Goal: Information Seeking & Learning: Learn about a topic

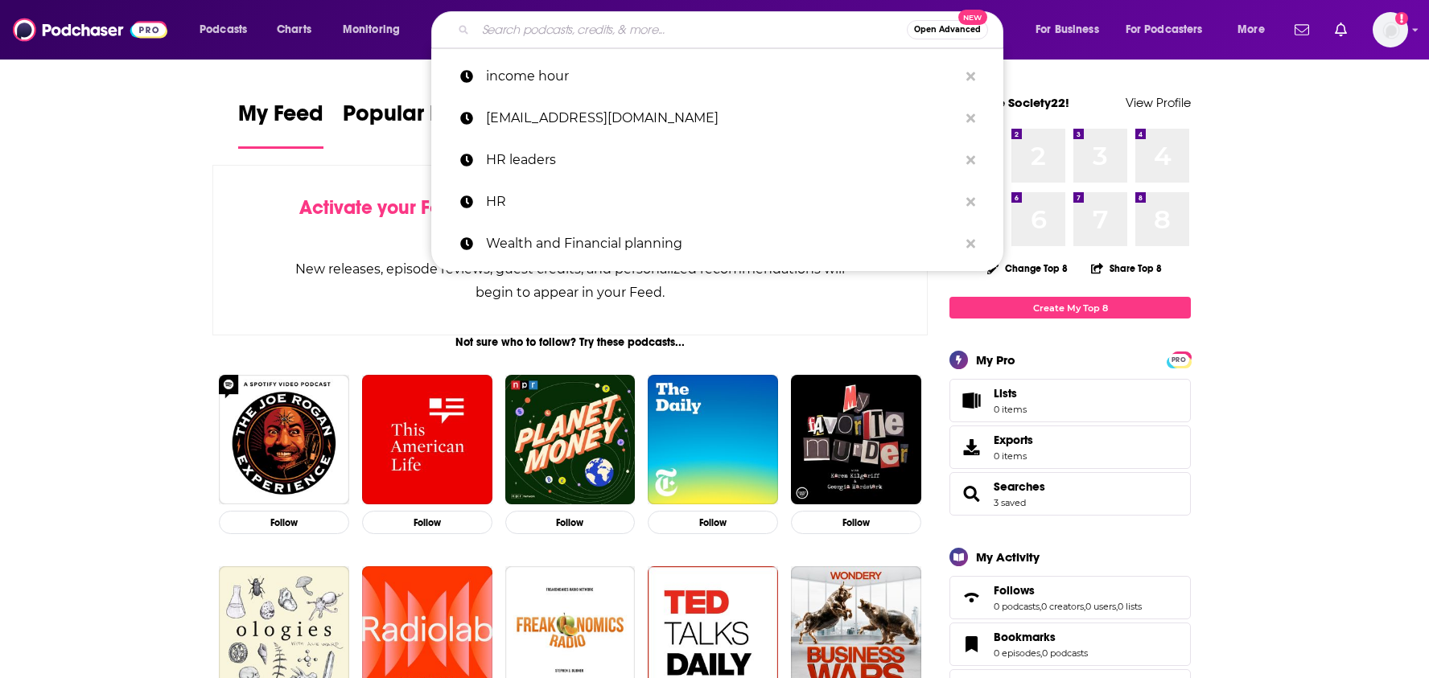
click at [661, 23] on input "Search podcasts, credits, & more..." at bounding box center [691, 30] width 431 height 26
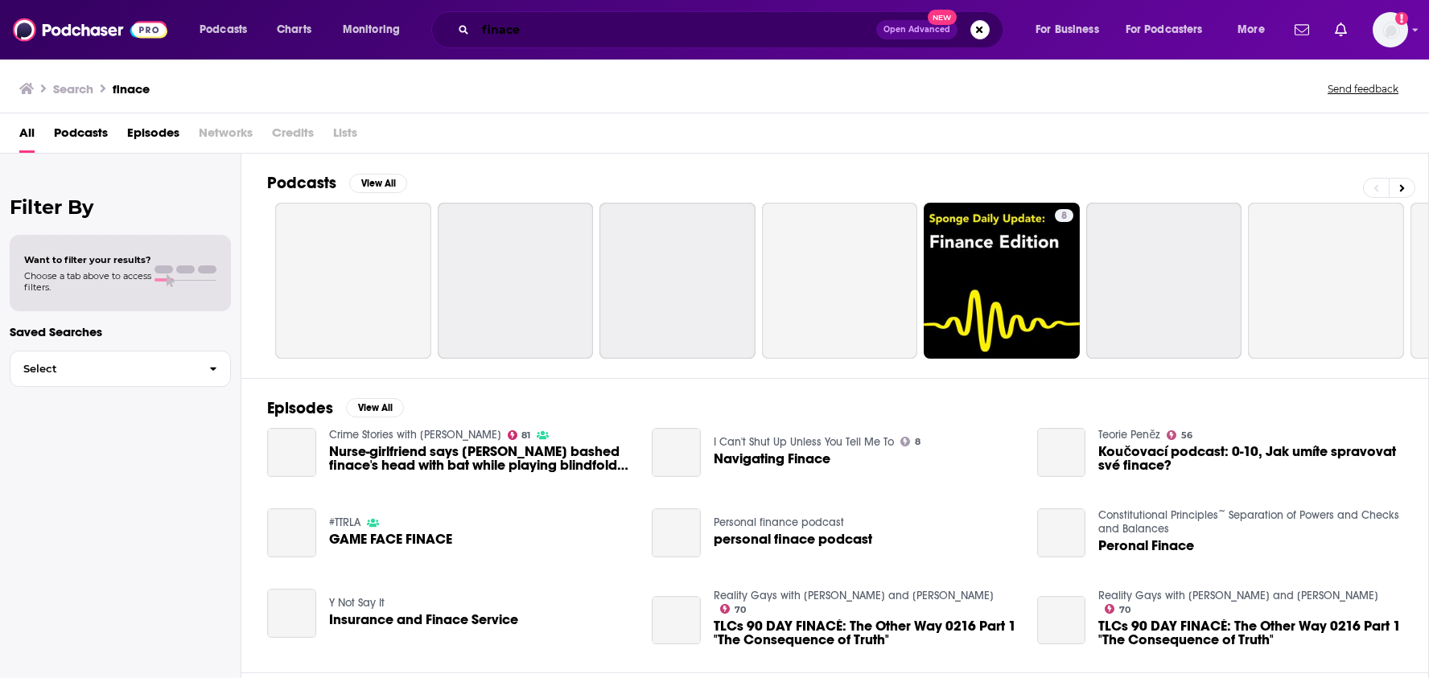
click at [504, 32] on input "finace" at bounding box center [676, 30] width 401 height 26
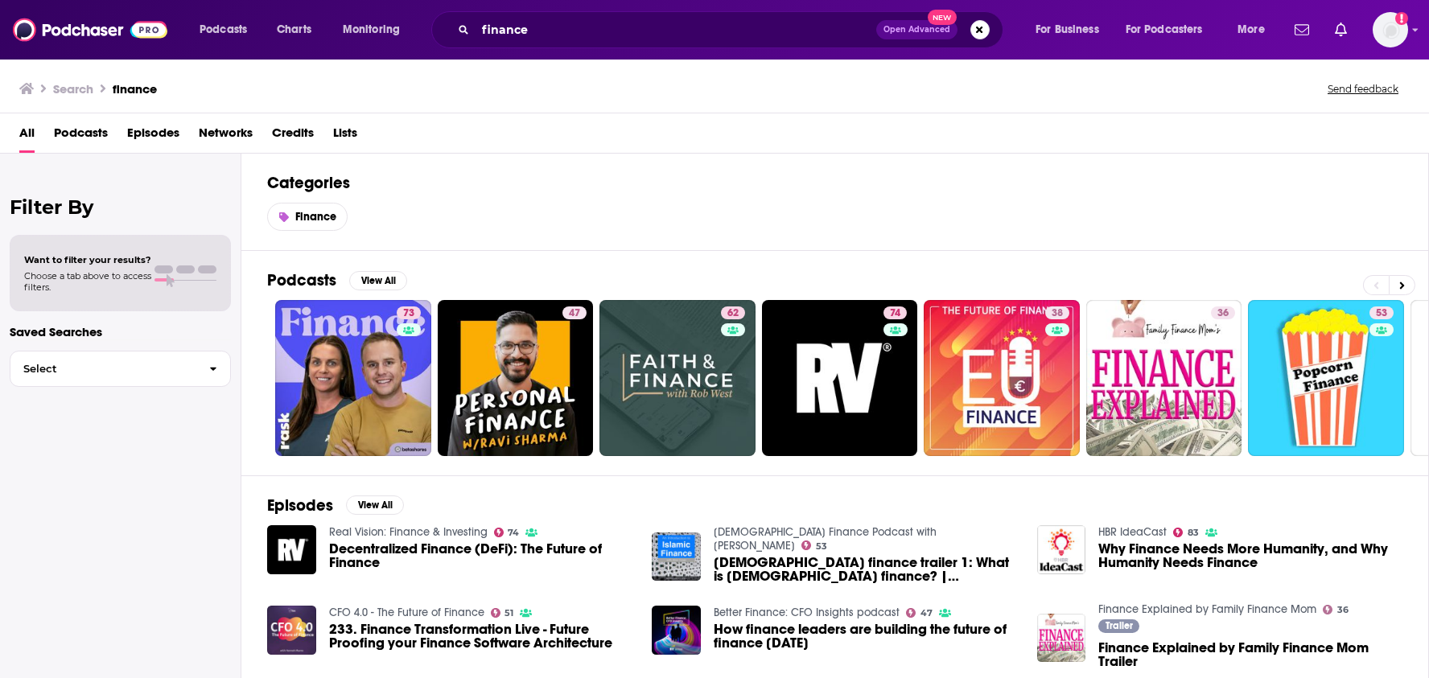
click at [86, 130] on span "Podcasts" at bounding box center [81, 136] width 54 height 33
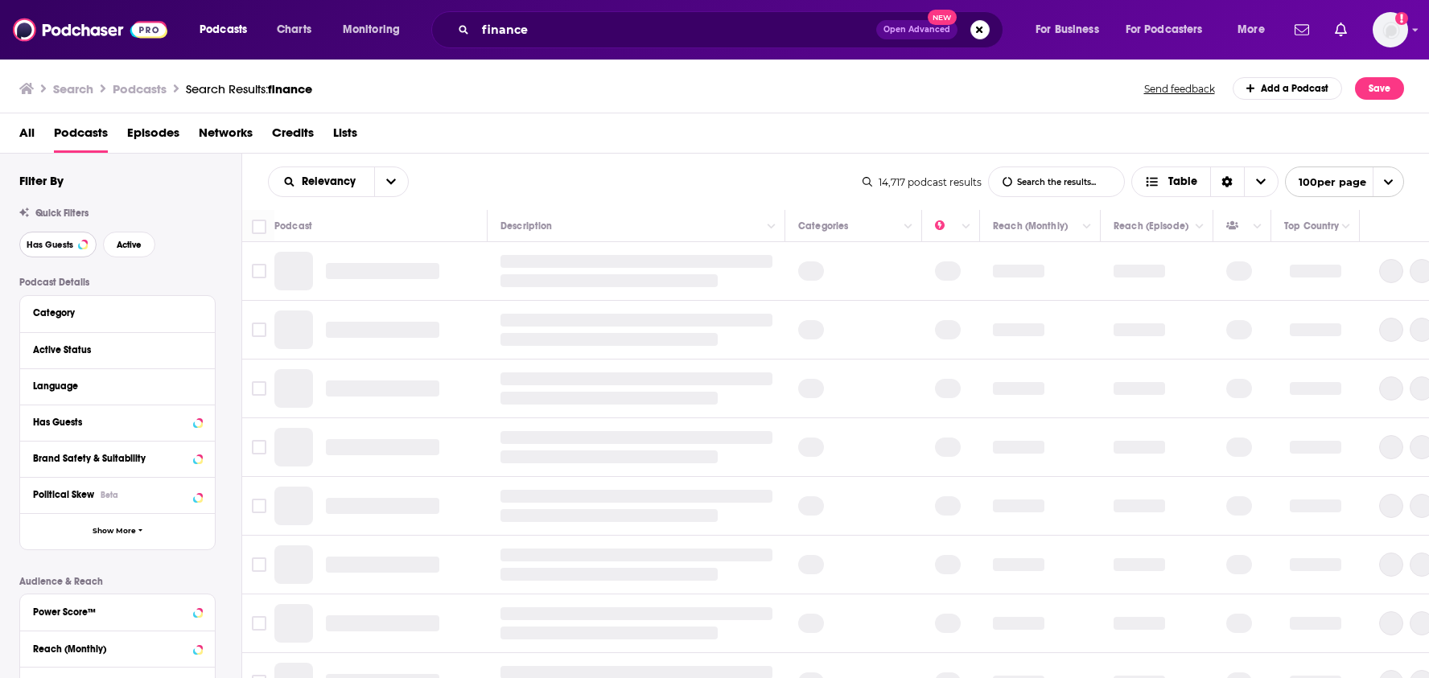
click at [63, 245] on span "Has Guests" at bounding box center [50, 245] width 47 height 9
click at [128, 247] on span "Active" at bounding box center [129, 245] width 25 height 9
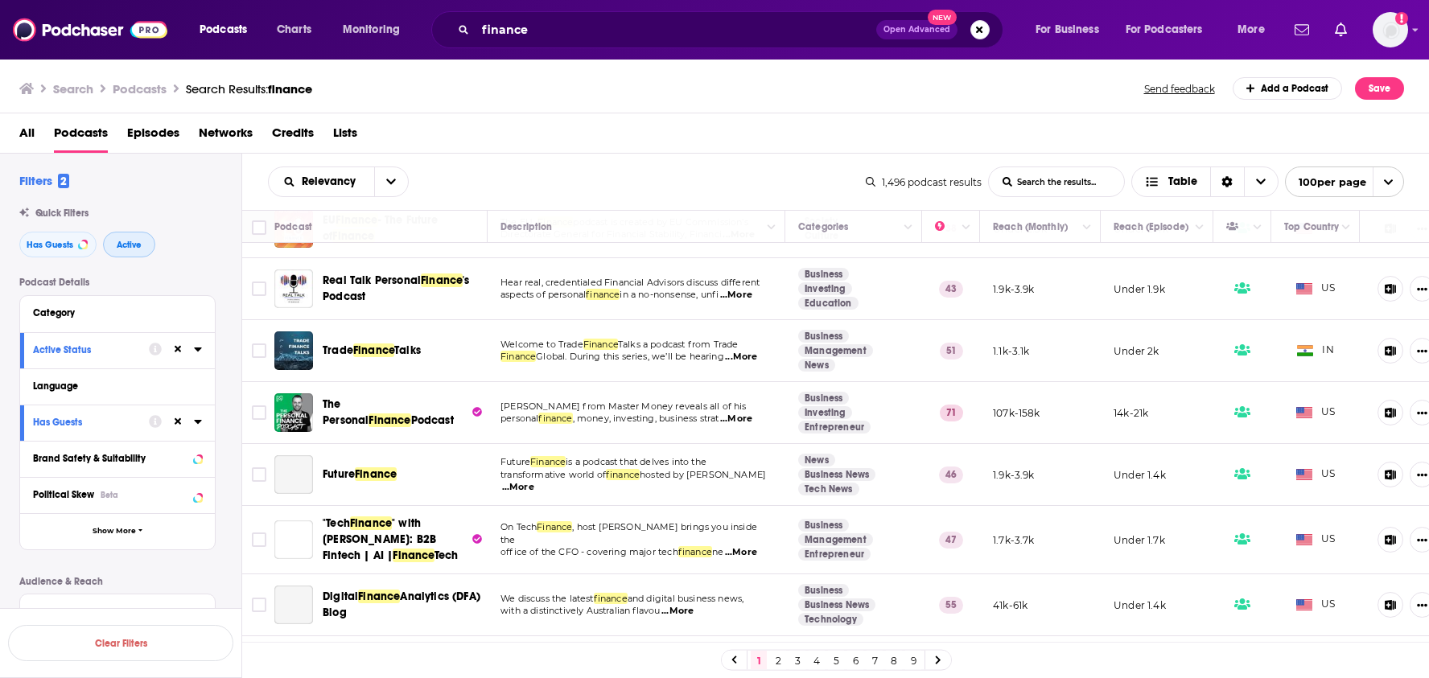
scroll to position [246, 0]
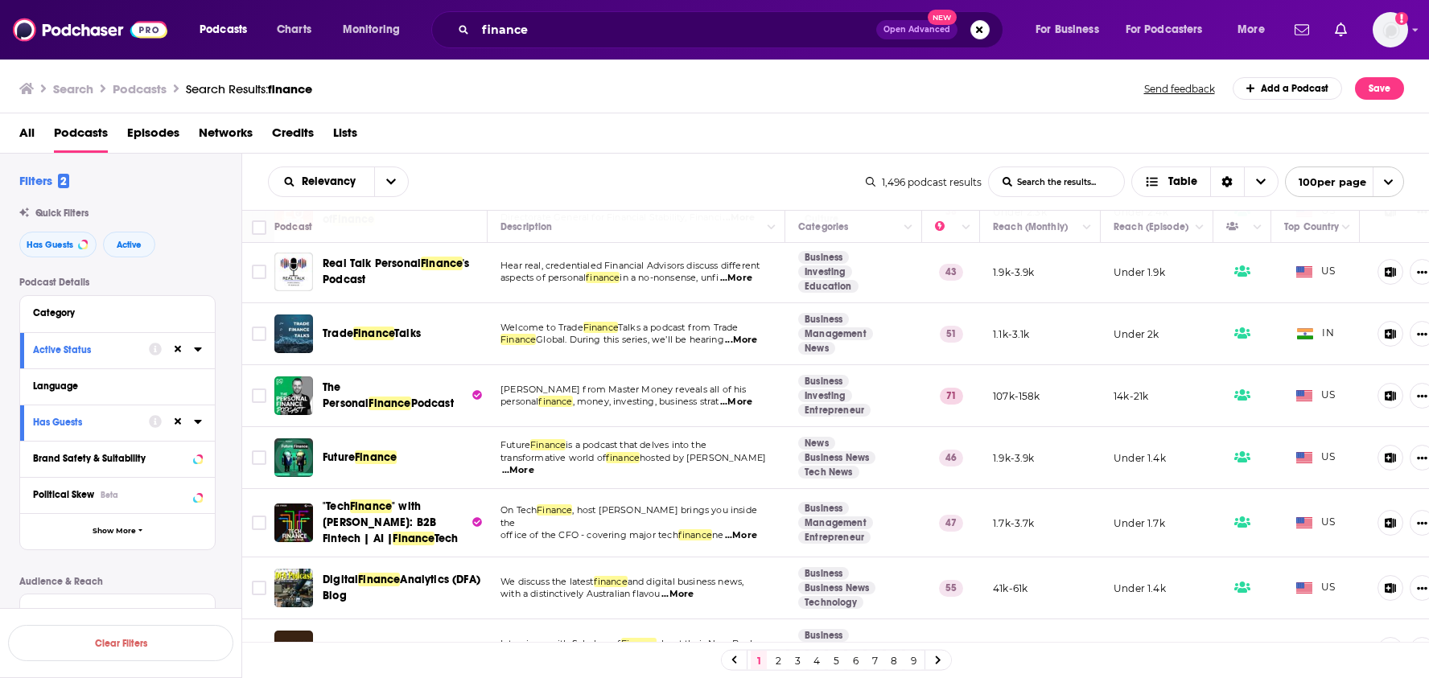
click at [745, 401] on span "...More" at bounding box center [736, 402] width 32 height 13
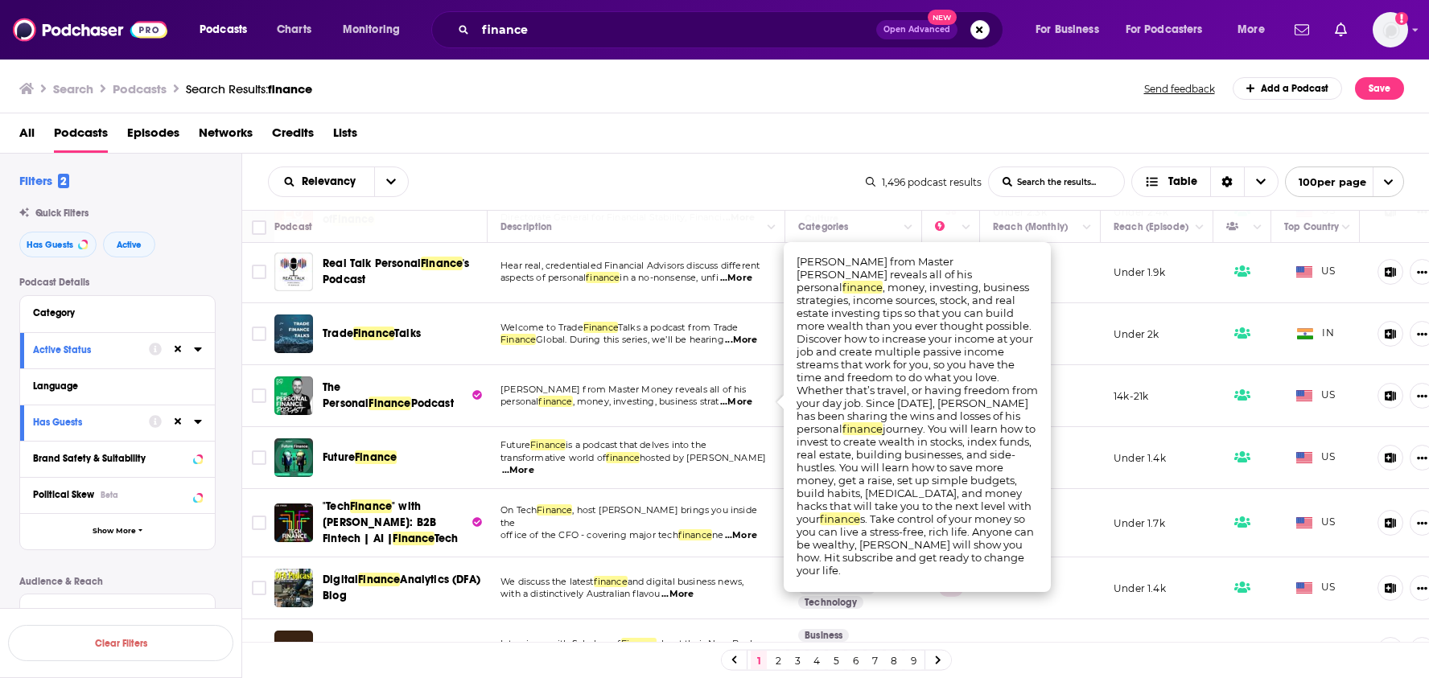
click at [745, 401] on span "...More" at bounding box center [736, 402] width 32 height 13
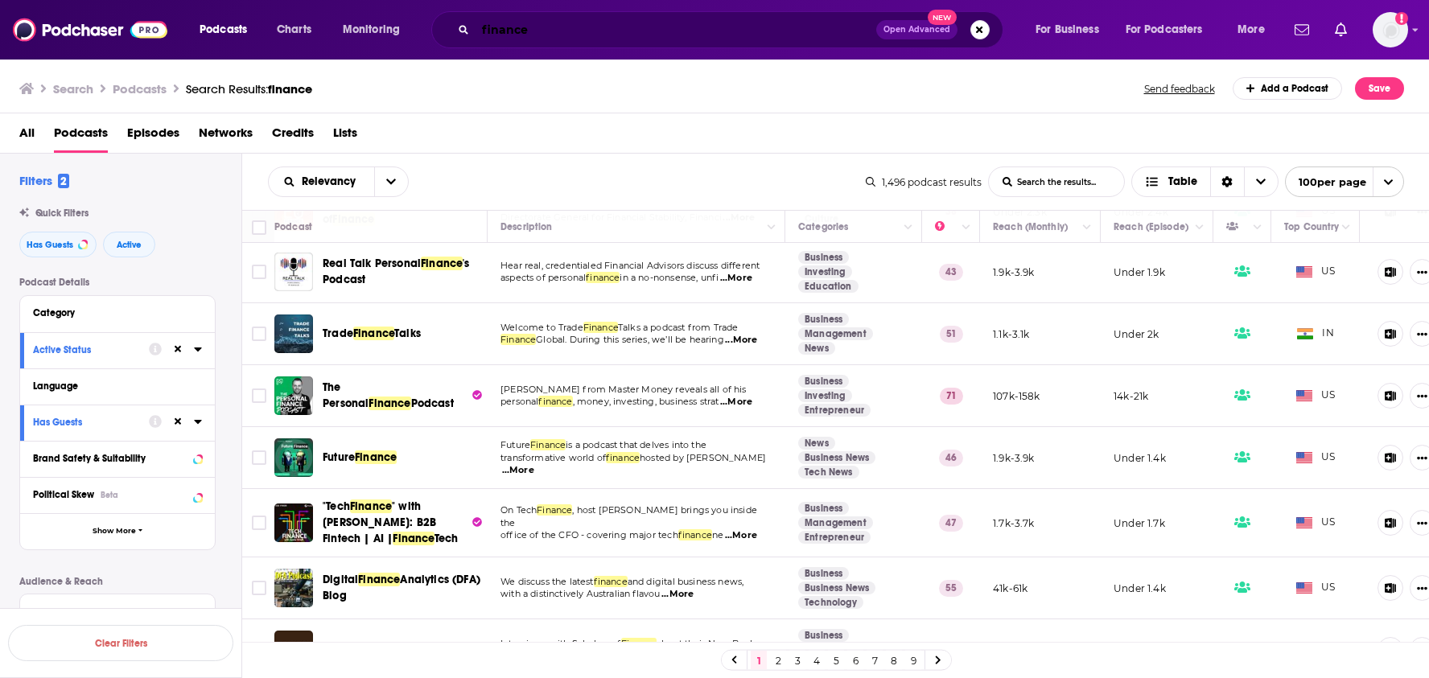
click at [567, 23] on input "finance" at bounding box center [676, 30] width 401 height 26
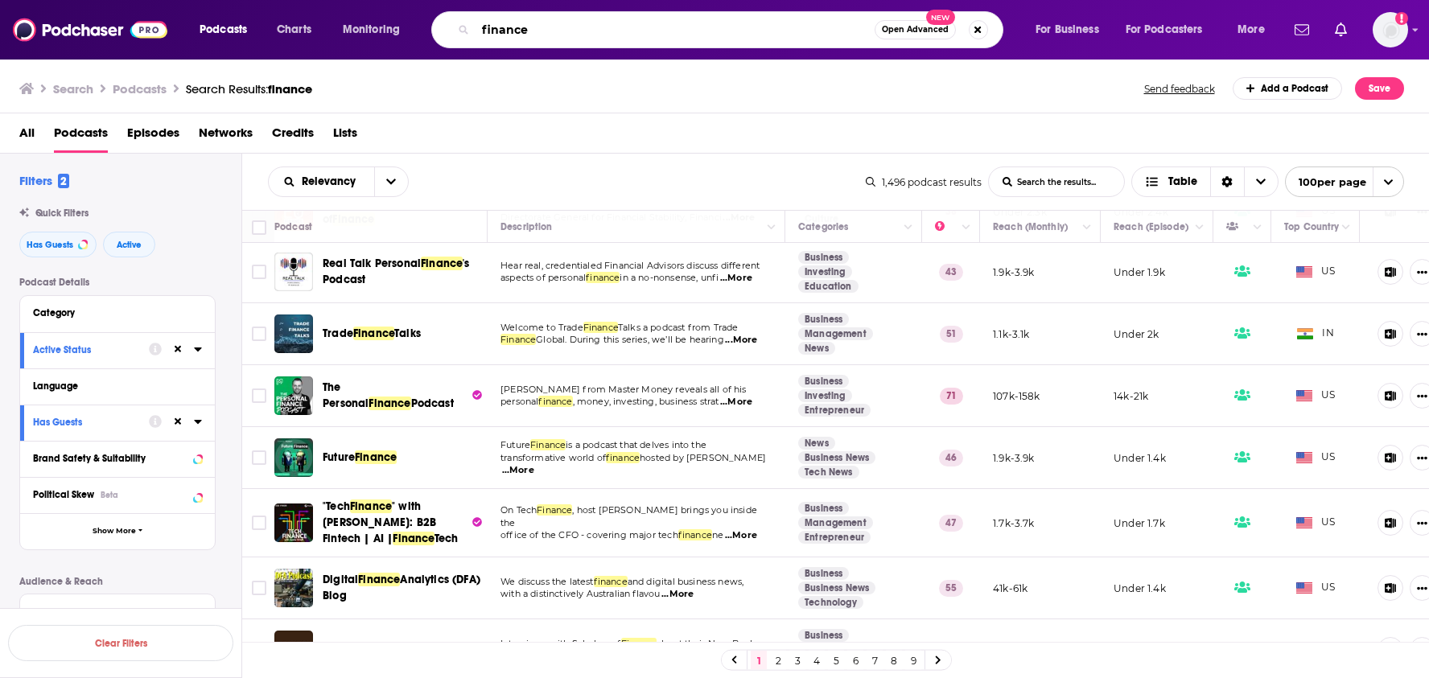
click at [567, 23] on input "finance" at bounding box center [675, 30] width 399 height 26
type input "banking"
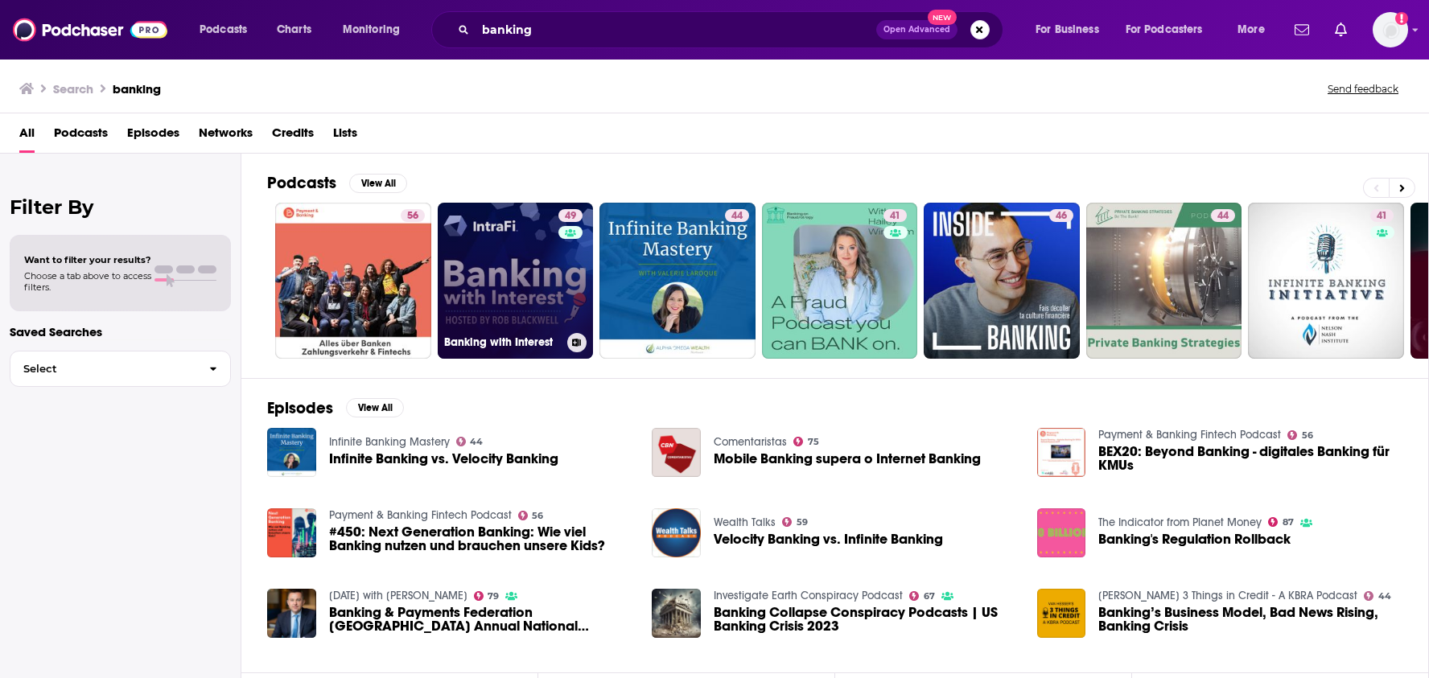
click at [481, 278] on link "49 Banking with Interest" at bounding box center [516, 281] width 156 height 156
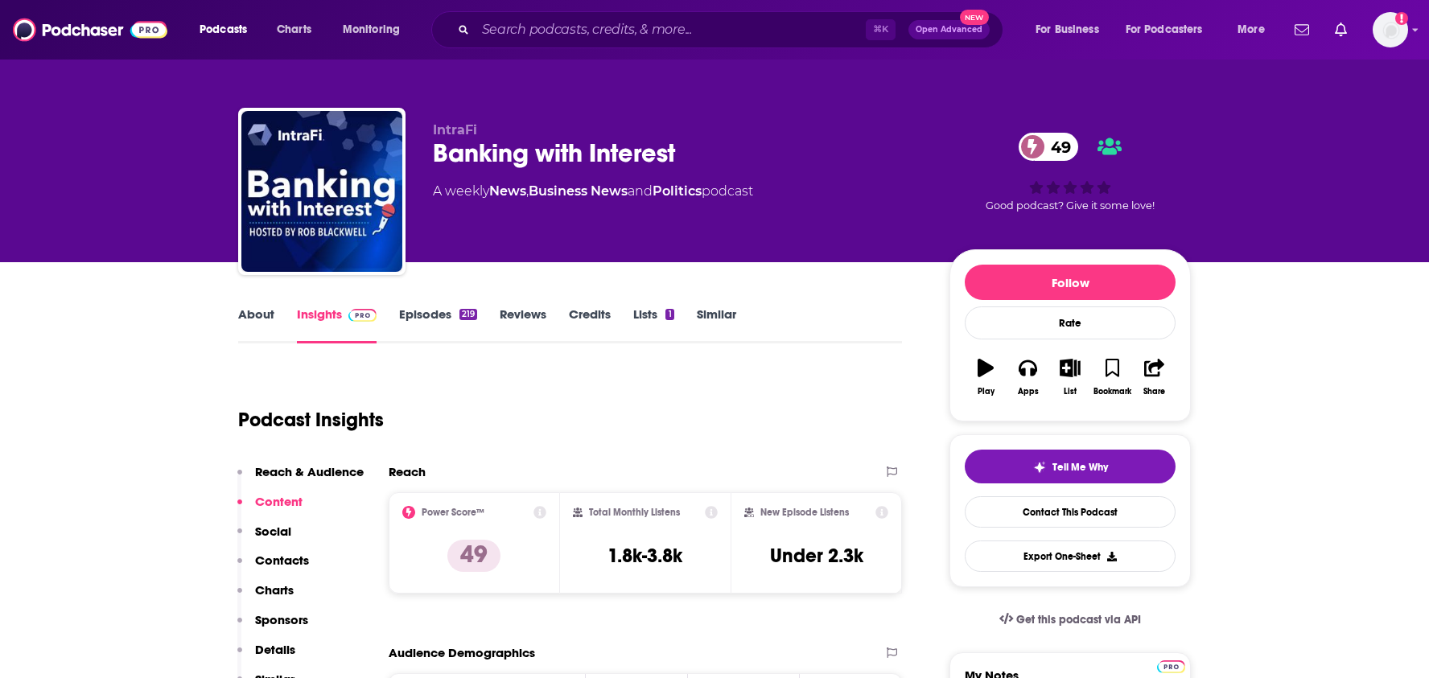
click at [262, 315] on link "About" at bounding box center [256, 325] width 36 height 37
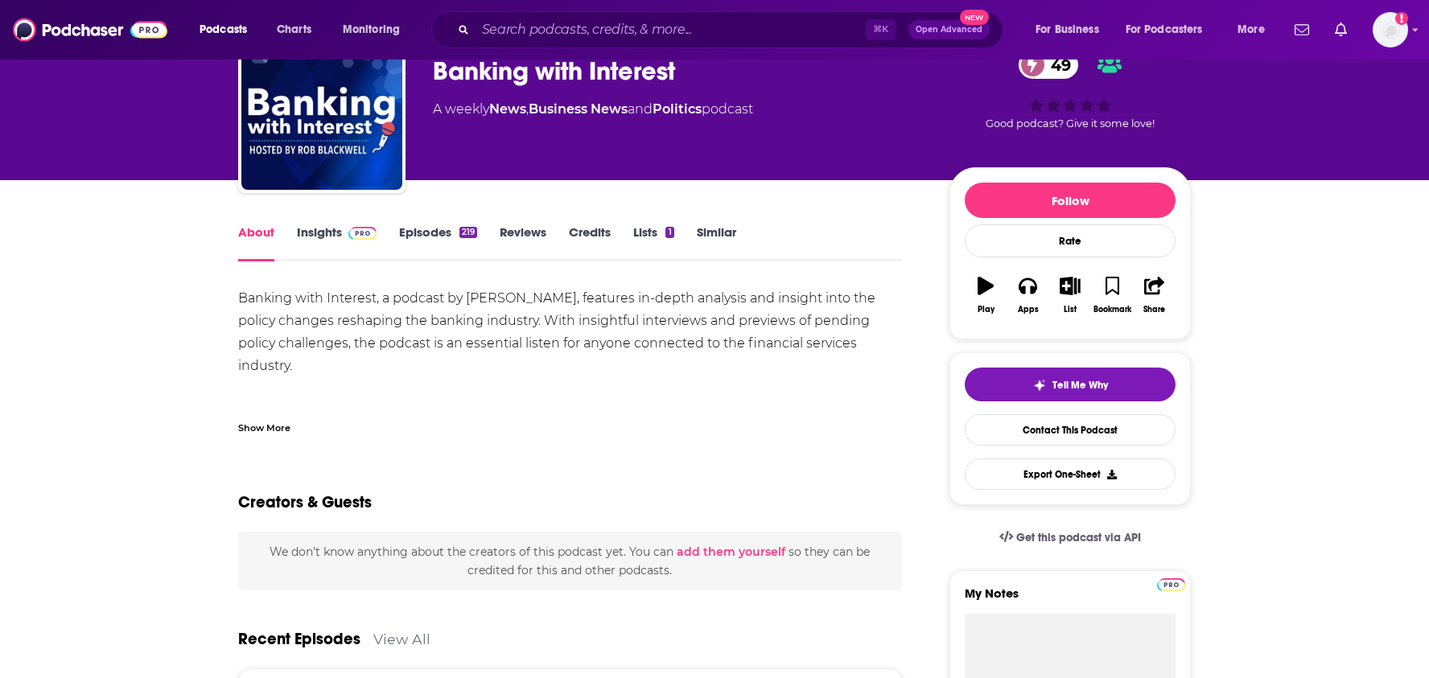
scroll to position [47, 0]
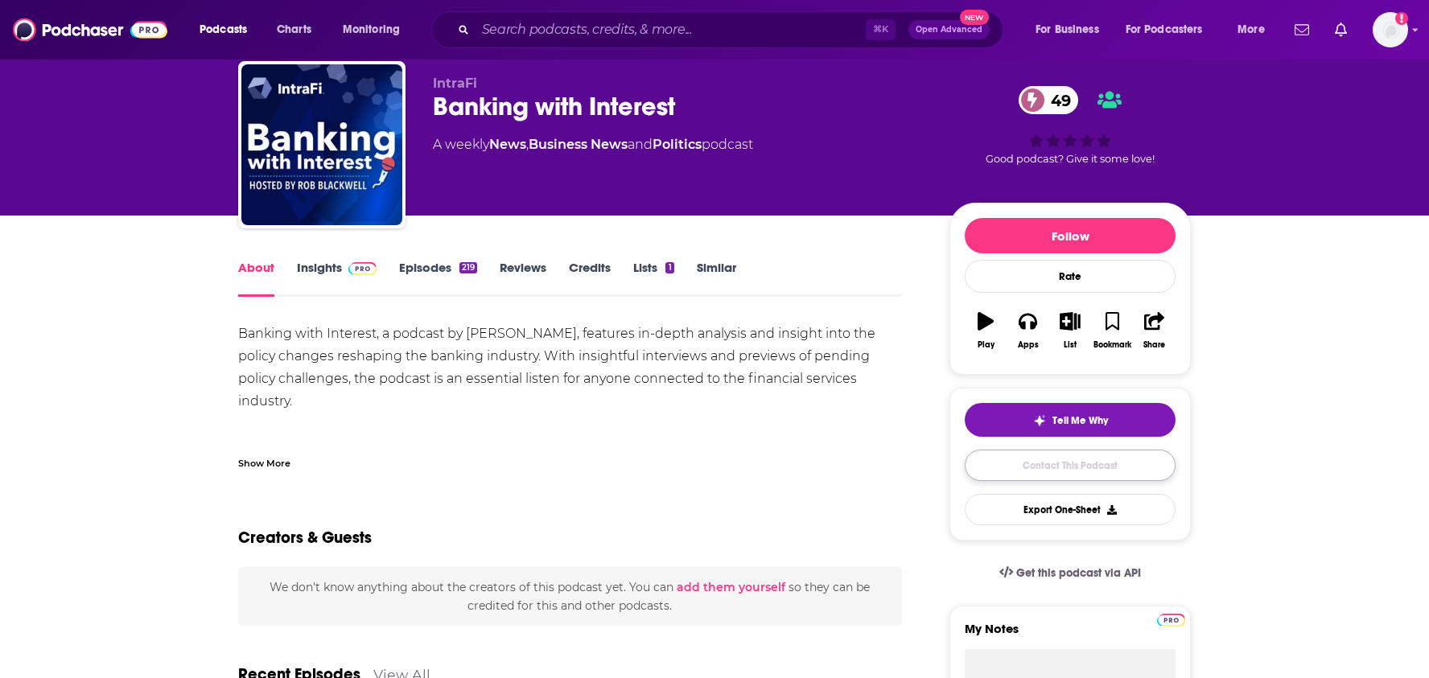
click at [1033, 455] on link "Contact This Podcast" at bounding box center [1070, 465] width 211 height 31
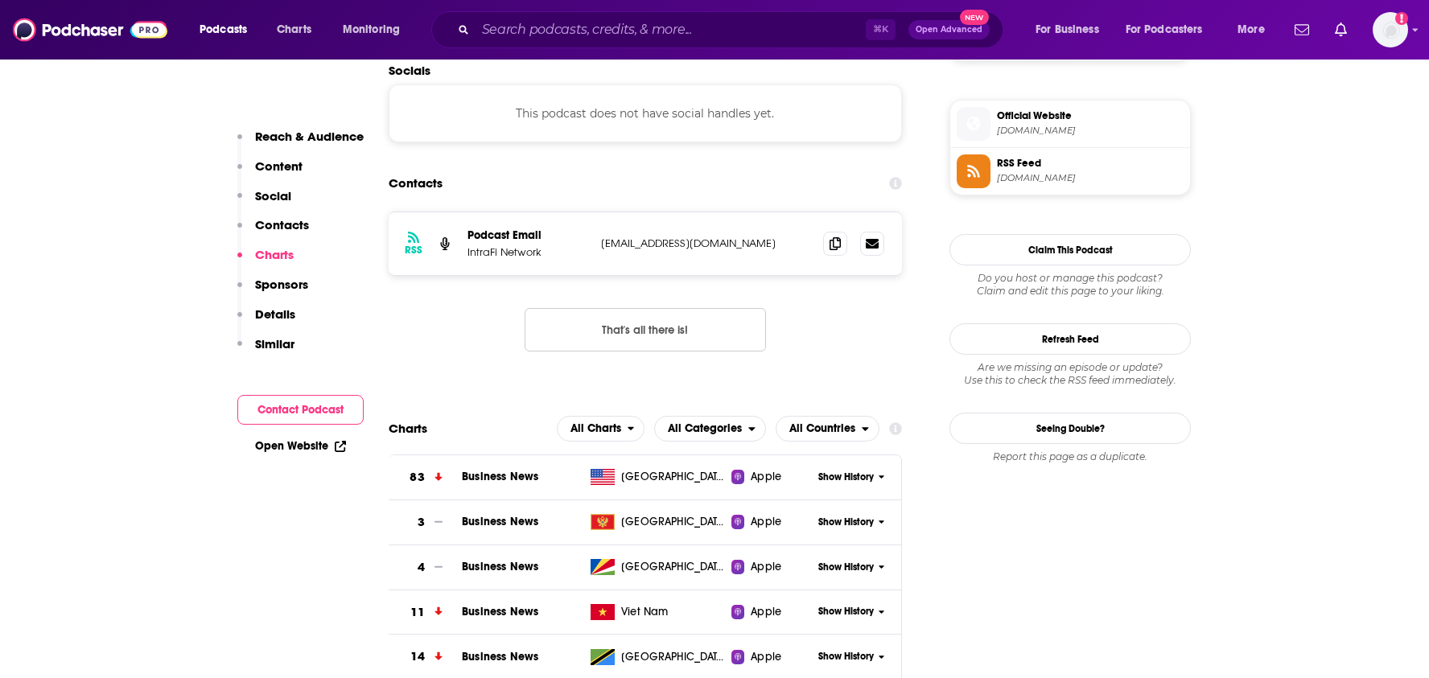
scroll to position [1411, 0]
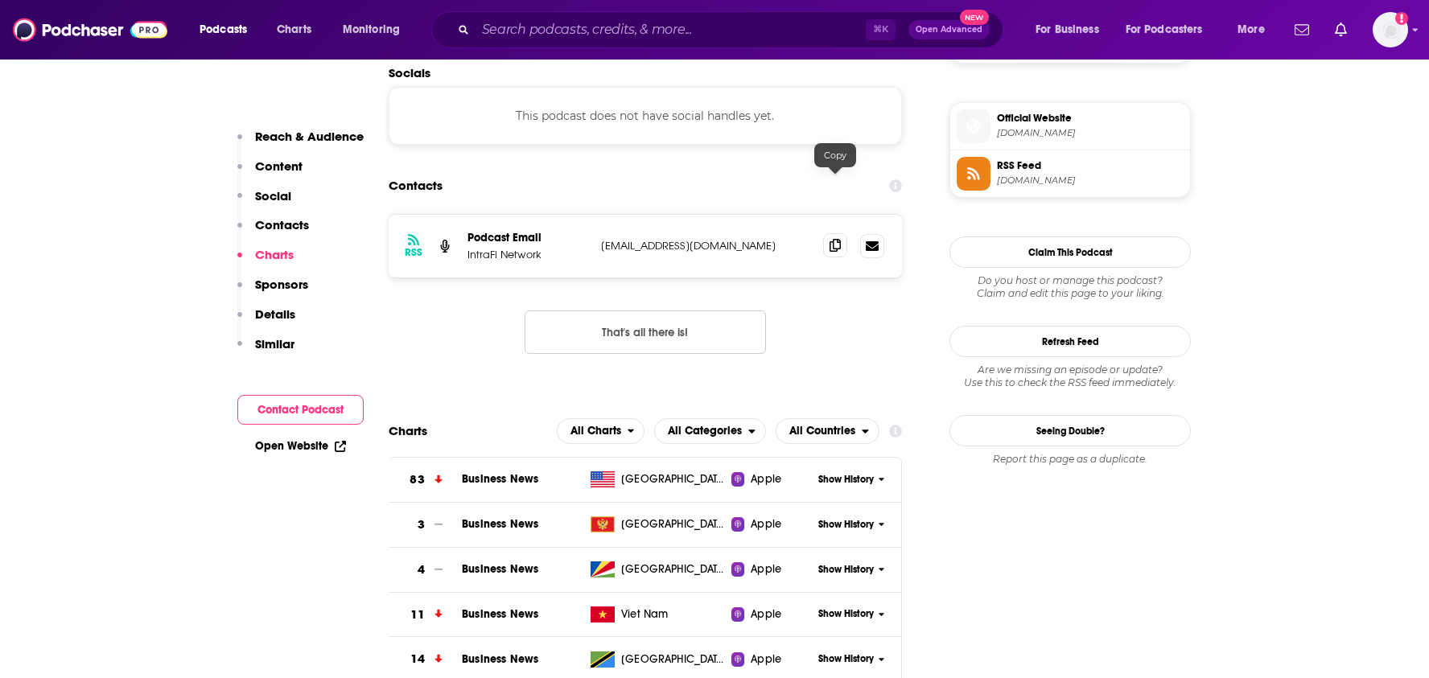
click at [834, 239] on icon at bounding box center [835, 245] width 11 height 13
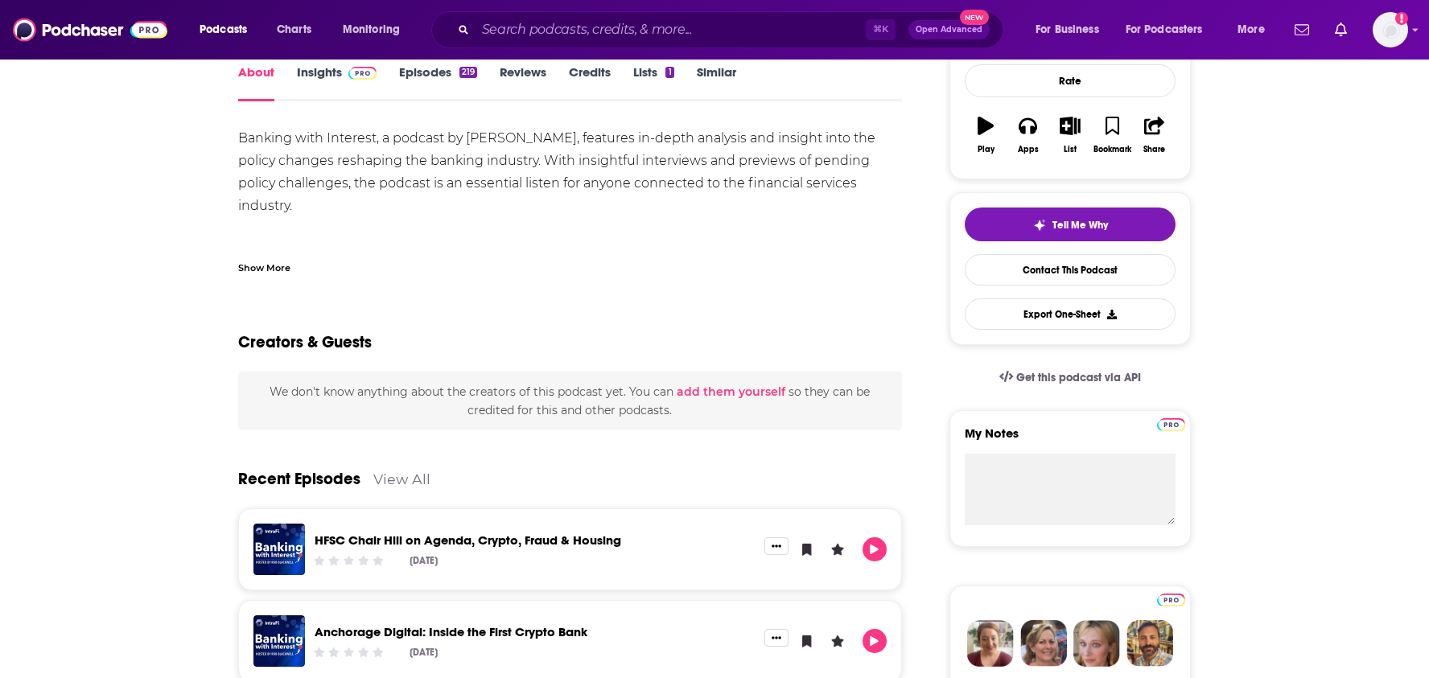
scroll to position [250, 0]
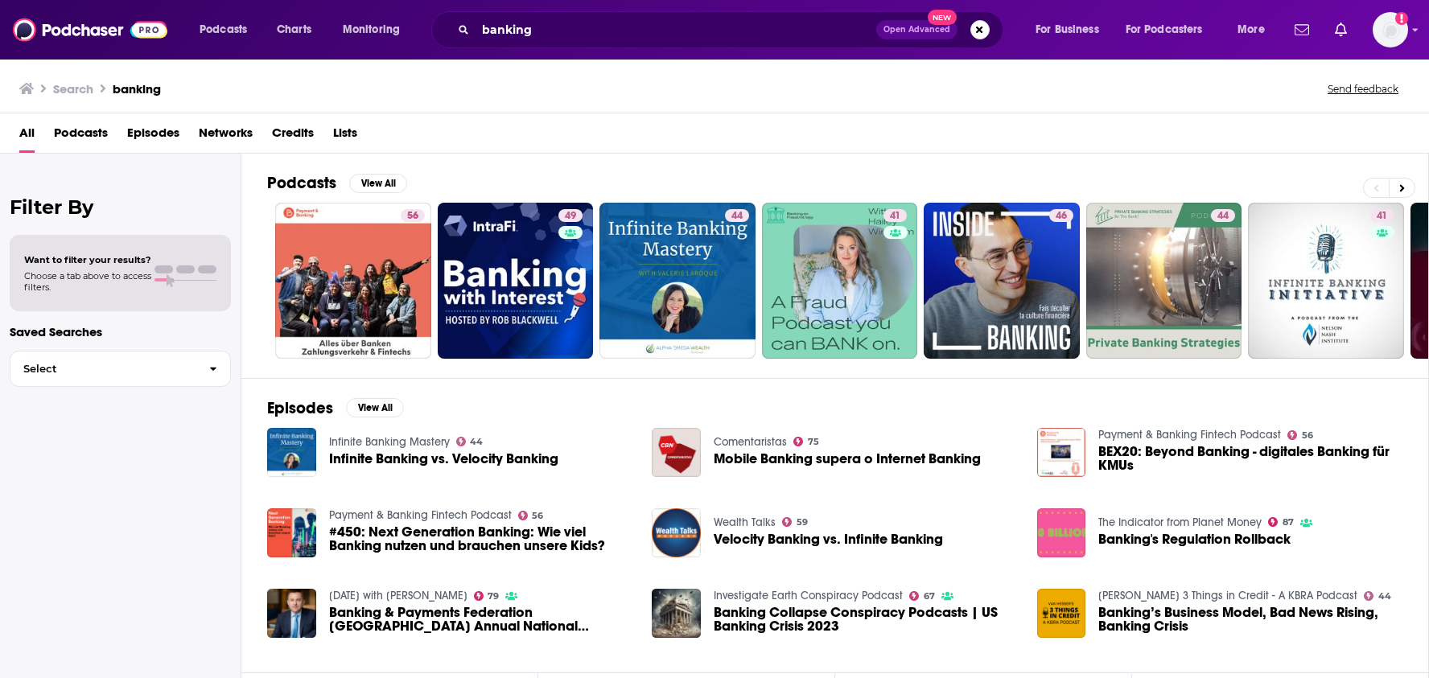
click at [81, 142] on span "Podcasts" at bounding box center [81, 136] width 54 height 33
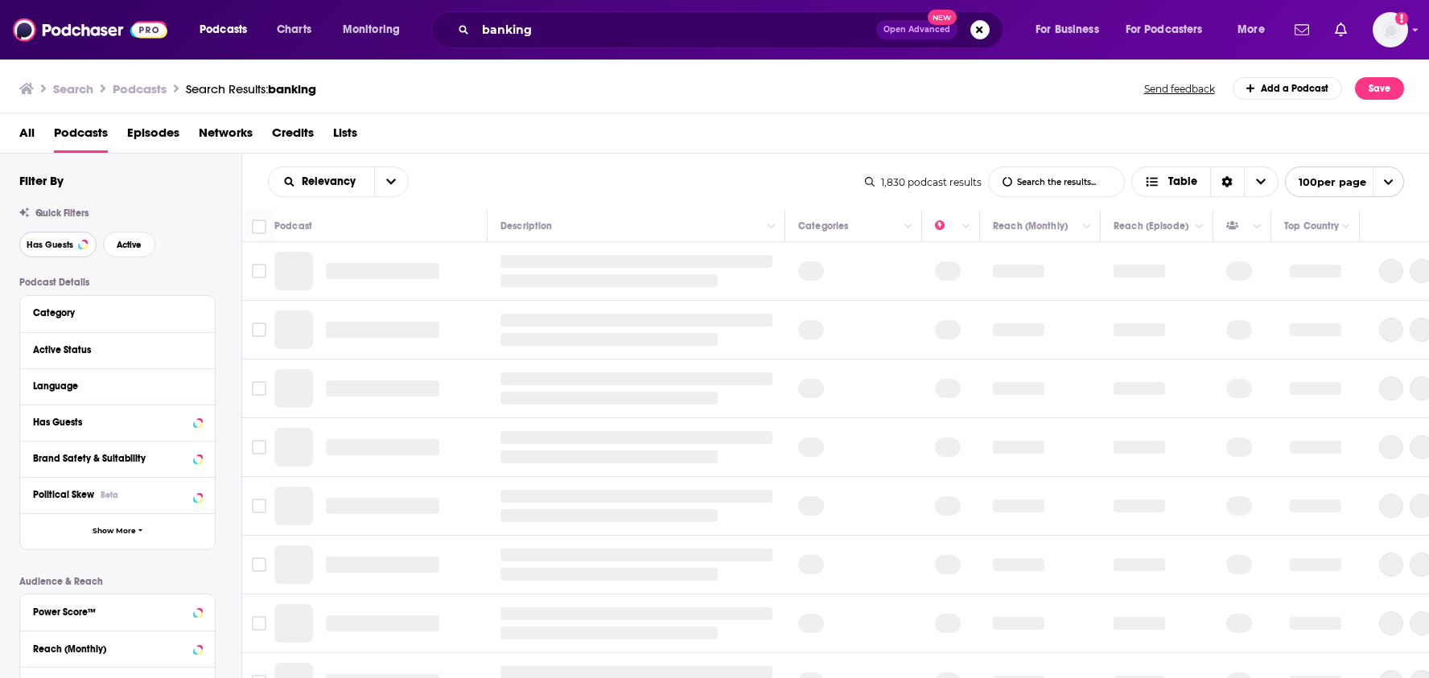
click at [64, 243] on span "Has Guests" at bounding box center [50, 245] width 47 height 9
click at [147, 244] on button "Active" at bounding box center [129, 245] width 52 height 26
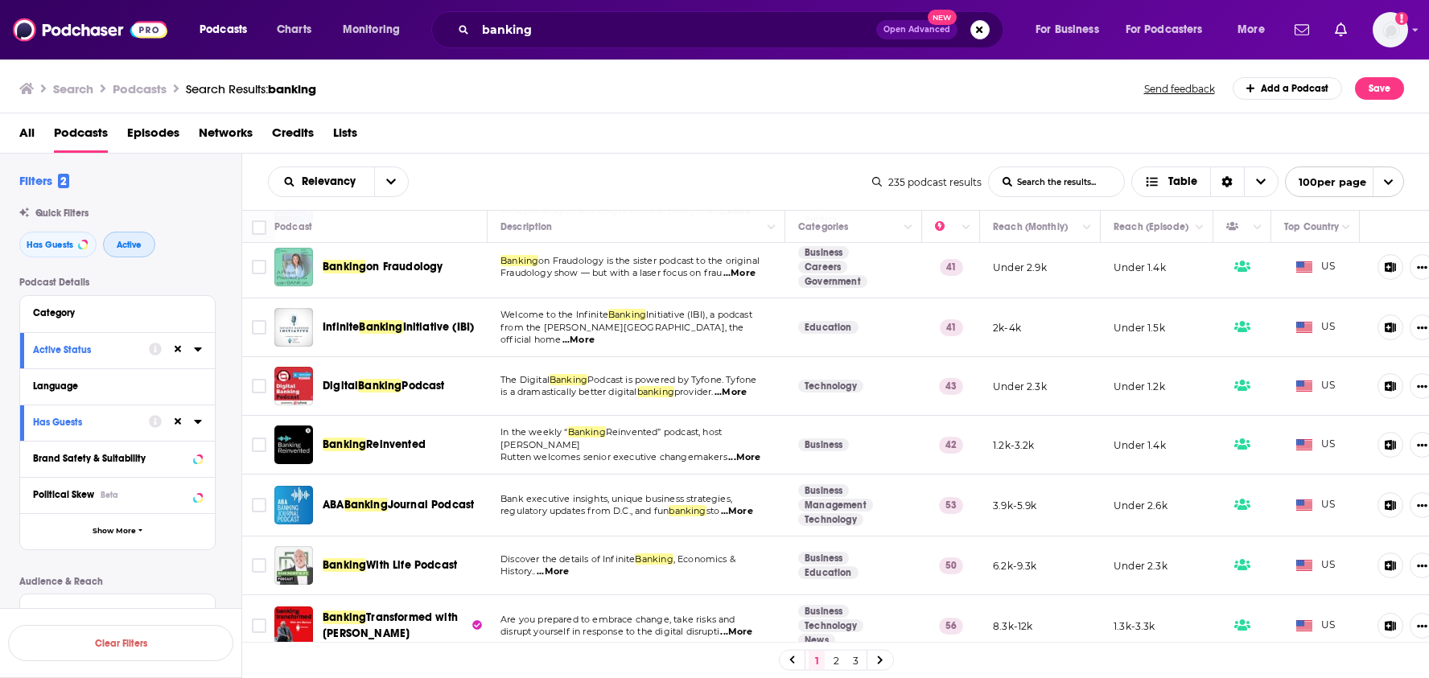
scroll to position [55, 0]
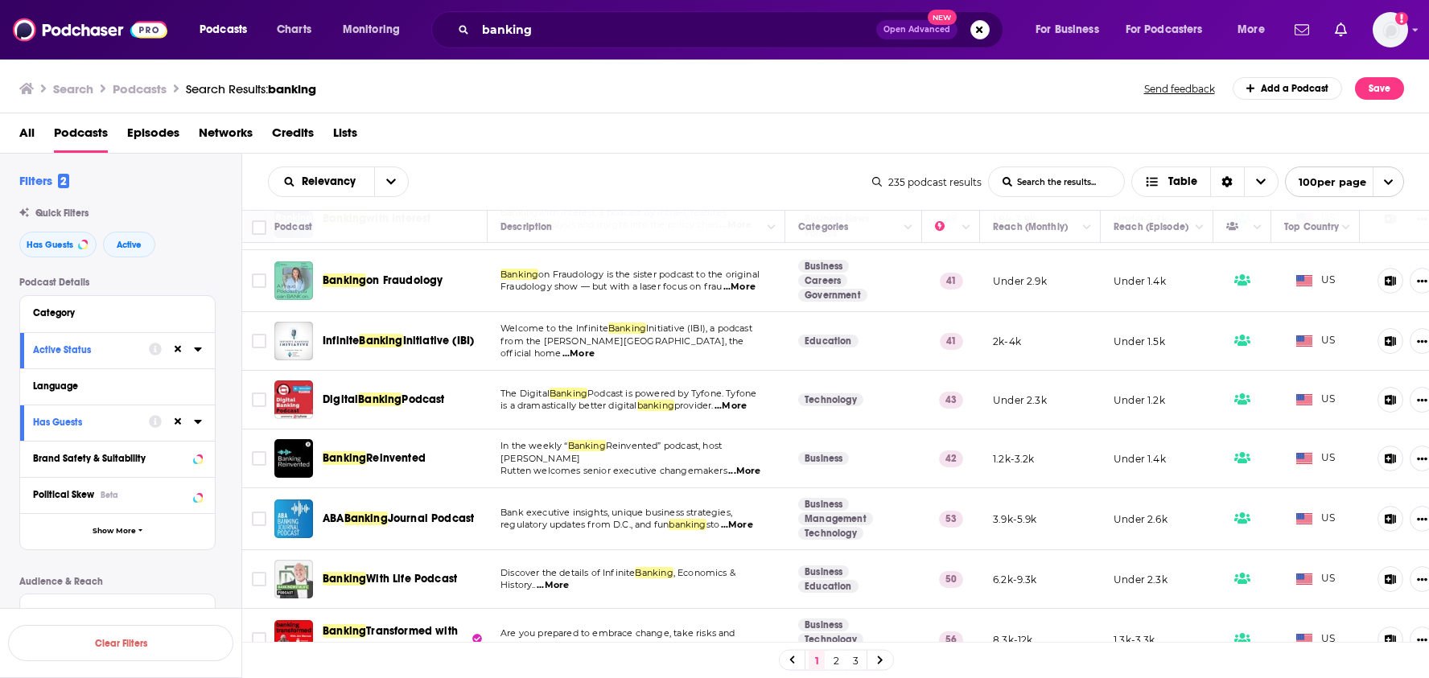
click at [747, 287] on span "...More" at bounding box center [739, 287] width 32 height 13
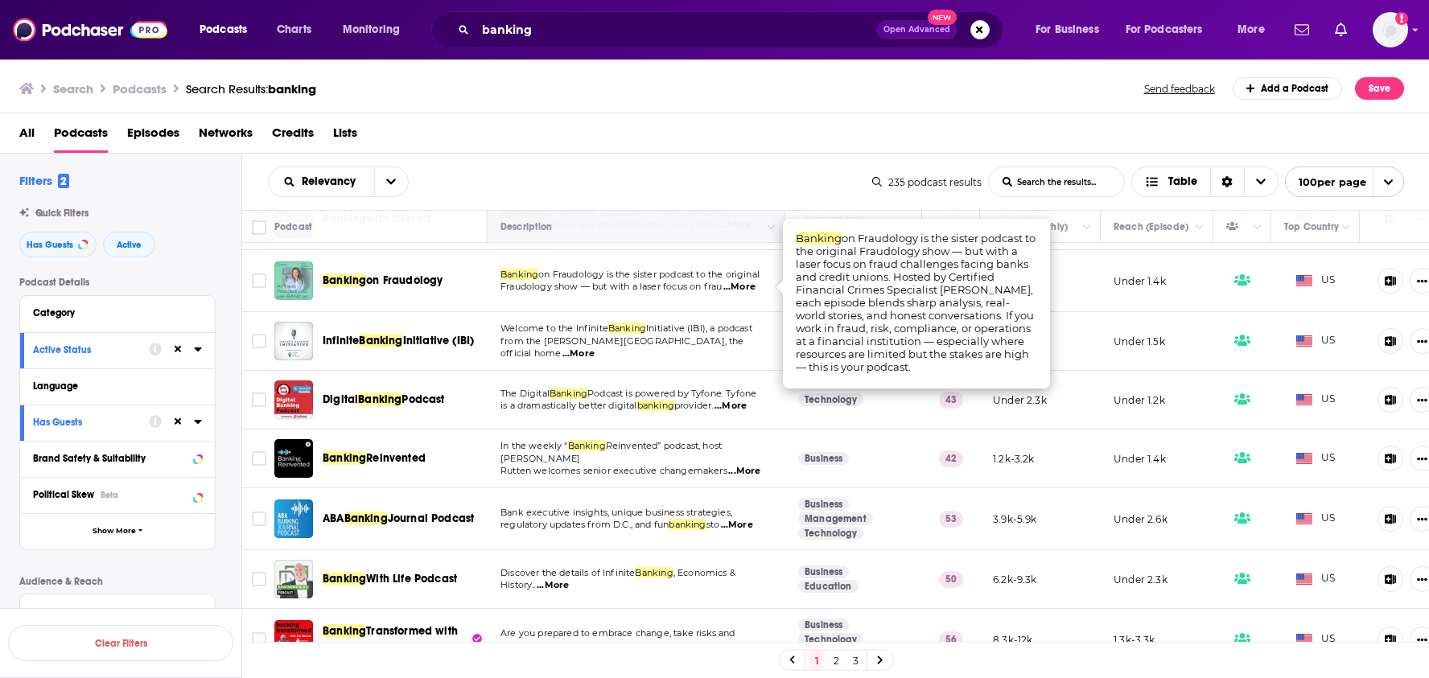
click at [681, 192] on div "Relevancy List Search Input Search the results... Table" at bounding box center [570, 182] width 604 height 31
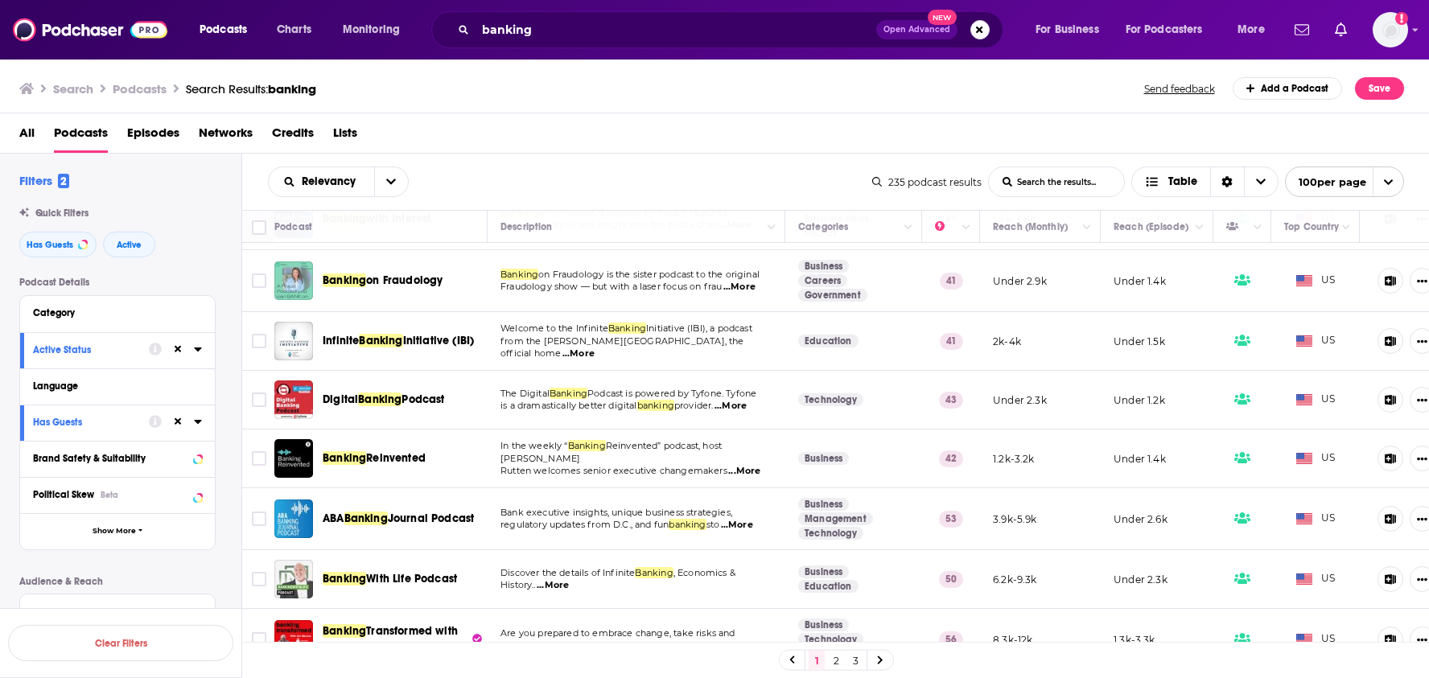
scroll to position [130, 0]
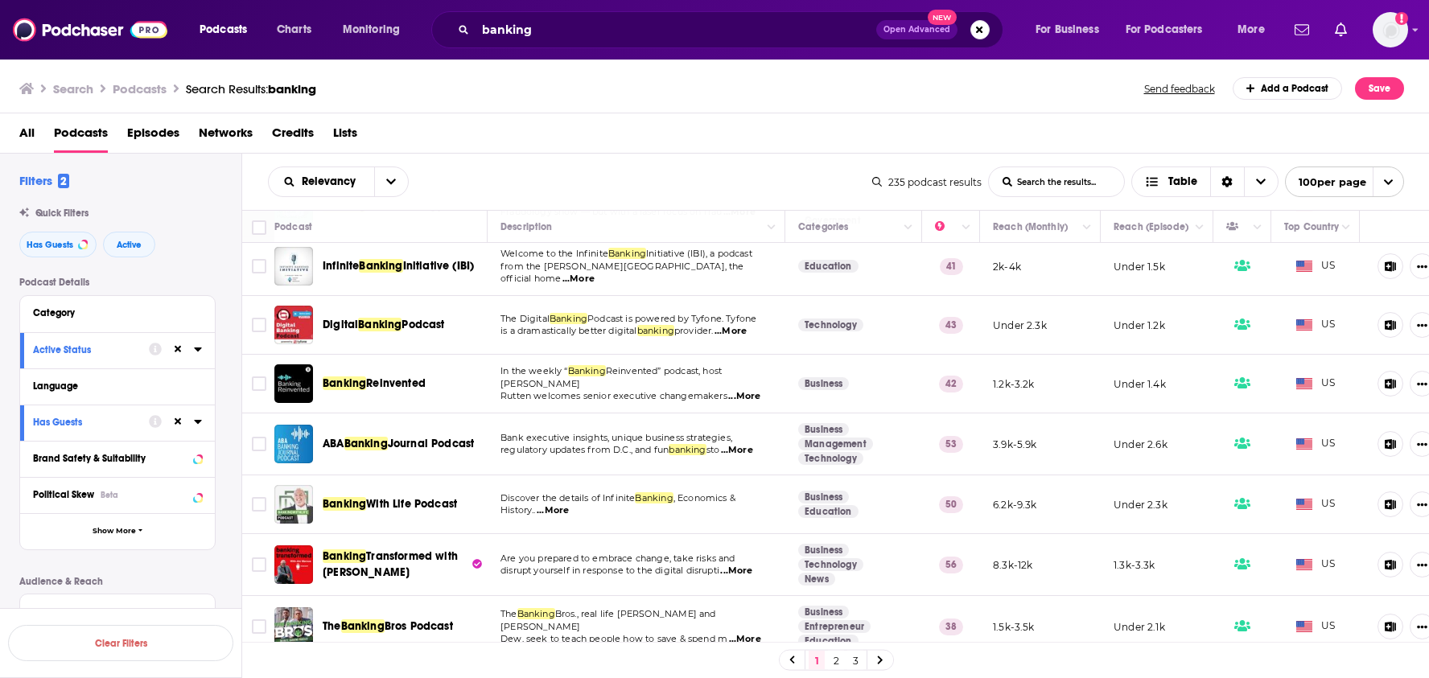
click at [745, 390] on span "...More" at bounding box center [744, 396] width 32 height 13
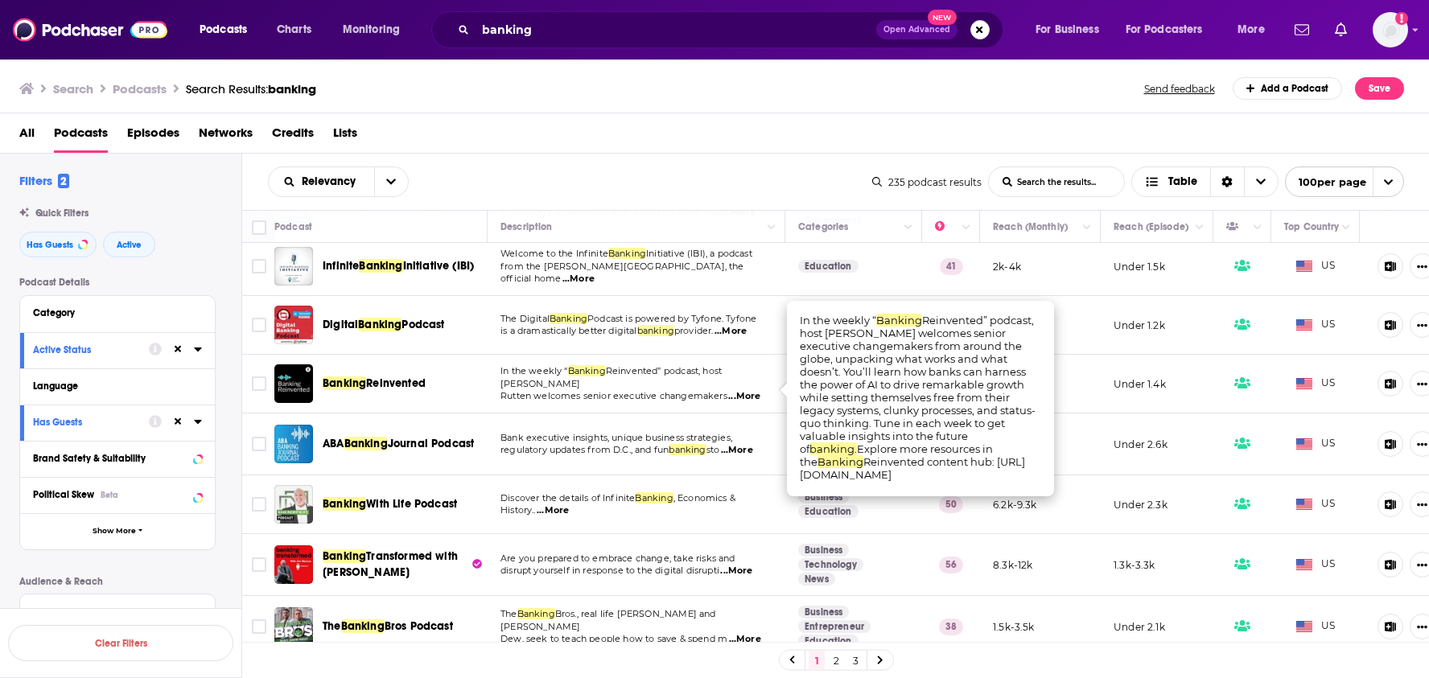
click at [801, 136] on div "All Podcasts Episodes Networks Credits Lists" at bounding box center [718, 136] width 1398 height 33
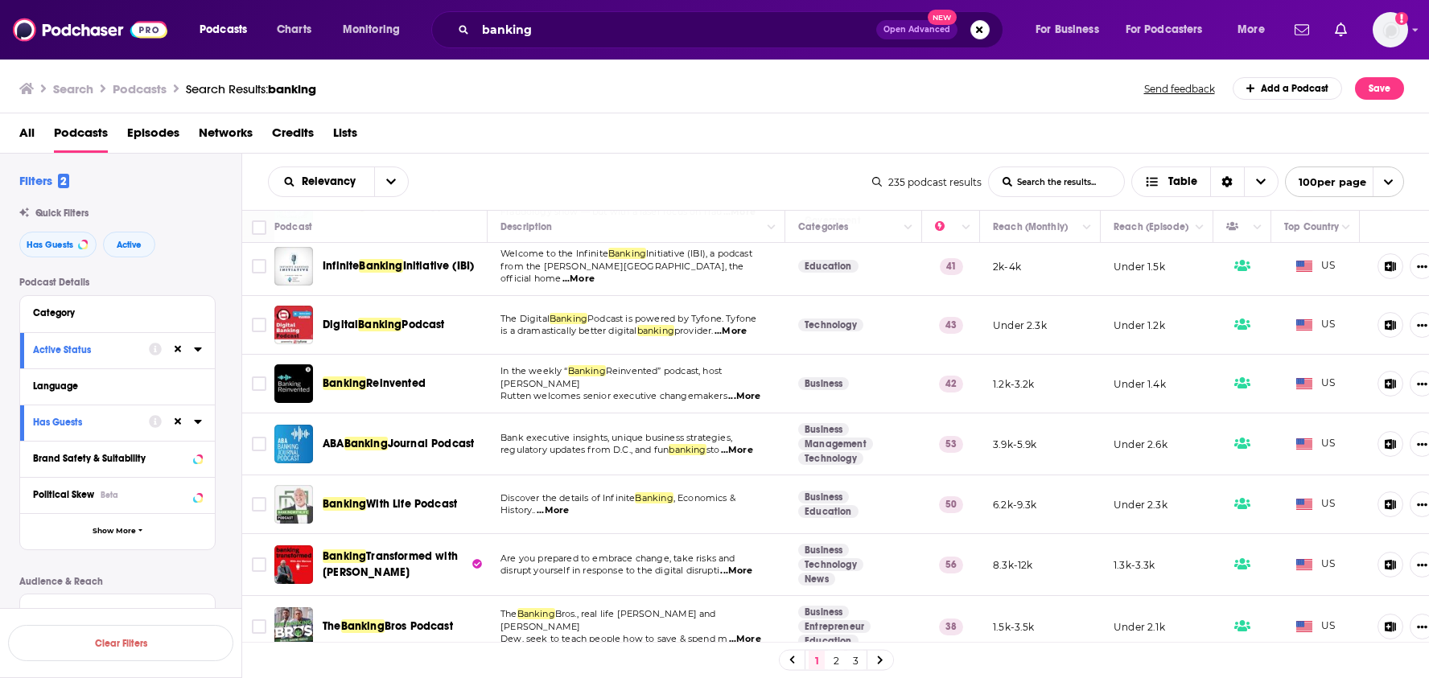
click at [765, 137] on div "All Podcasts Episodes Networks Credits Lists" at bounding box center [718, 136] width 1398 height 33
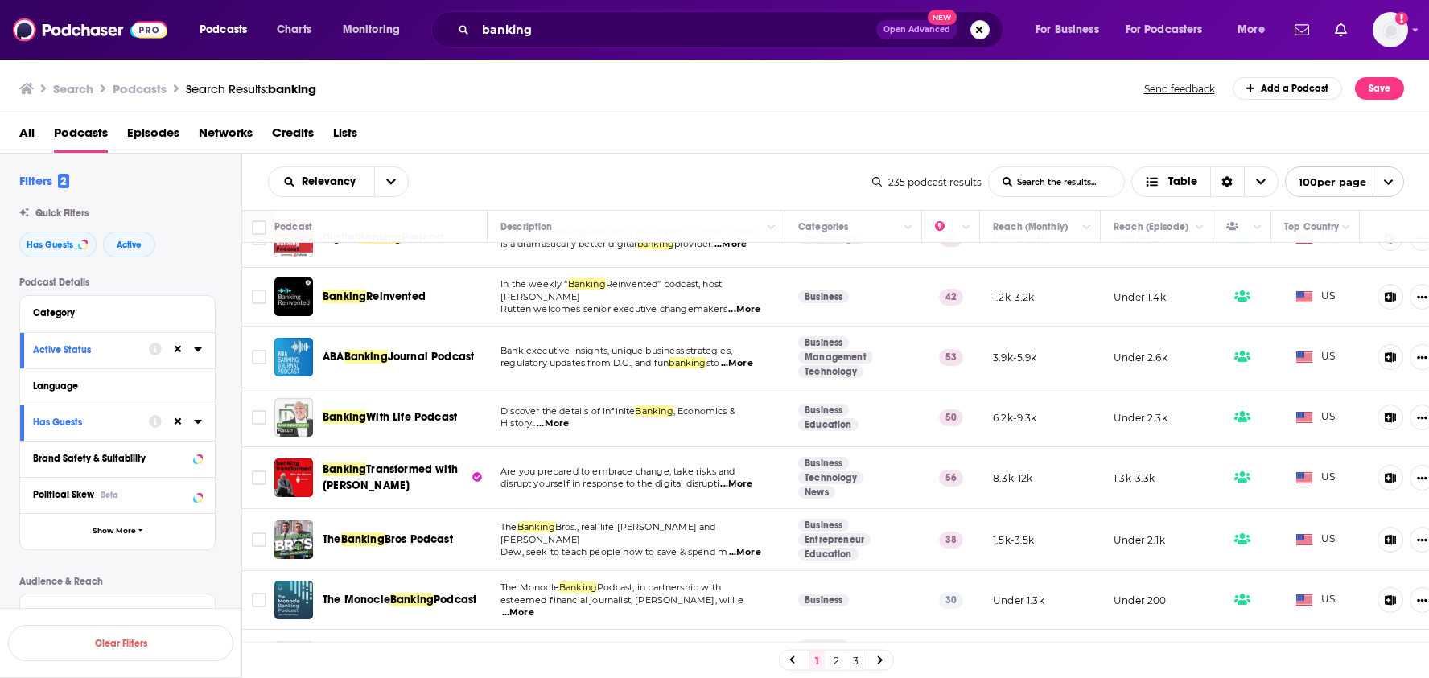
scroll to position [228, 0]
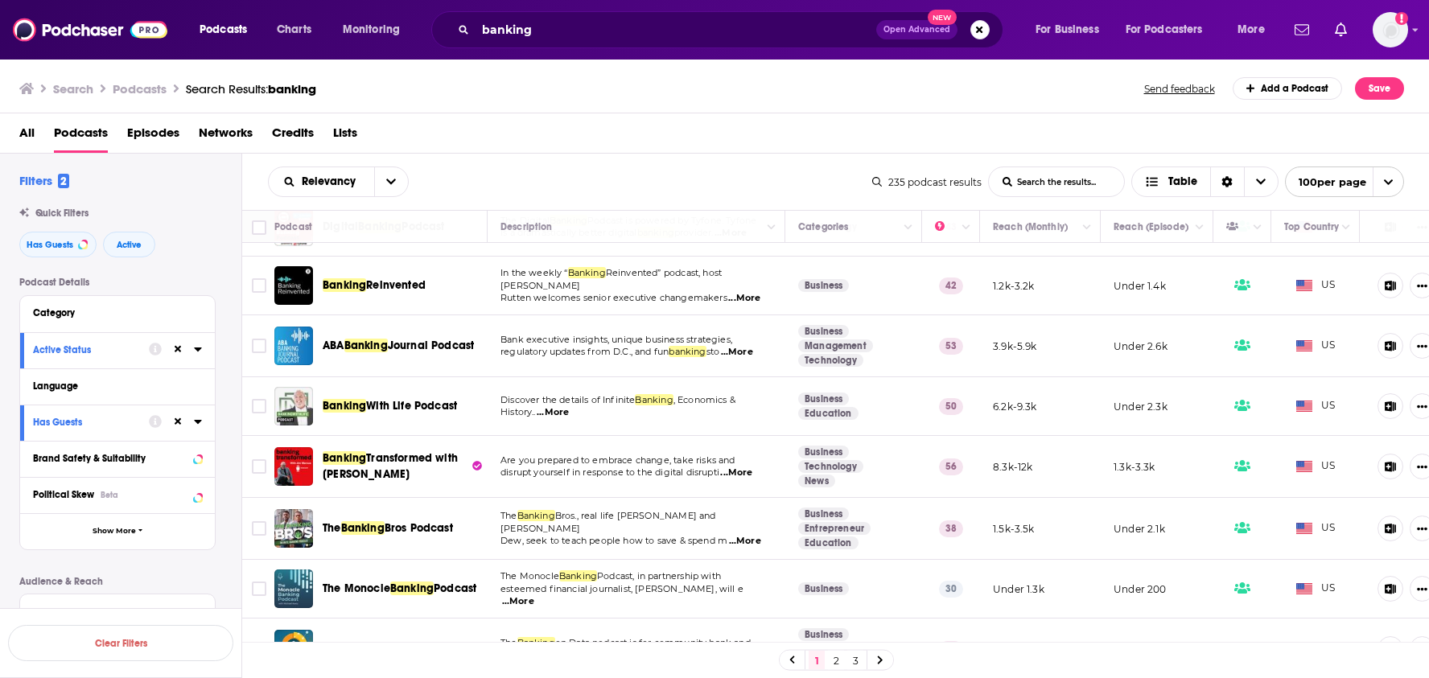
click at [555, 410] on span "...More" at bounding box center [553, 412] width 32 height 13
click at [679, 189] on div "Relevancy List Search Input Search the results... Table" at bounding box center [570, 182] width 604 height 31
click at [640, 104] on div "Search Podcasts Search Results: banking Send feedback Add a Podcast Save" at bounding box center [715, 86] width 1430 height 56
click at [736, 472] on span "...More" at bounding box center [736, 473] width 32 height 13
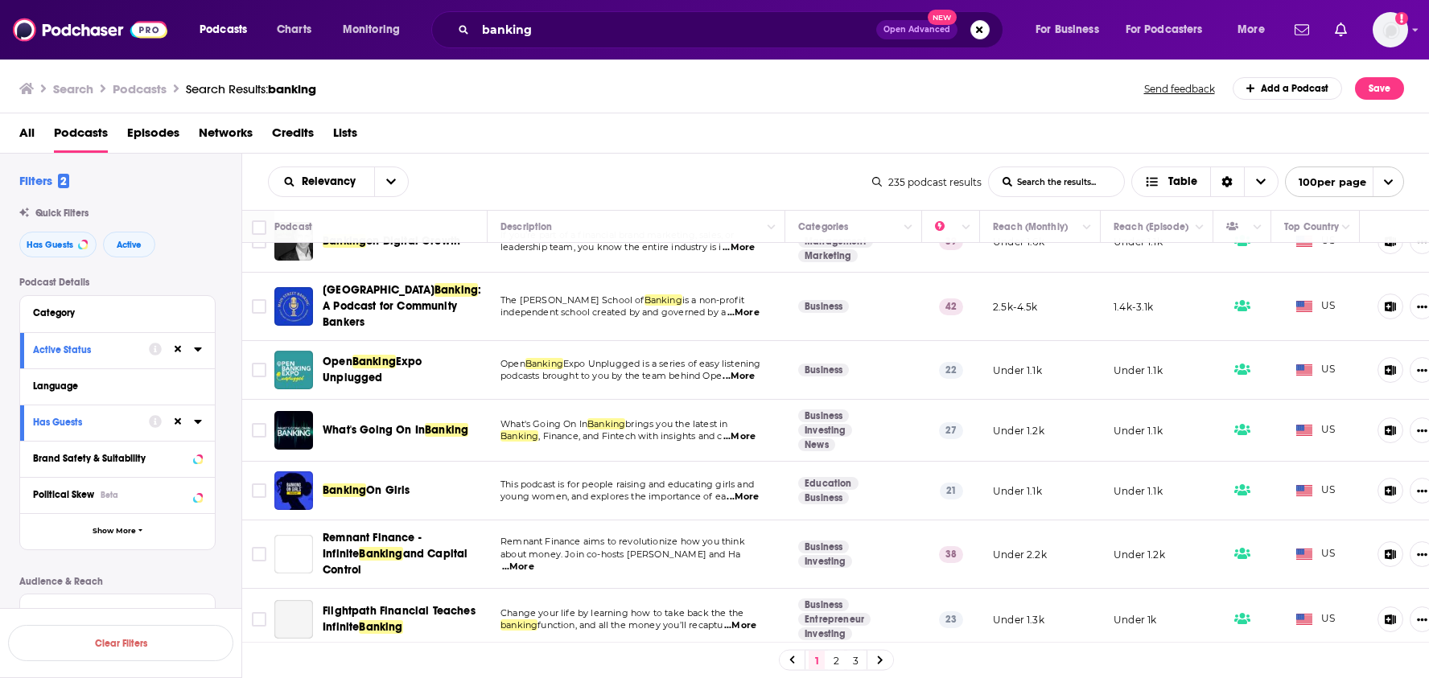
scroll to position [881, 0]
click at [743, 435] on span "...More" at bounding box center [739, 436] width 32 height 13
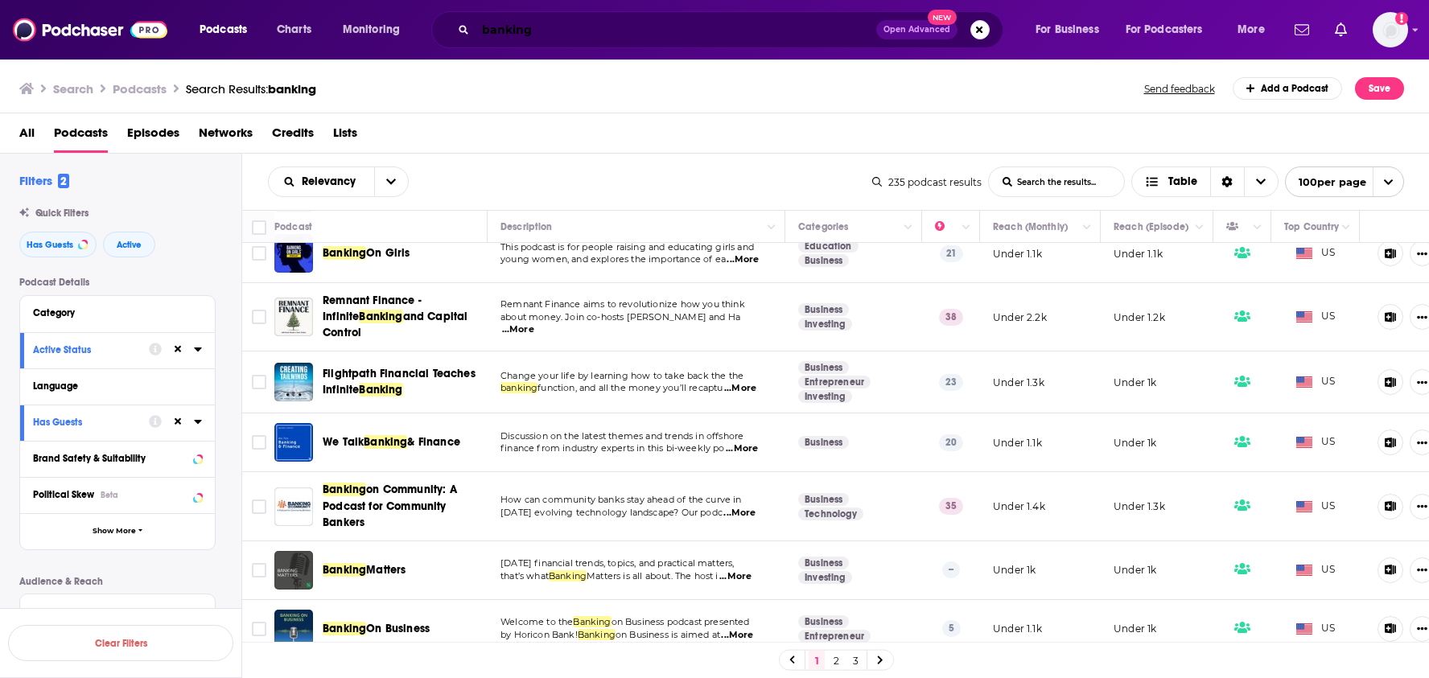
click at [581, 22] on input "banking" at bounding box center [676, 30] width 401 height 26
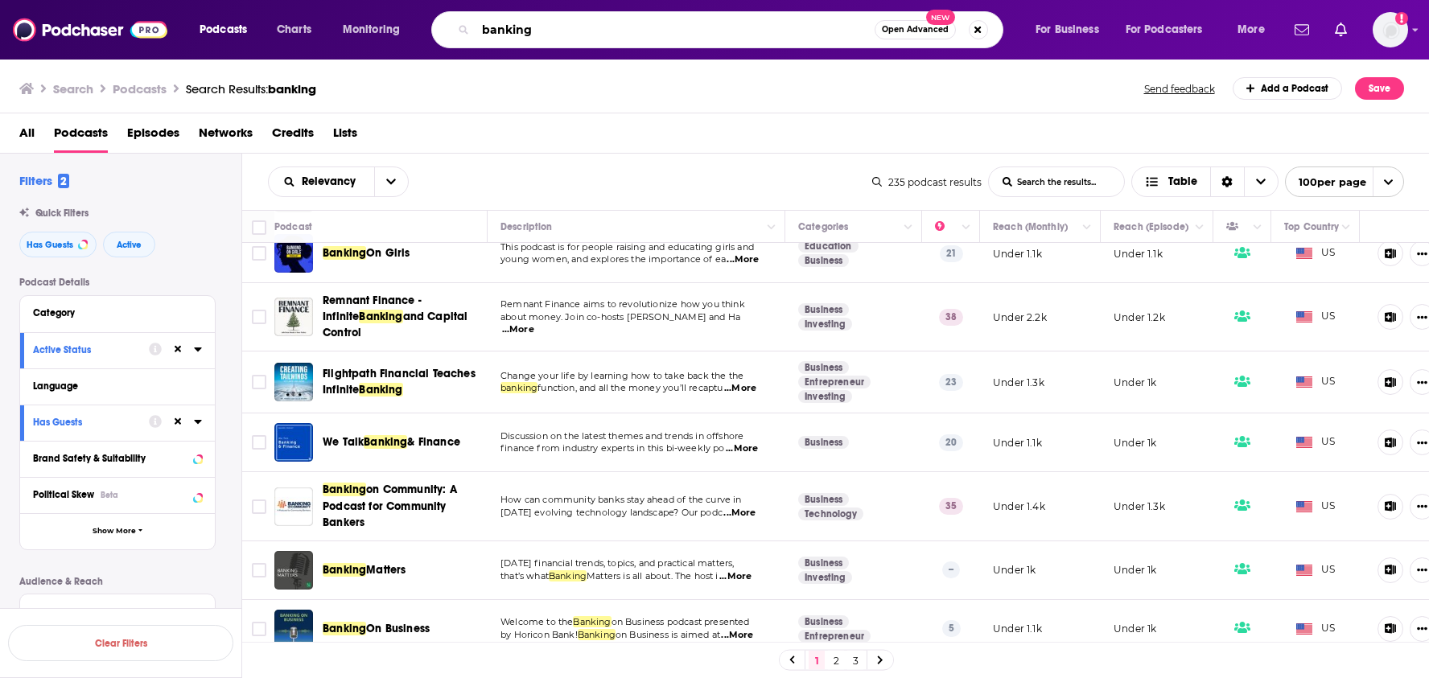
click at [581, 22] on input "banking" at bounding box center [675, 30] width 399 height 26
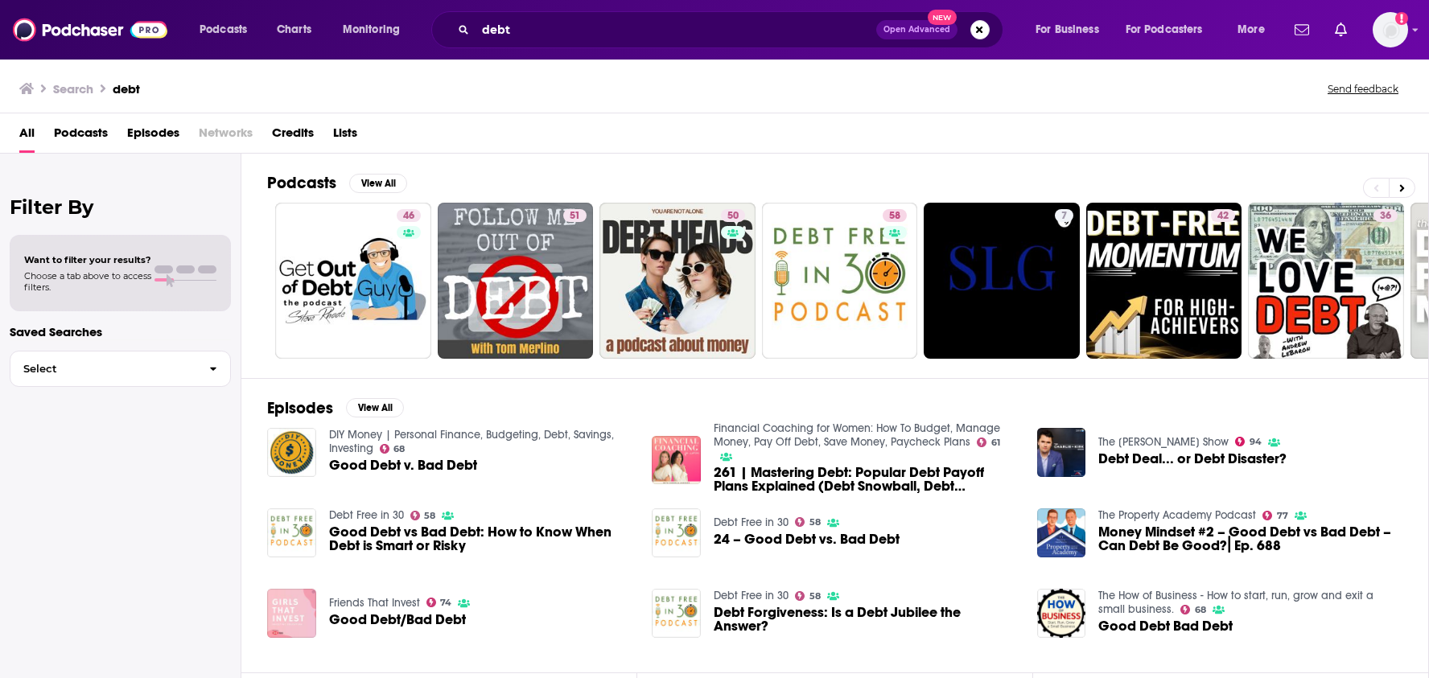
click at [97, 135] on span "Podcasts" at bounding box center [81, 136] width 54 height 33
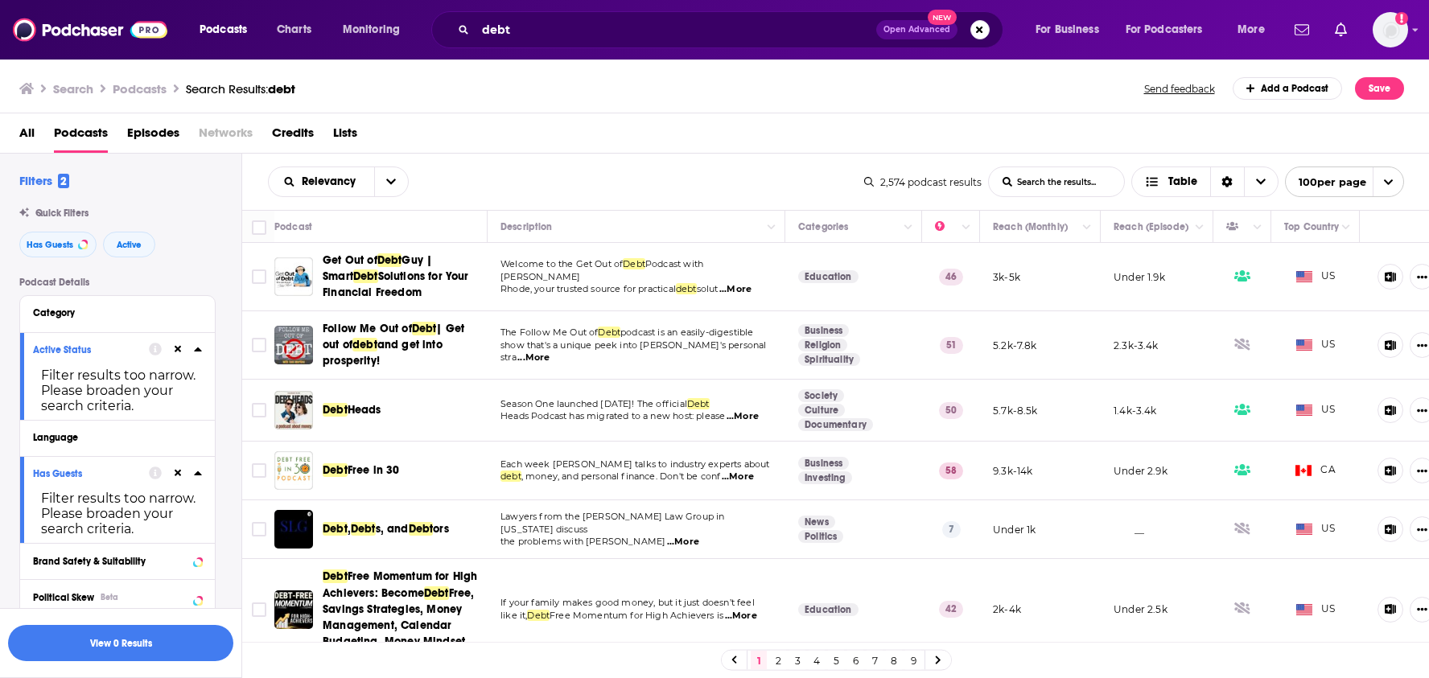
click at [752, 414] on span "...More" at bounding box center [743, 416] width 32 height 13
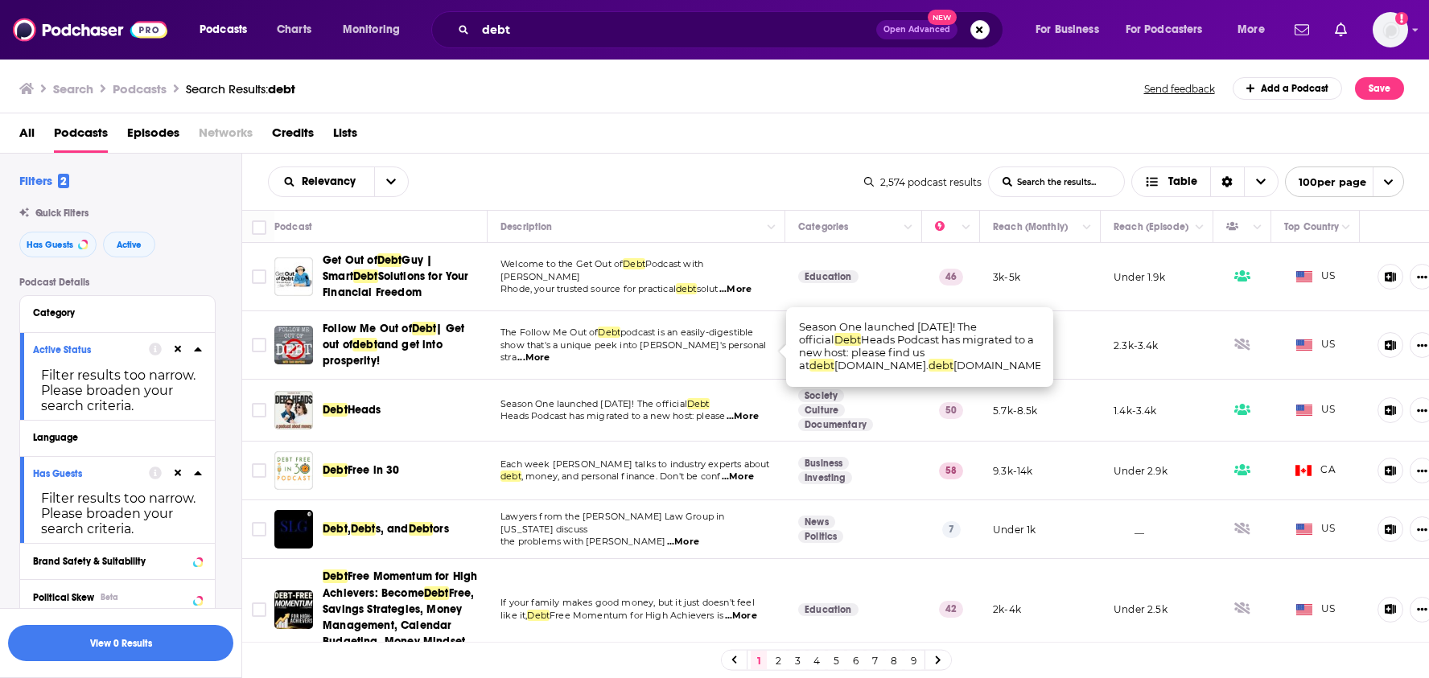
scroll to position [65, 0]
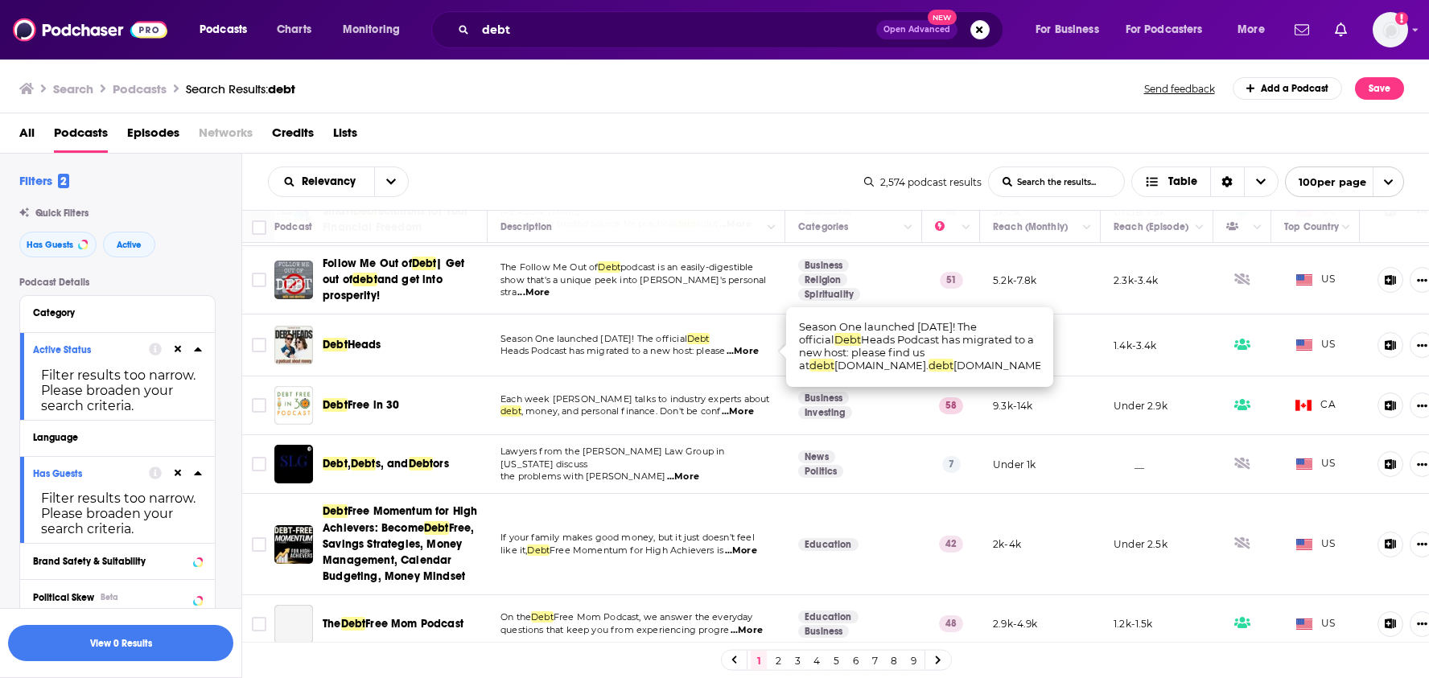
click at [667, 471] on span "...More" at bounding box center [683, 477] width 32 height 13
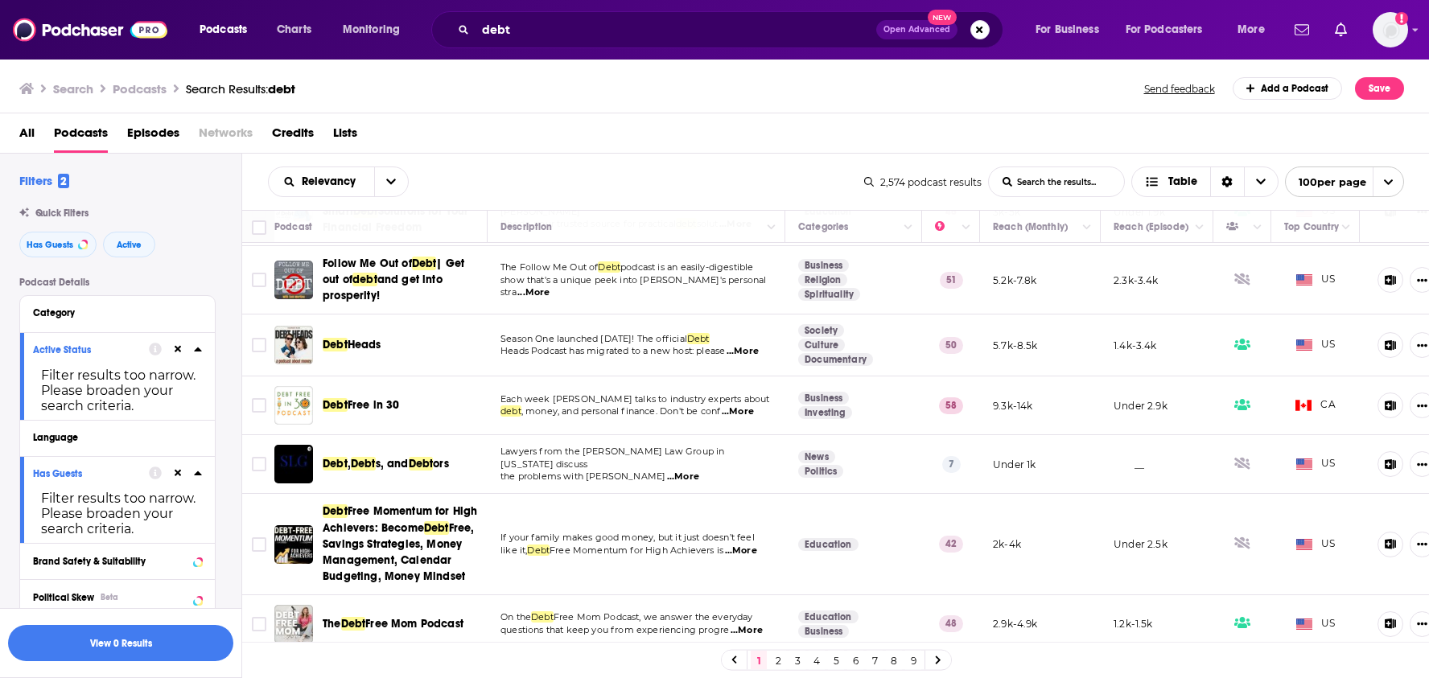
click at [703, 154] on div "Relevancy List Search Input Search the results... Table 2,574 podcast results L…" at bounding box center [836, 182] width 1188 height 56
click at [764, 121] on div "All Podcasts Episodes Networks Credits Lists" at bounding box center [718, 136] width 1398 height 33
click at [734, 410] on span "...More" at bounding box center [738, 412] width 32 height 13
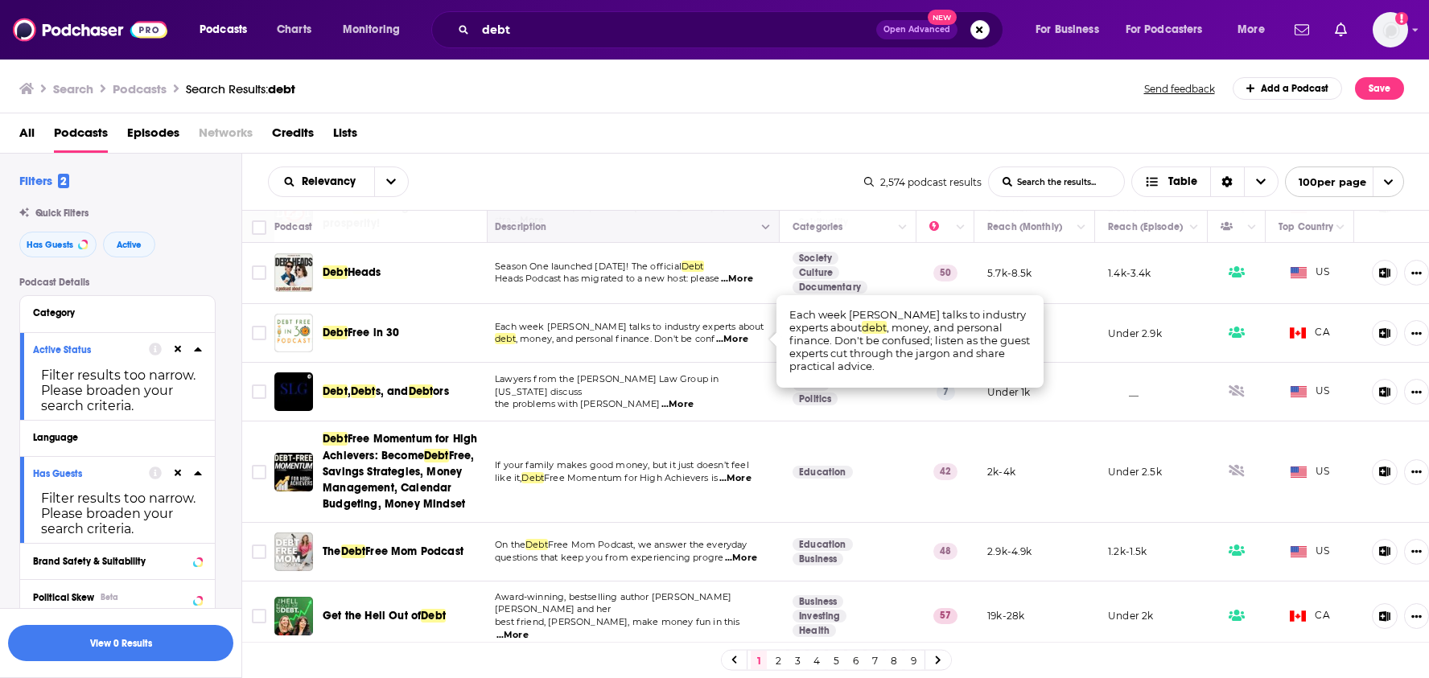
scroll to position [89, 6]
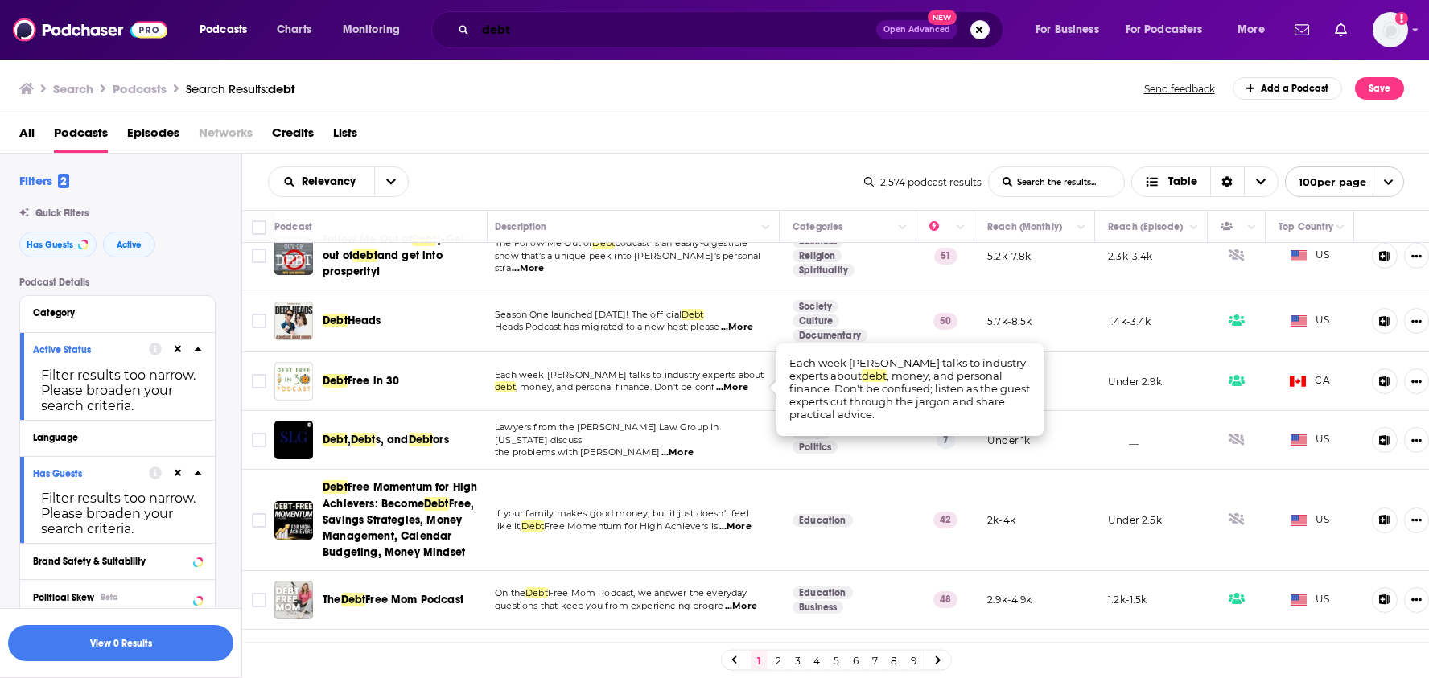
click at [686, 35] on input "debt" at bounding box center [676, 30] width 401 height 26
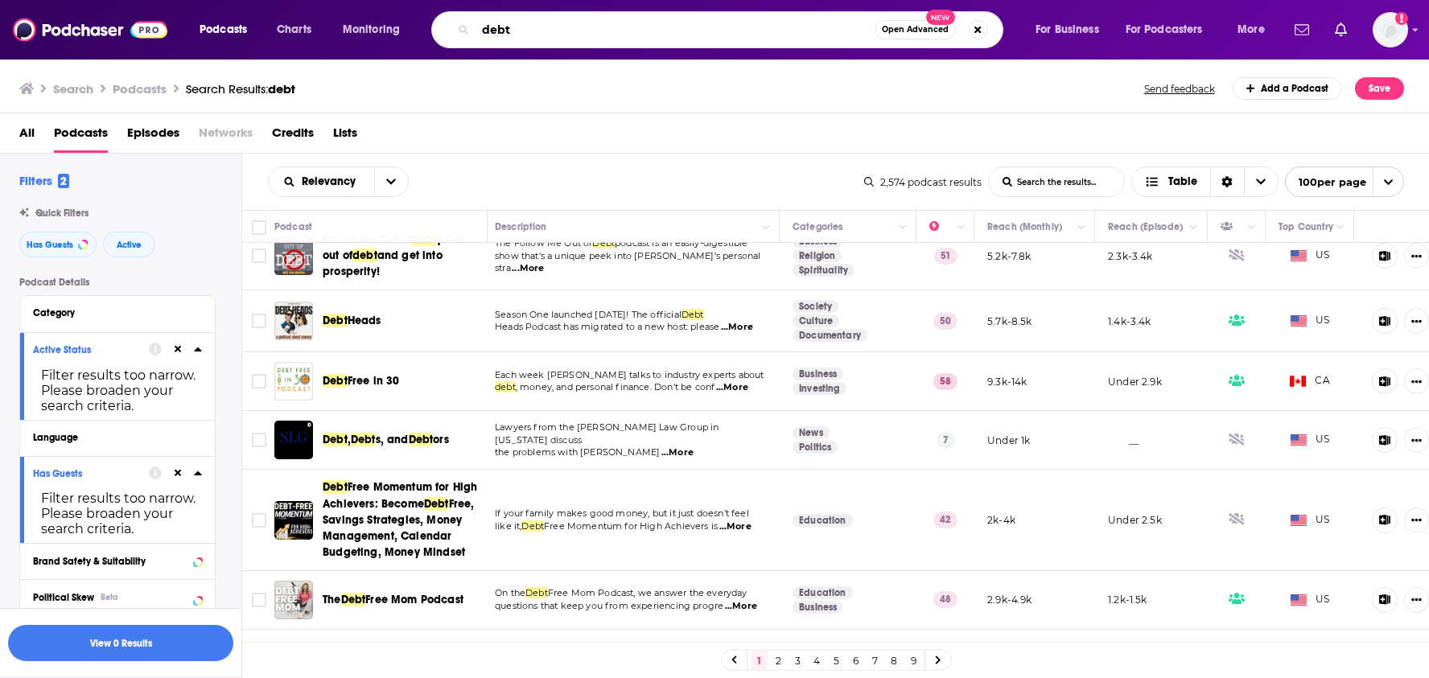
click at [686, 35] on input "debt" at bounding box center [675, 30] width 399 height 26
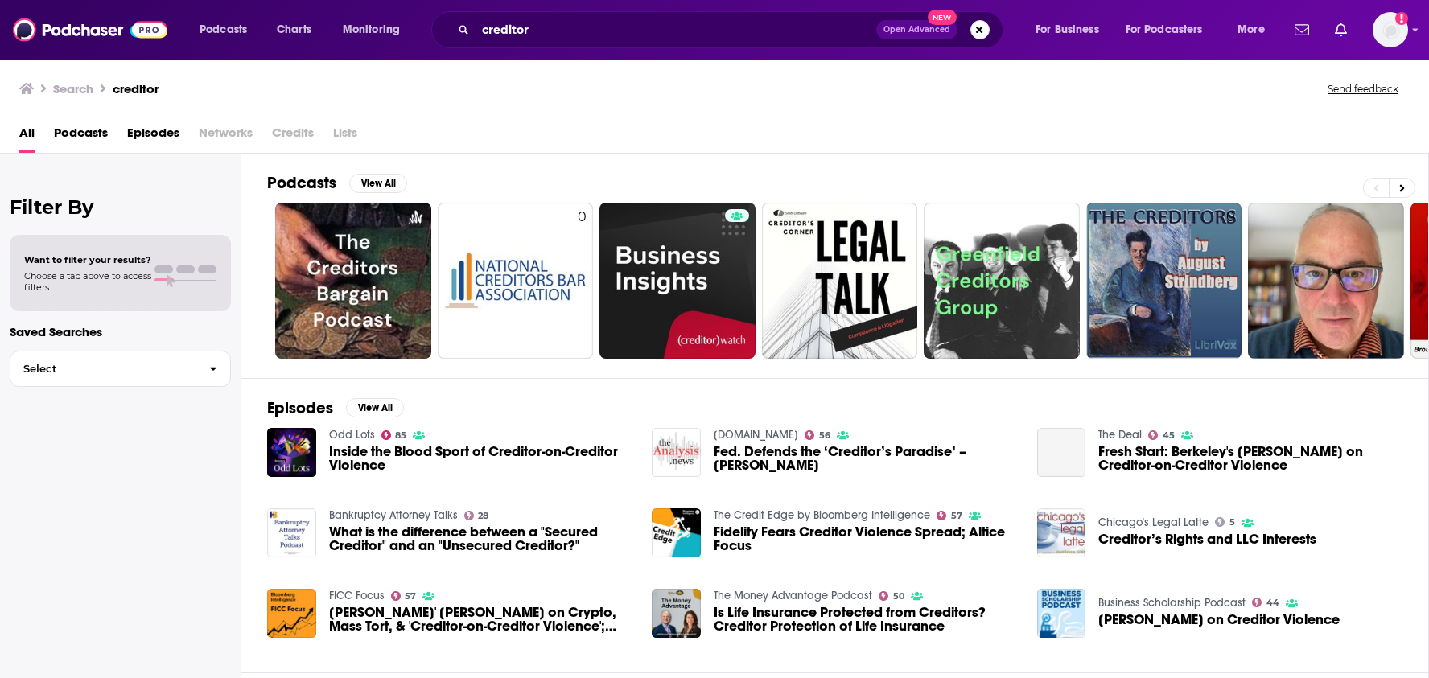
click at [92, 138] on span "Podcasts" at bounding box center [81, 136] width 54 height 33
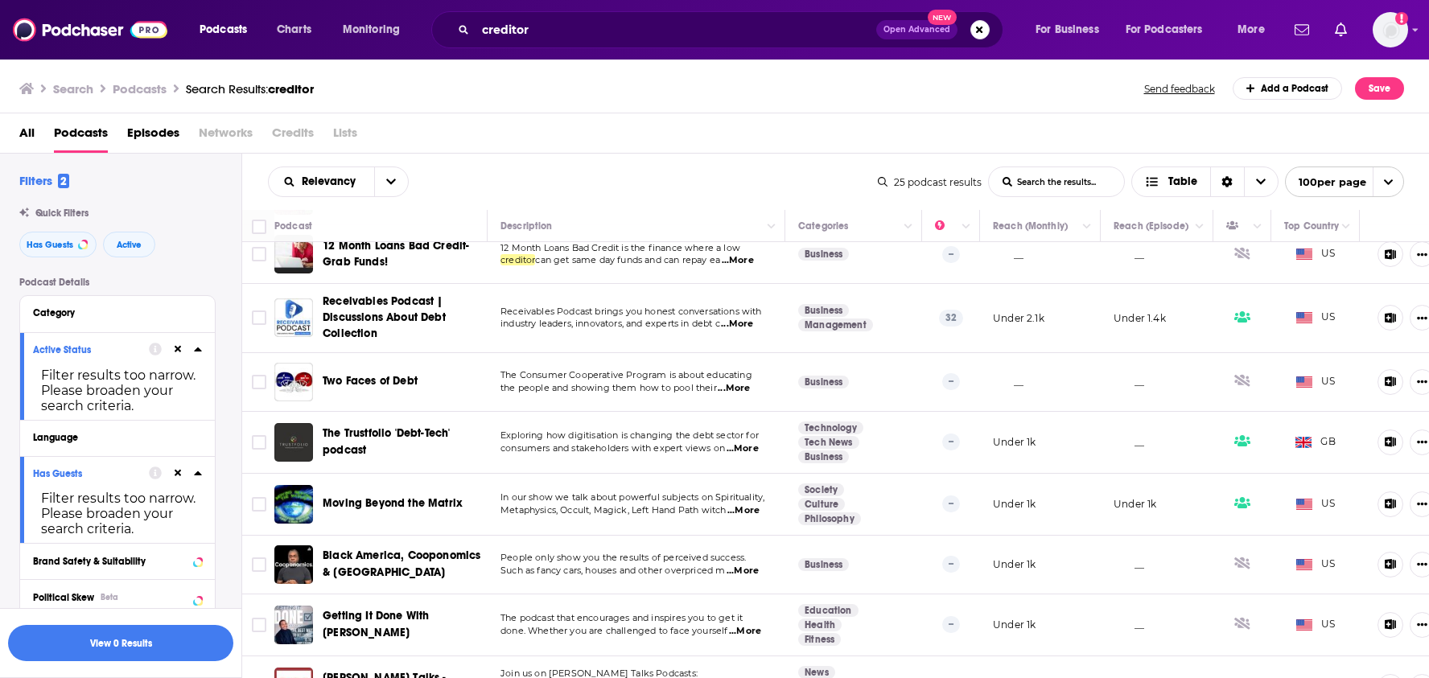
scroll to position [1099, 0]
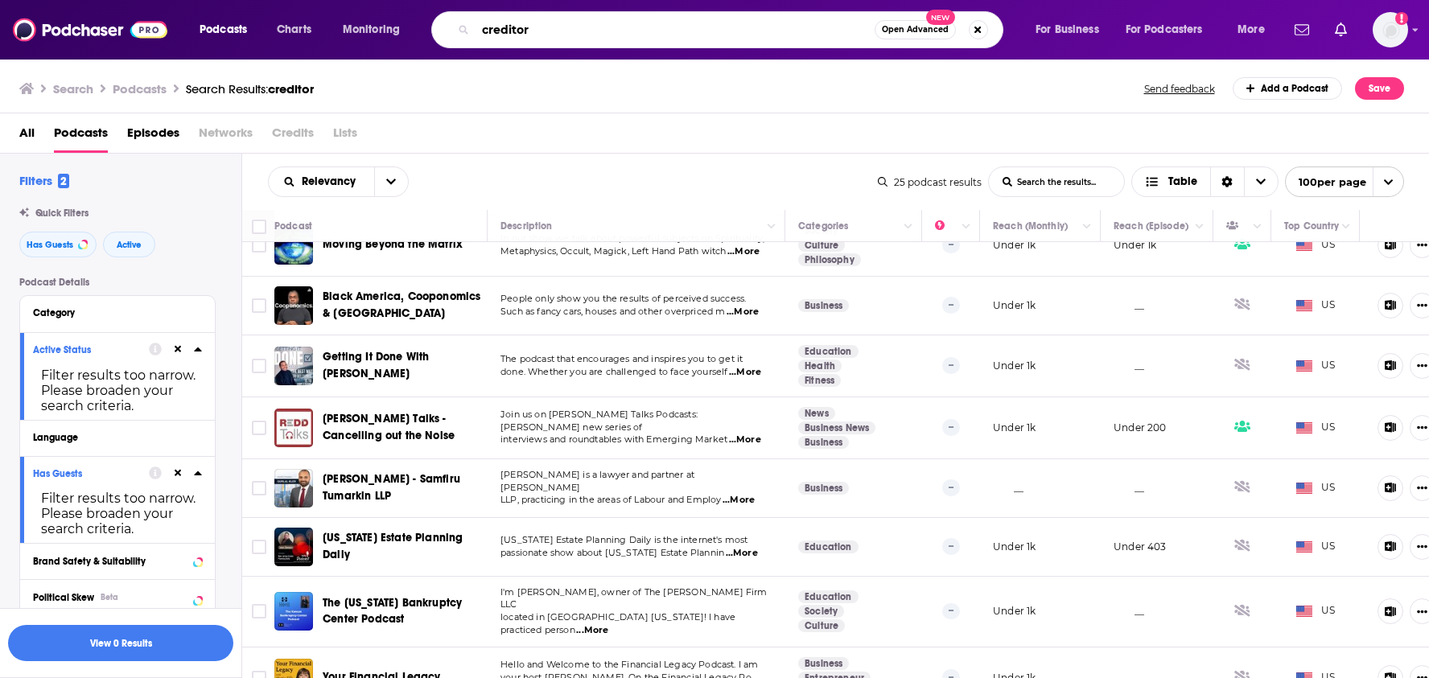
click at [718, 20] on input "creditor" at bounding box center [675, 30] width 399 height 26
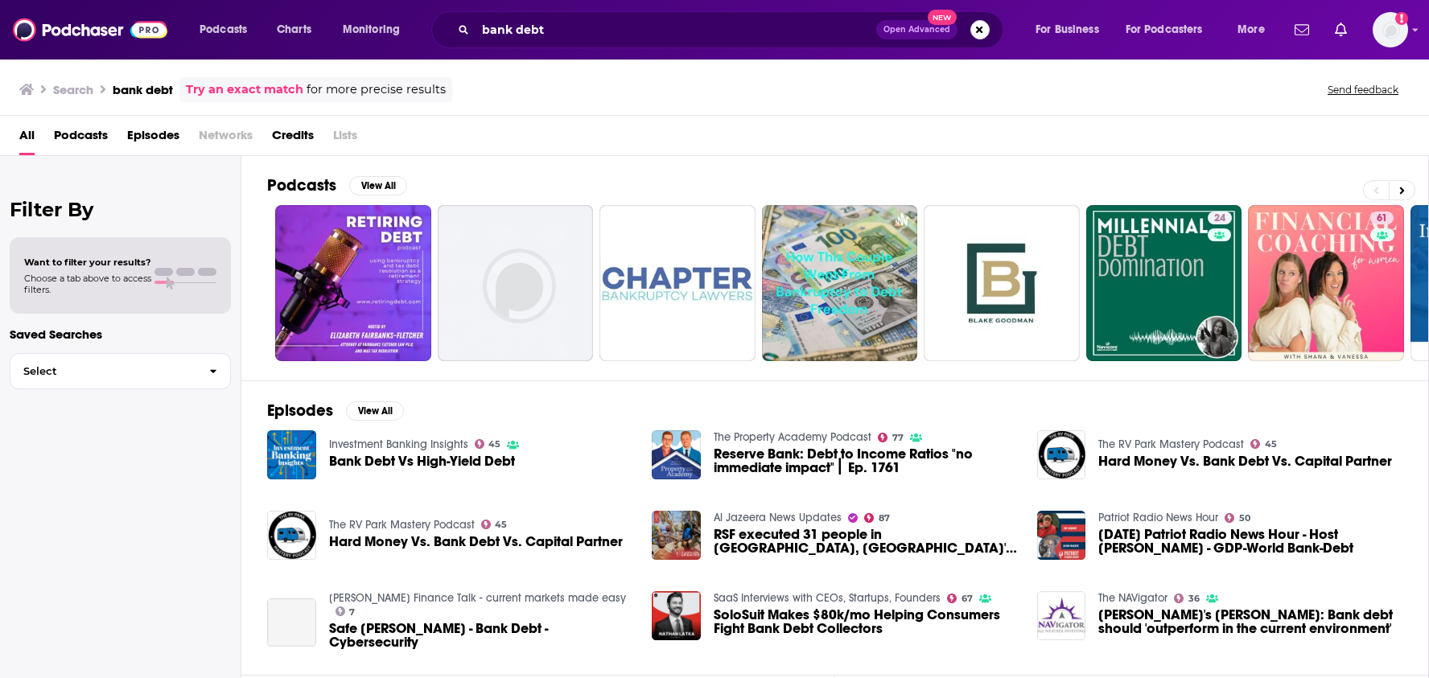
click at [84, 134] on span "Podcasts" at bounding box center [81, 138] width 54 height 33
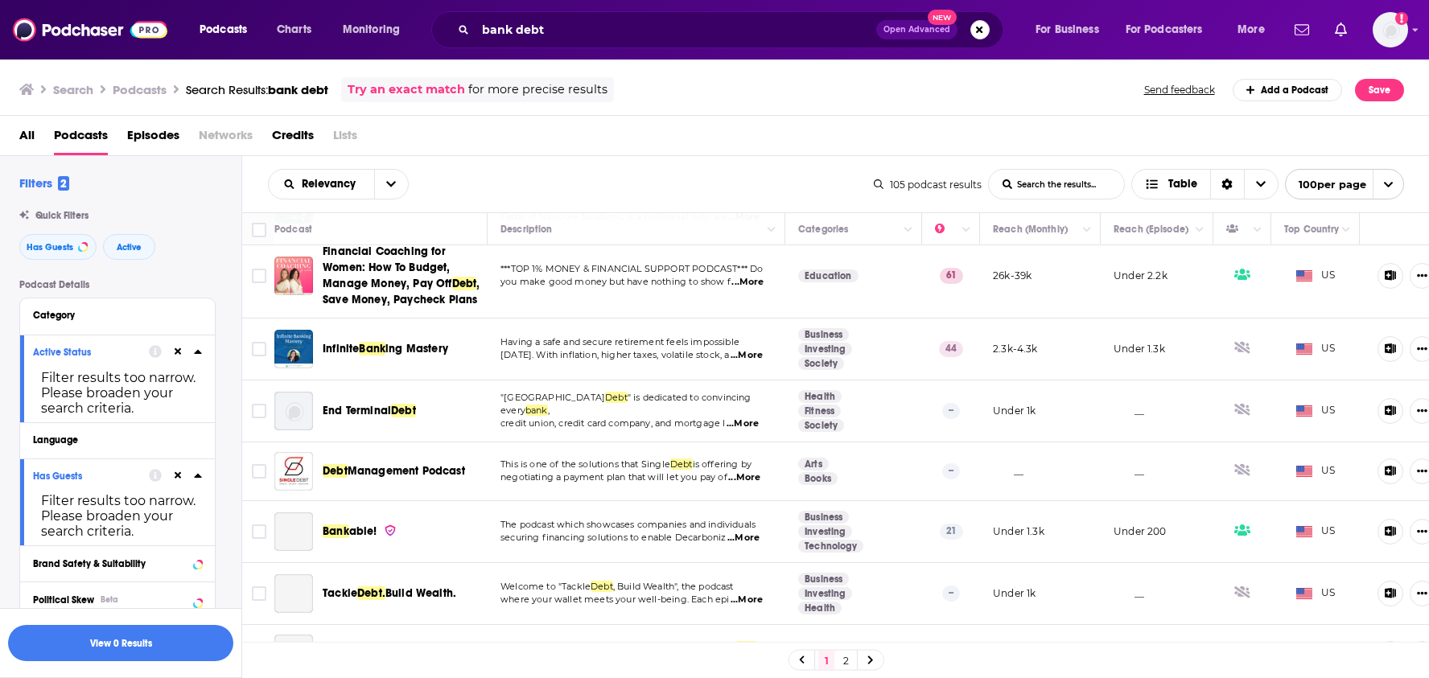
scroll to position [446, 0]
click at [751, 348] on span "...More" at bounding box center [747, 354] width 32 height 13
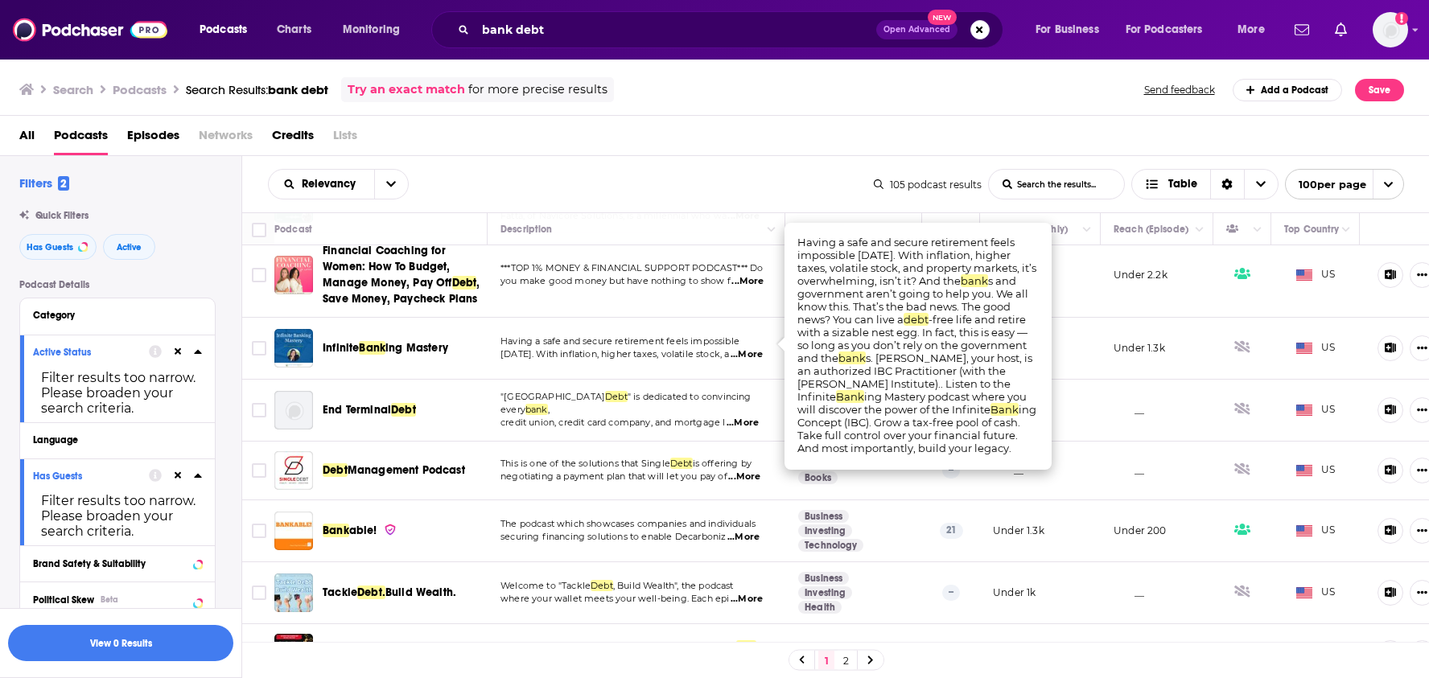
click at [748, 144] on div "All Podcasts Episodes Networks Credits Lists" at bounding box center [718, 138] width 1398 height 33
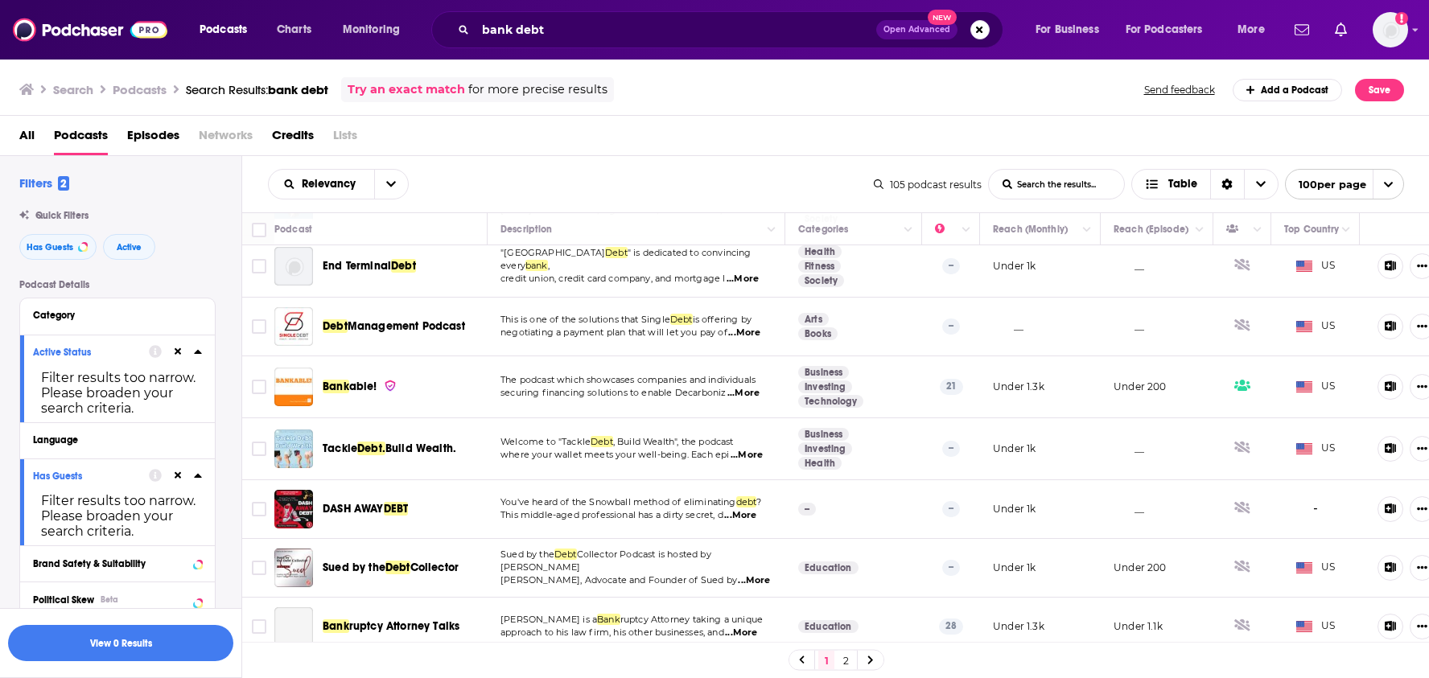
scroll to position [628, 0]
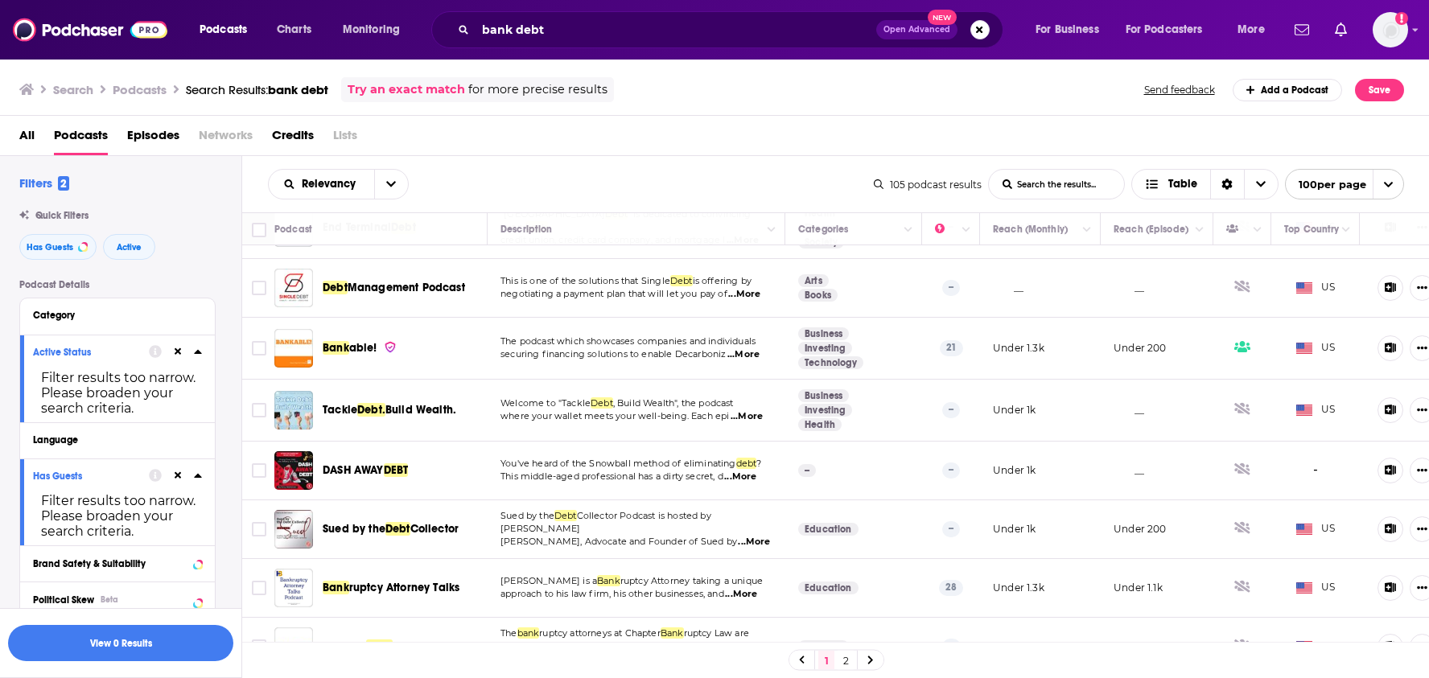
click at [750, 410] on span "...More" at bounding box center [747, 416] width 32 height 13
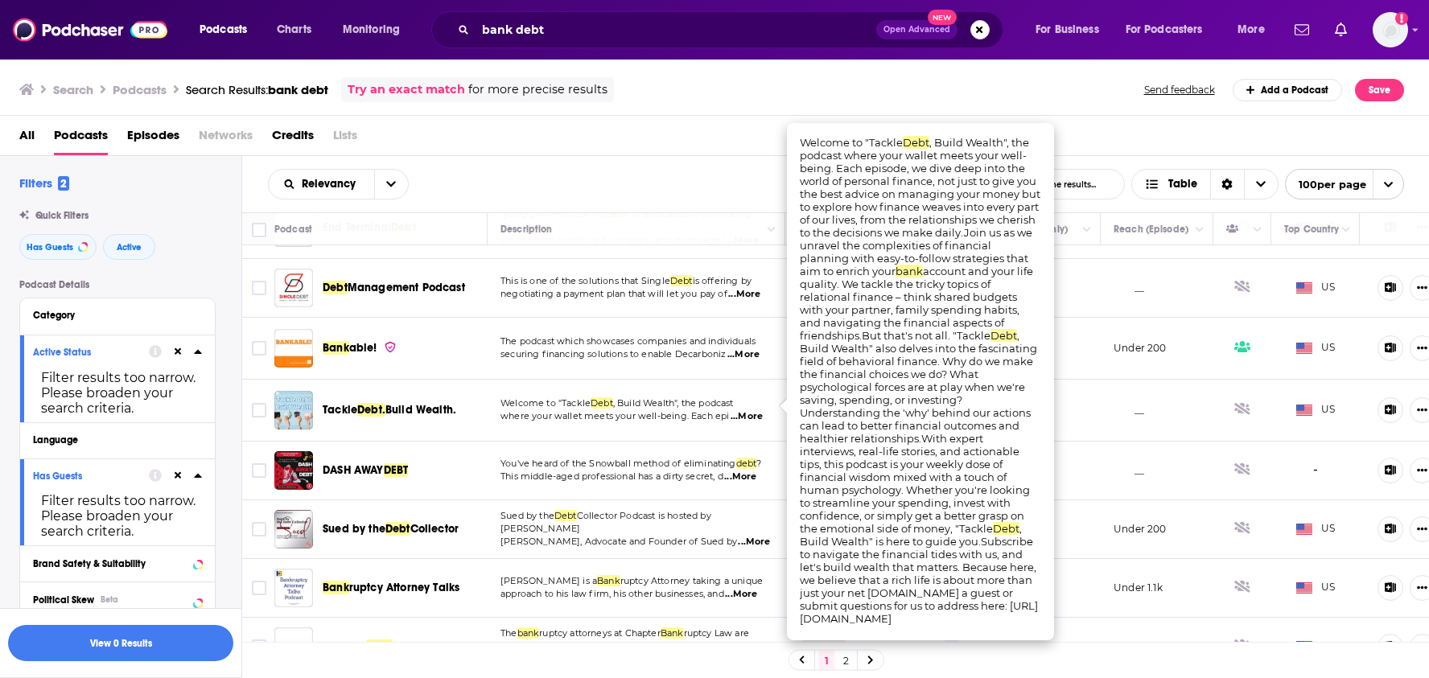
click at [726, 192] on div "Relevancy List Search Input Search the results... Table" at bounding box center [571, 184] width 606 height 31
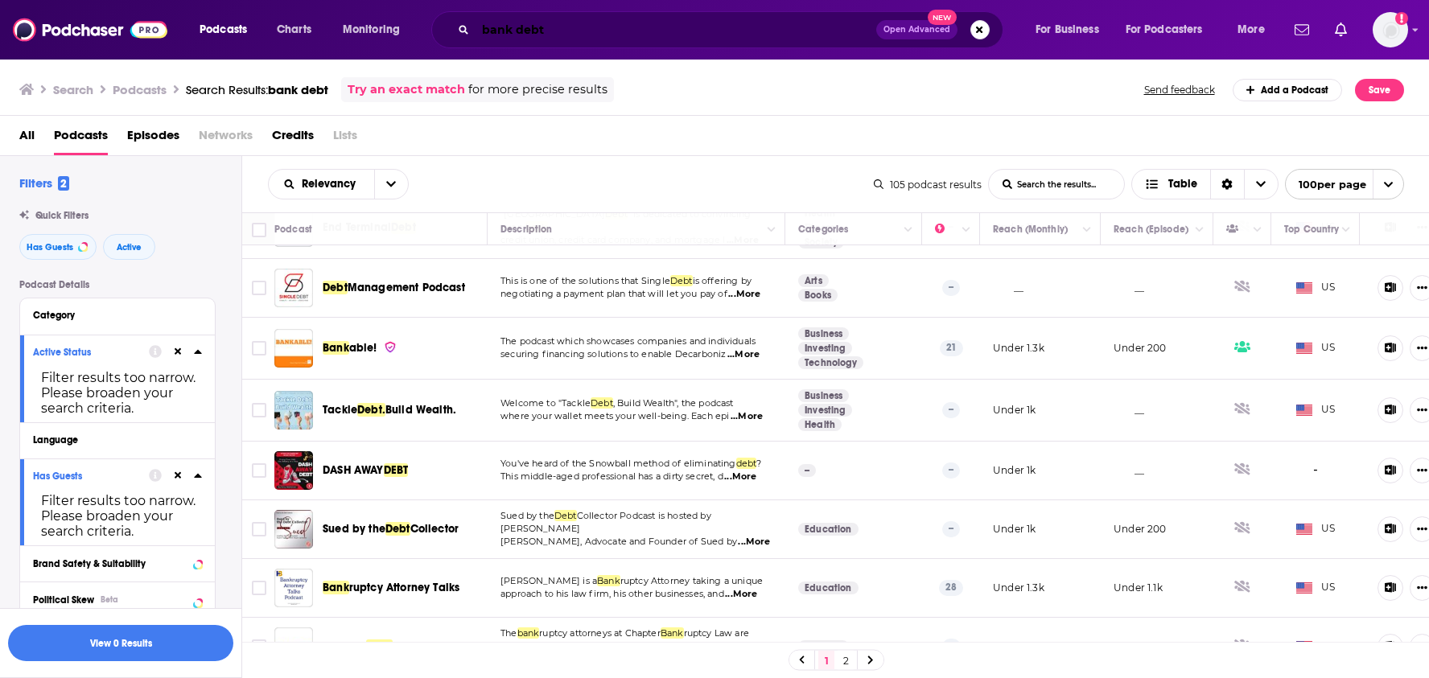
click at [588, 18] on input "bank debt" at bounding box center [676, 30] width 401 height 26
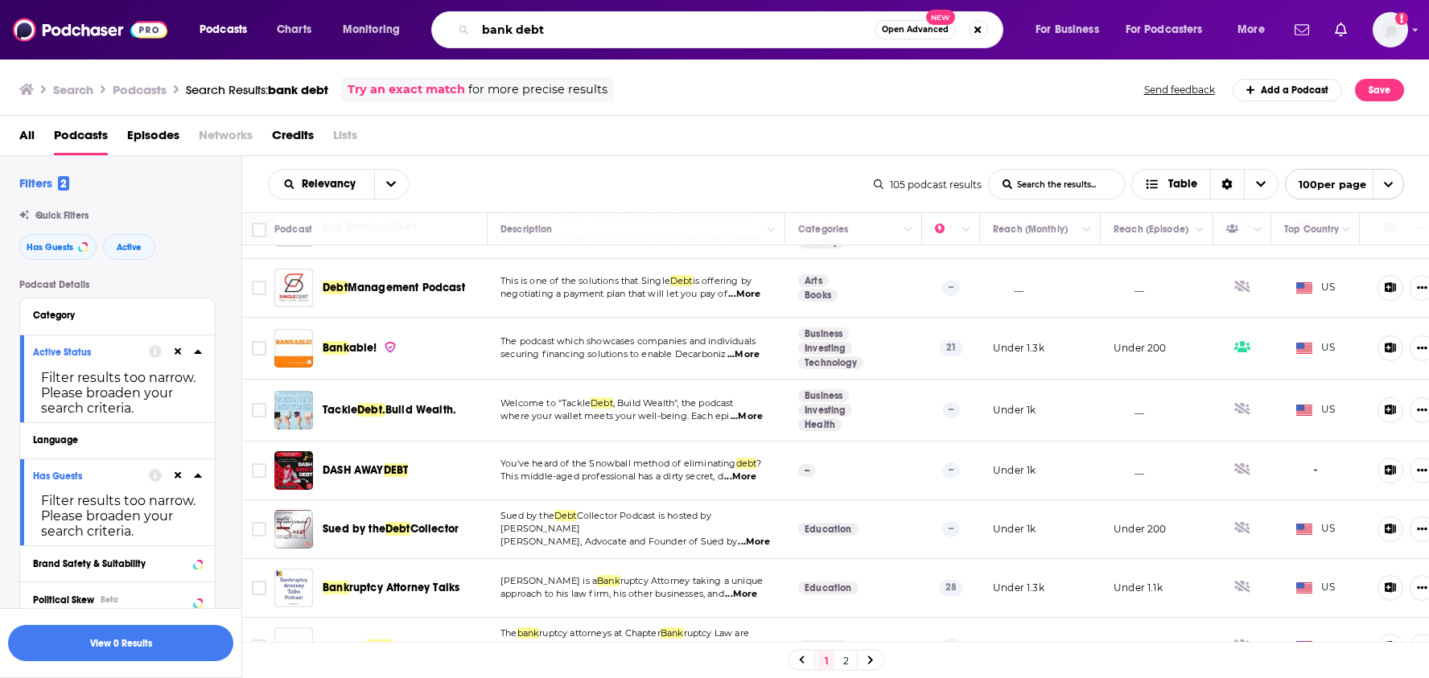
click at [588, 18] on input "bank debt" at bounding box center [675, 30] width 399 height 26
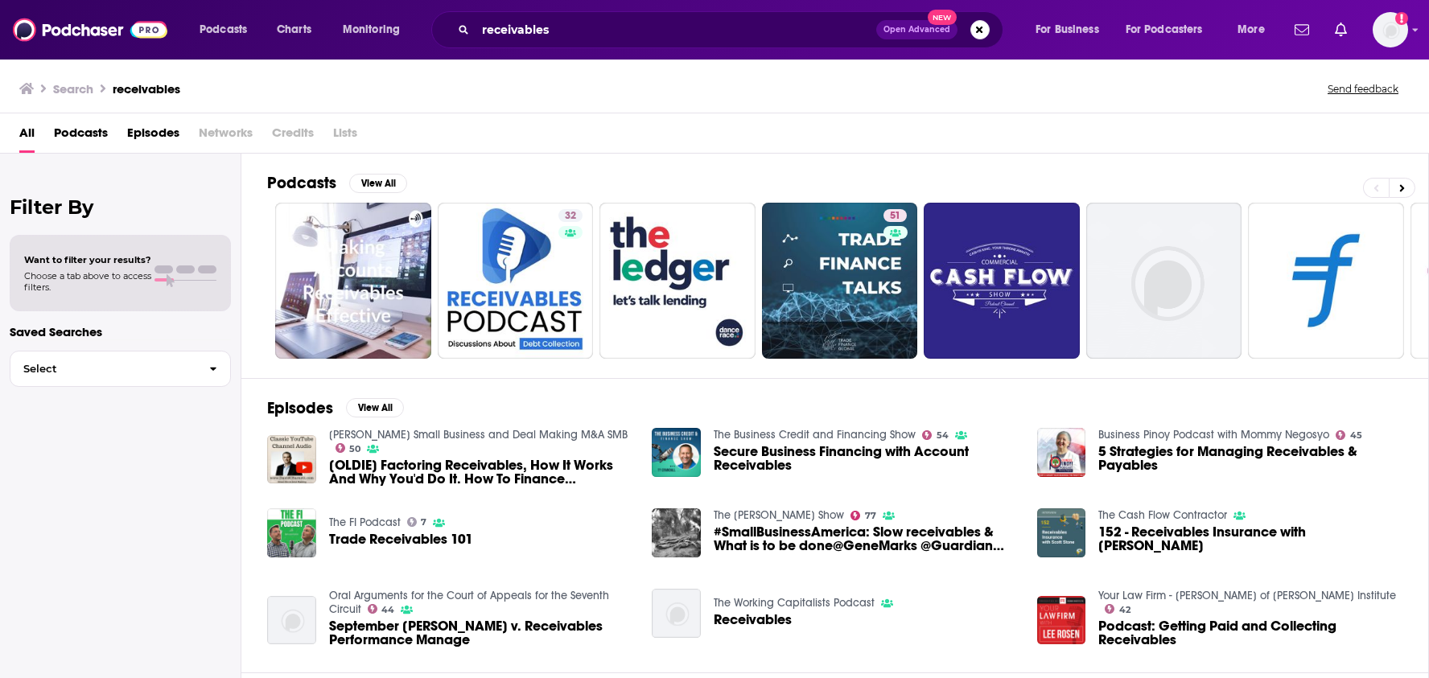
click at [92, 131] on span "Podcasts" at bounding box center [81, 136] width 54 height 33
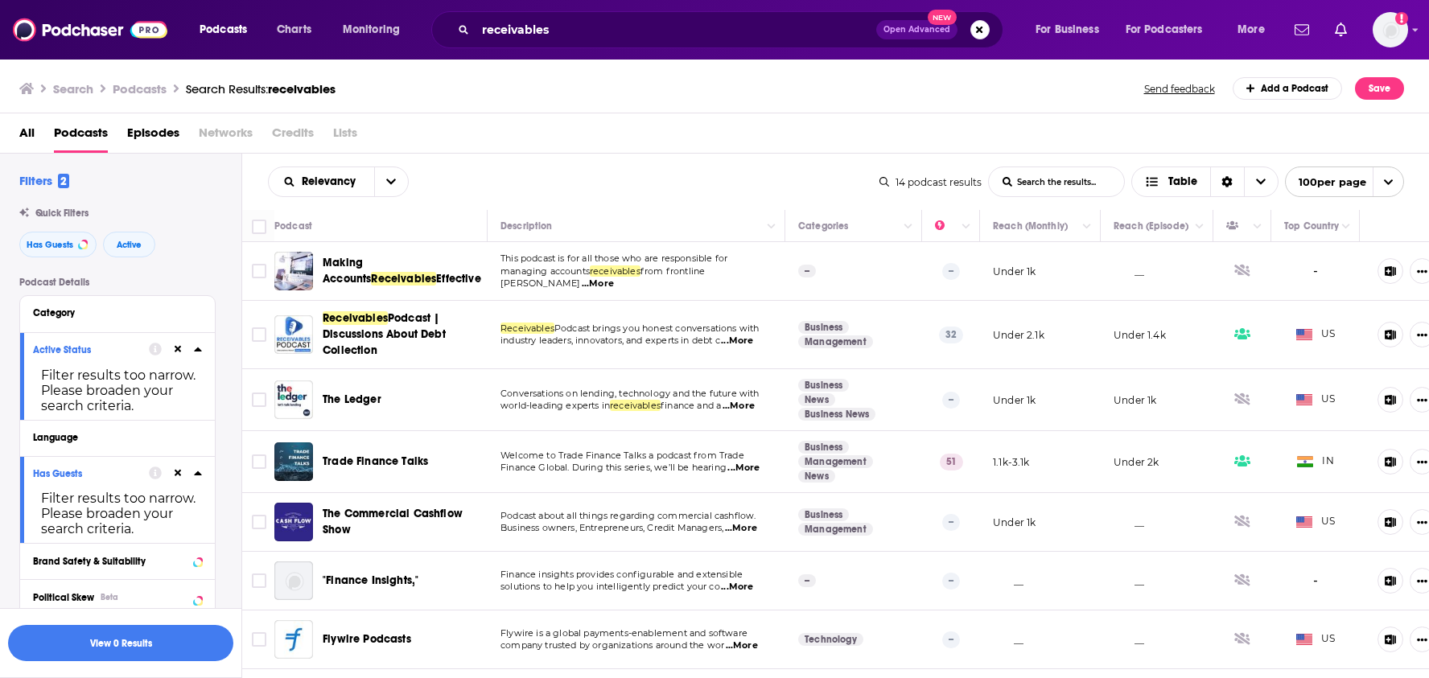
click at [748, 406] on span "...More" at bounding box center [739, 406] width 32 height 13
click at [722, 195] on div "Relevancy List Search Input Search the results... Table" at bounding box center [574, 182] width 612 height 31
click at [635, 121] on div "All Podcasts Episodes Networks Credits Lists" at bounding box center [718, 136] width 1398 height 33
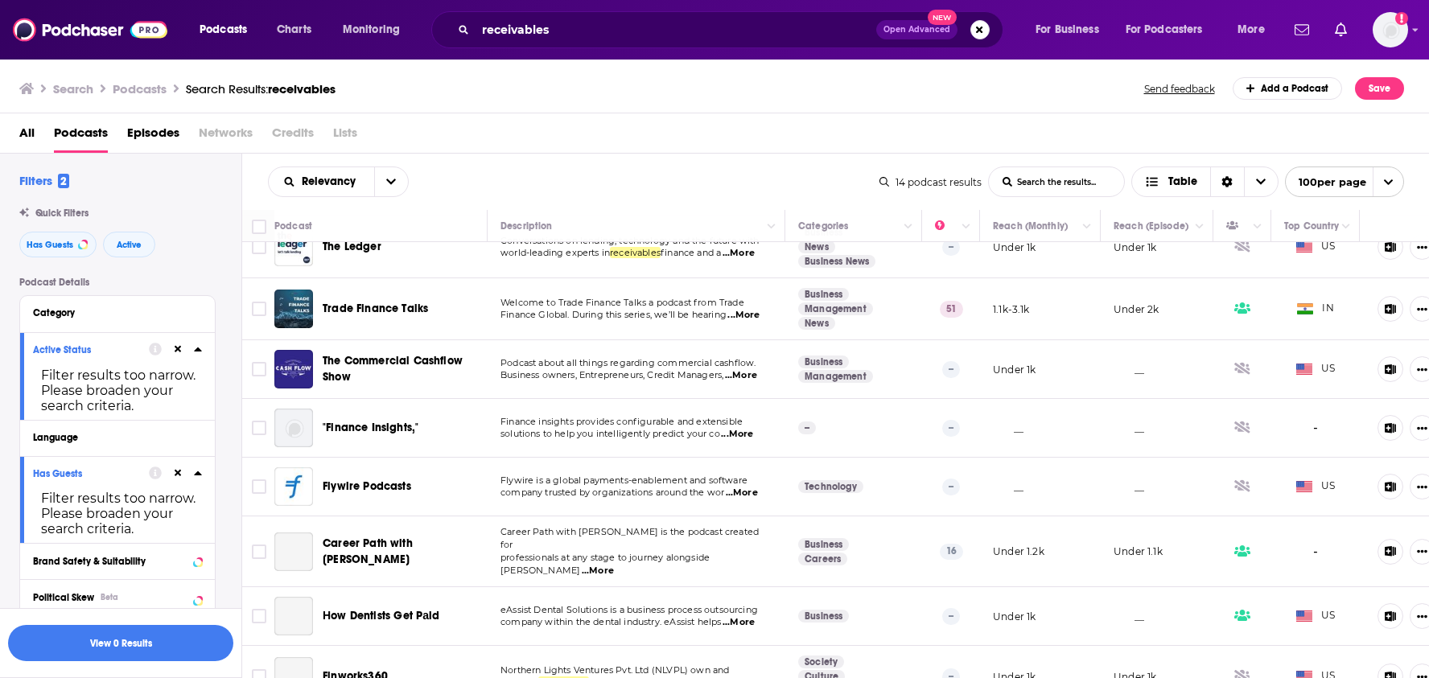
scroll to position [156, 0]
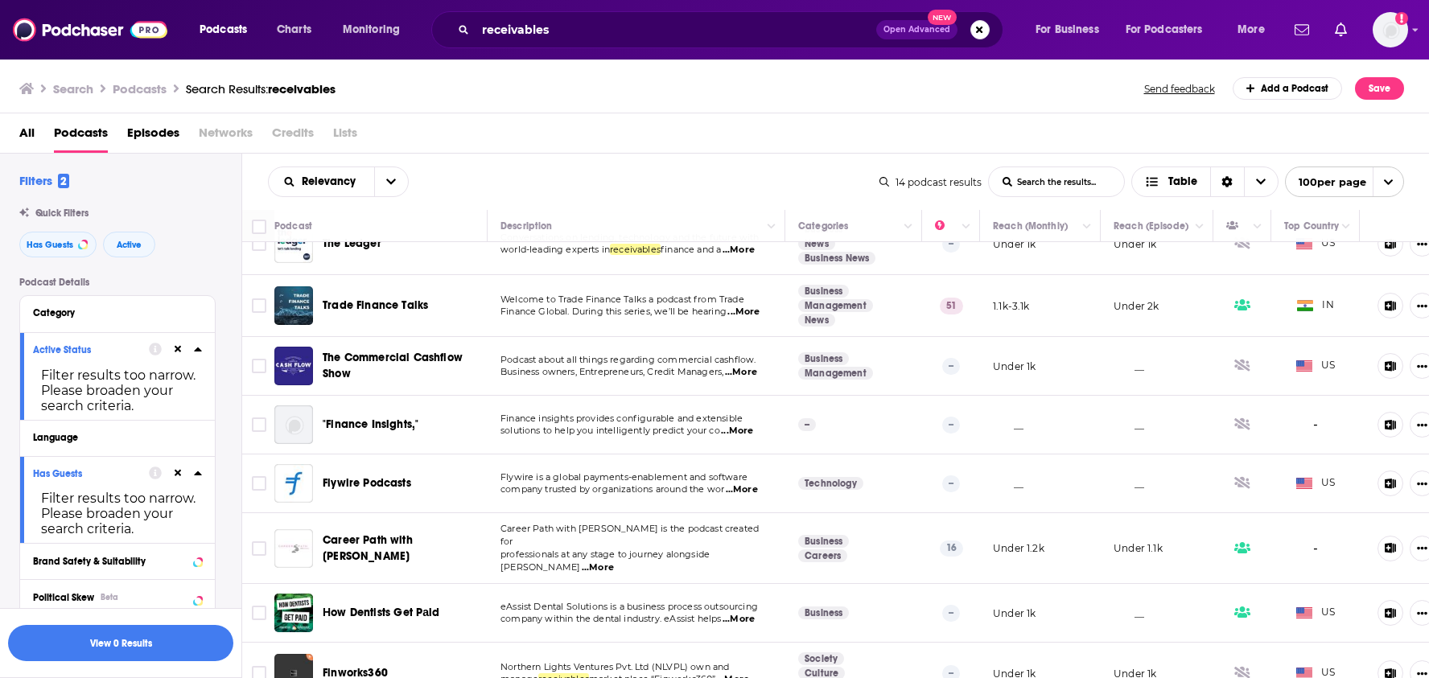
click at [750, 313] on span "...More" at bounding box center [743, 312] width 32 height 13
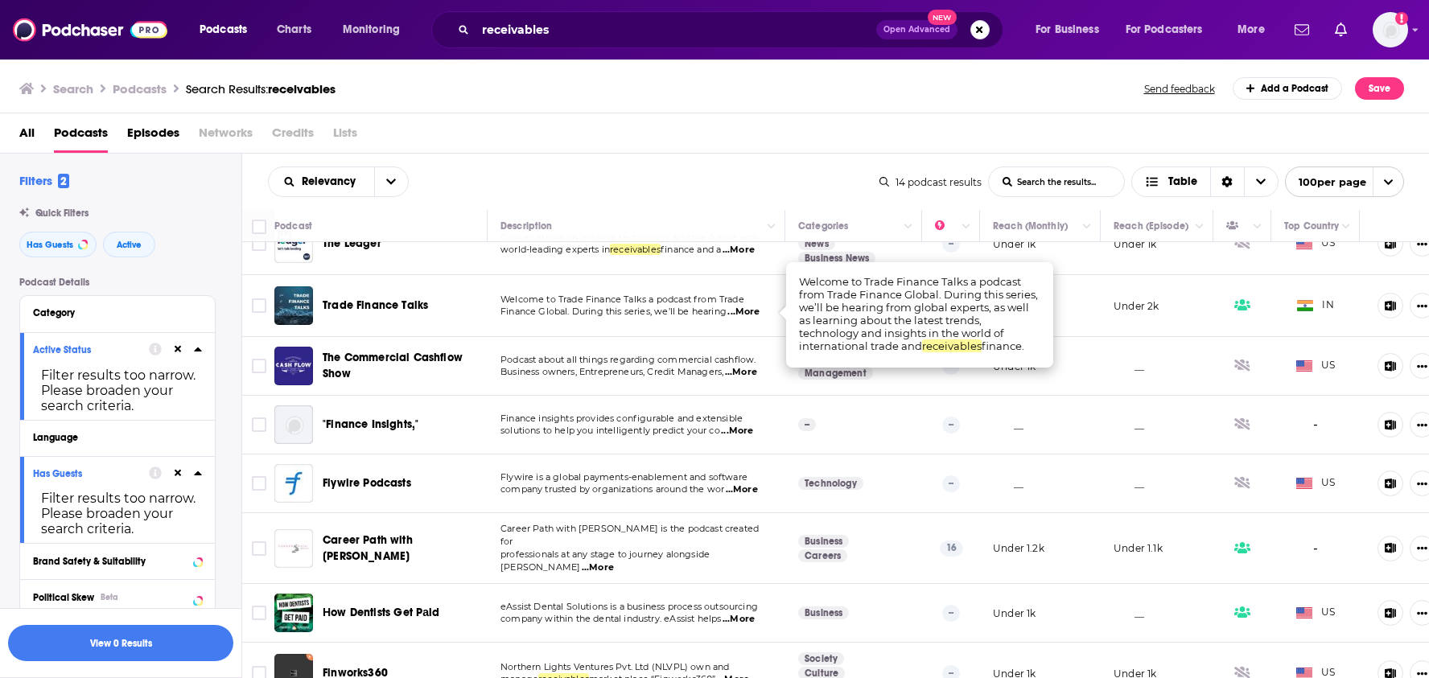
click at [740, 141] on div "All Podcasts Episodes Networks Credits Lists" at bounding box center [718, 136] width 1398 height 33
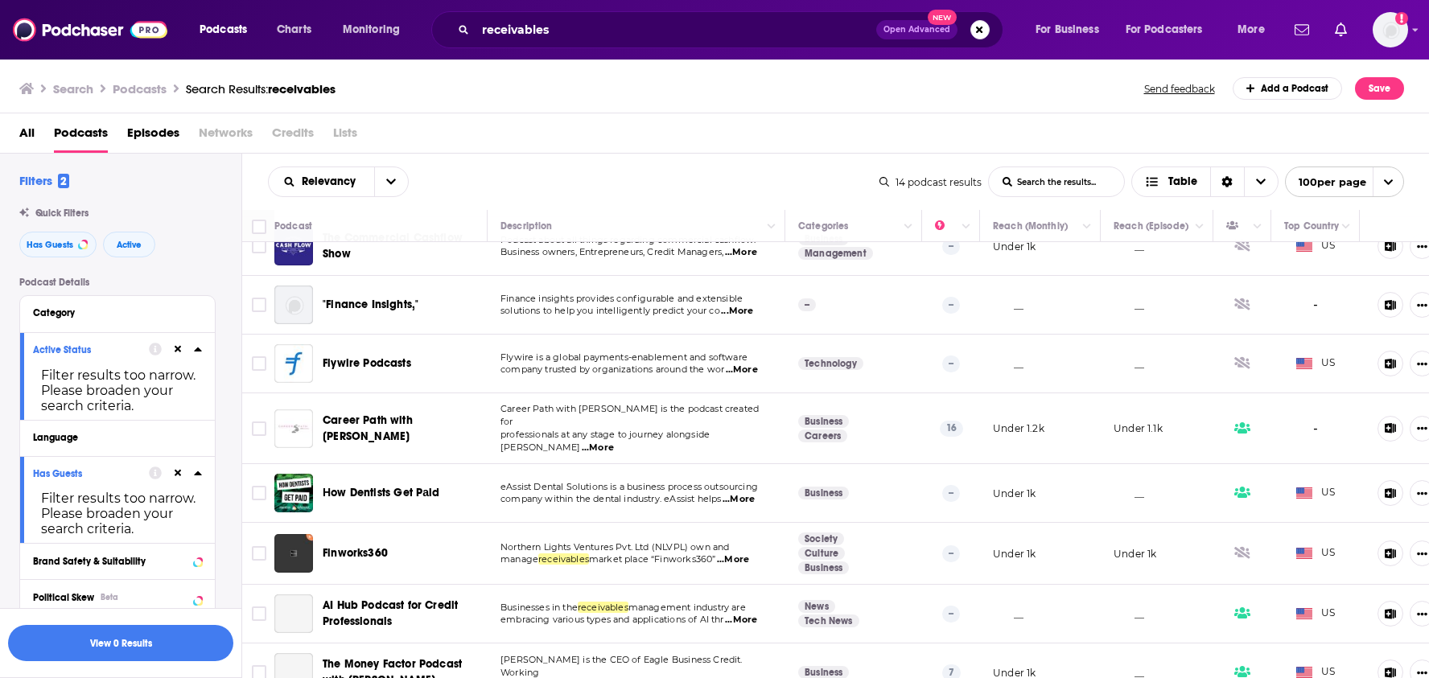
scroll to position [275, 0]
click at [747, 311] on span "...More" at bounding box center [737, 312] width 32 height 13
click at [774, 97] on div "Search Podcasts Search Results: receivables Send feedback Add a Podcast Save" at bounding box center [711, 88] width 1385 height 23
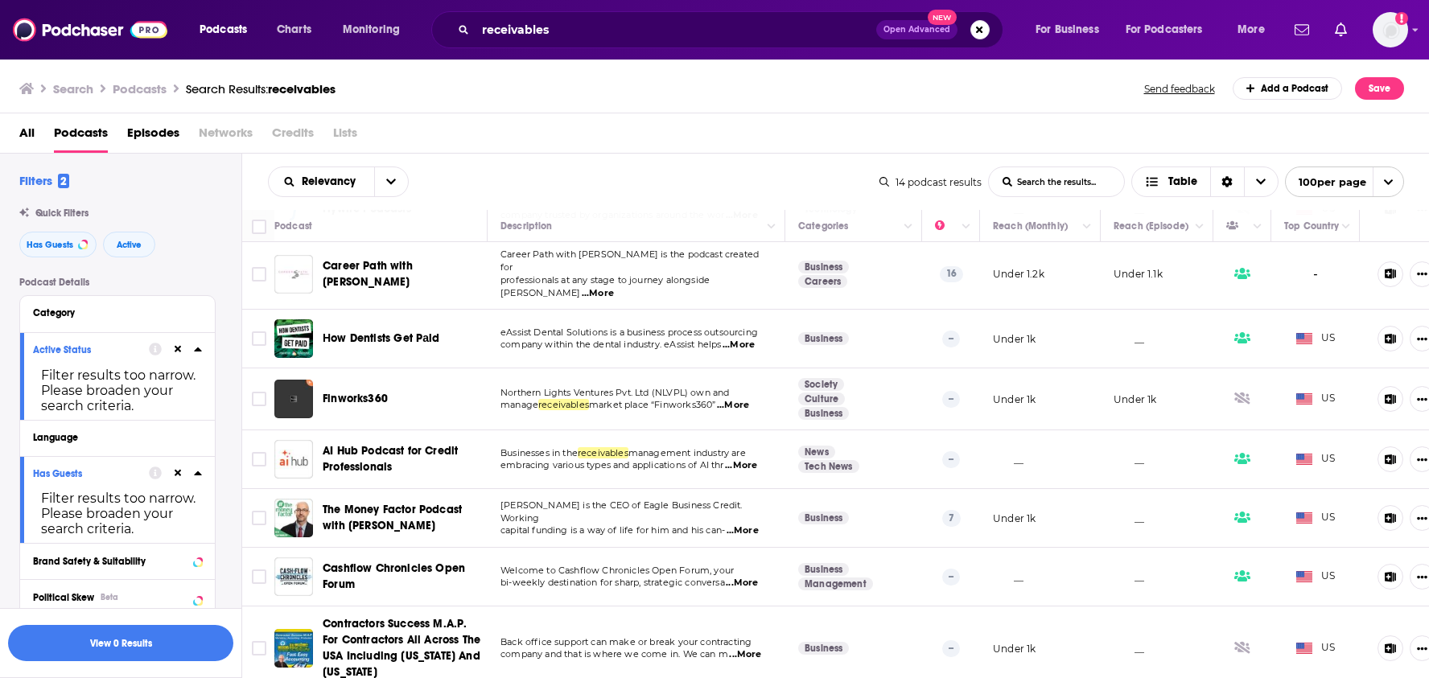
click at [772, 49] on div "Podcasts Charts Monitoring receivables Open Advanced New For Business For Podca…" at bounding box center [714, 30] width 1429 height 60
click at [768, 37] on input "receivables" at bounding box center [676, 30] width 401 height 26
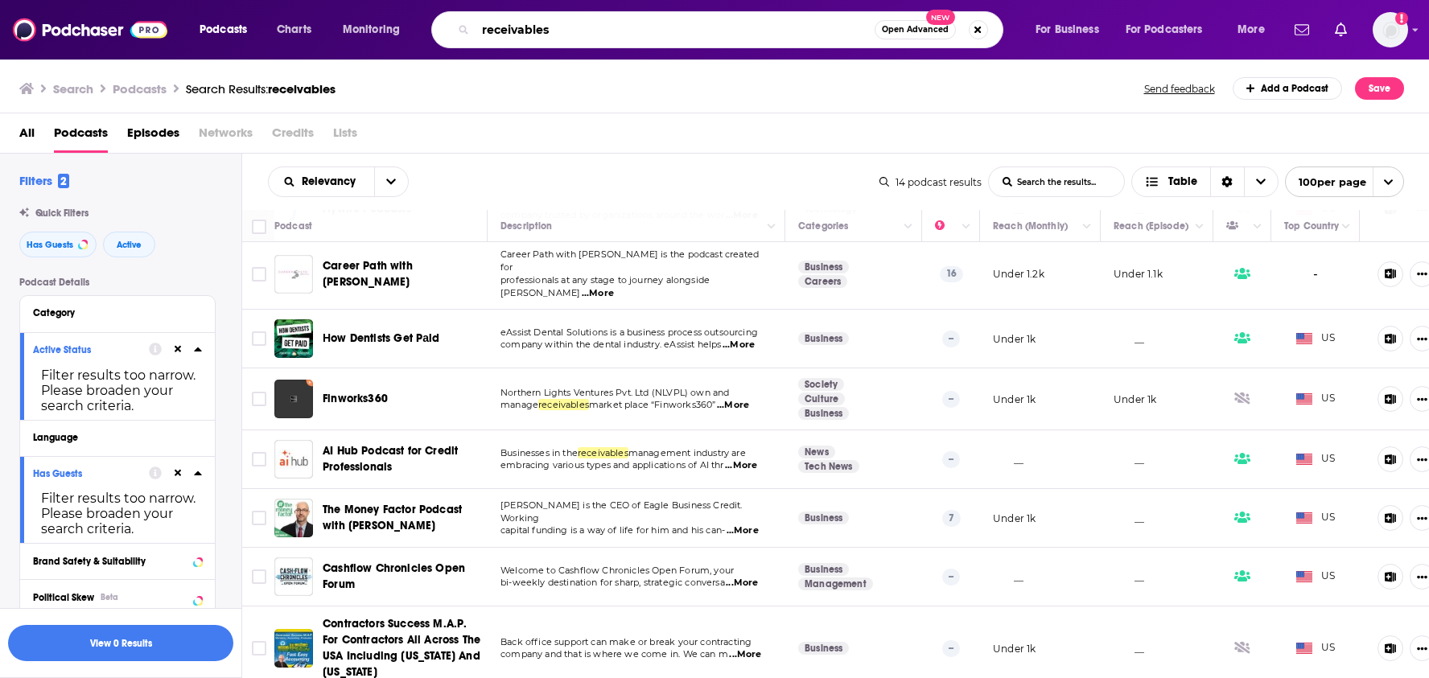
click at [768, 37] on input "receivables" at bounding box center [675, 30] width 399 height 26
paste input "Consumer Finance Monitor"
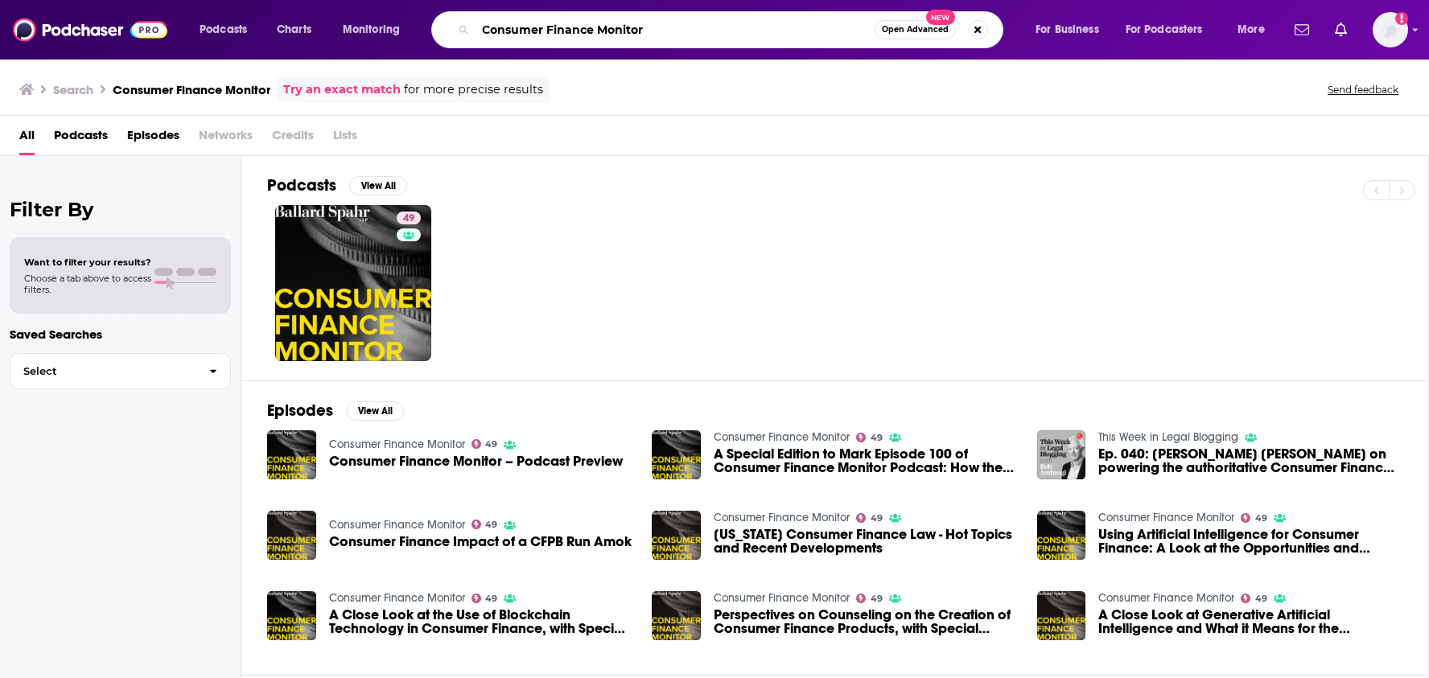
click at [700, 31] on input "Consumer Finance Monitor" at bounding box center [675, 30] width 399 height 26
type input "credit in focus"
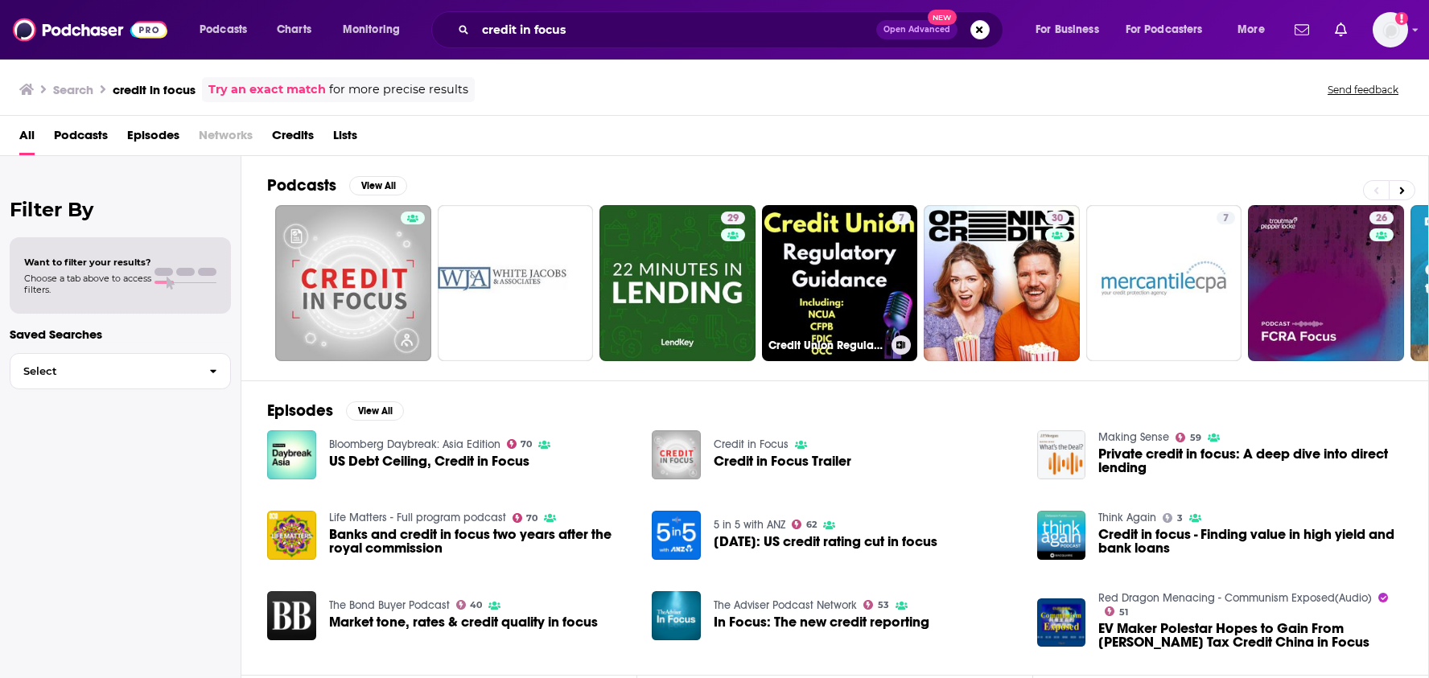
click at [925, 117] on div "All Podcasts Episodes Networks Credits Lists" at bounding box center [714, 136] width 1429 height 40
click at [975, 30] on button "Search podcasts, credits, & more..." at bounding box center [979, 29] width 19 height 19
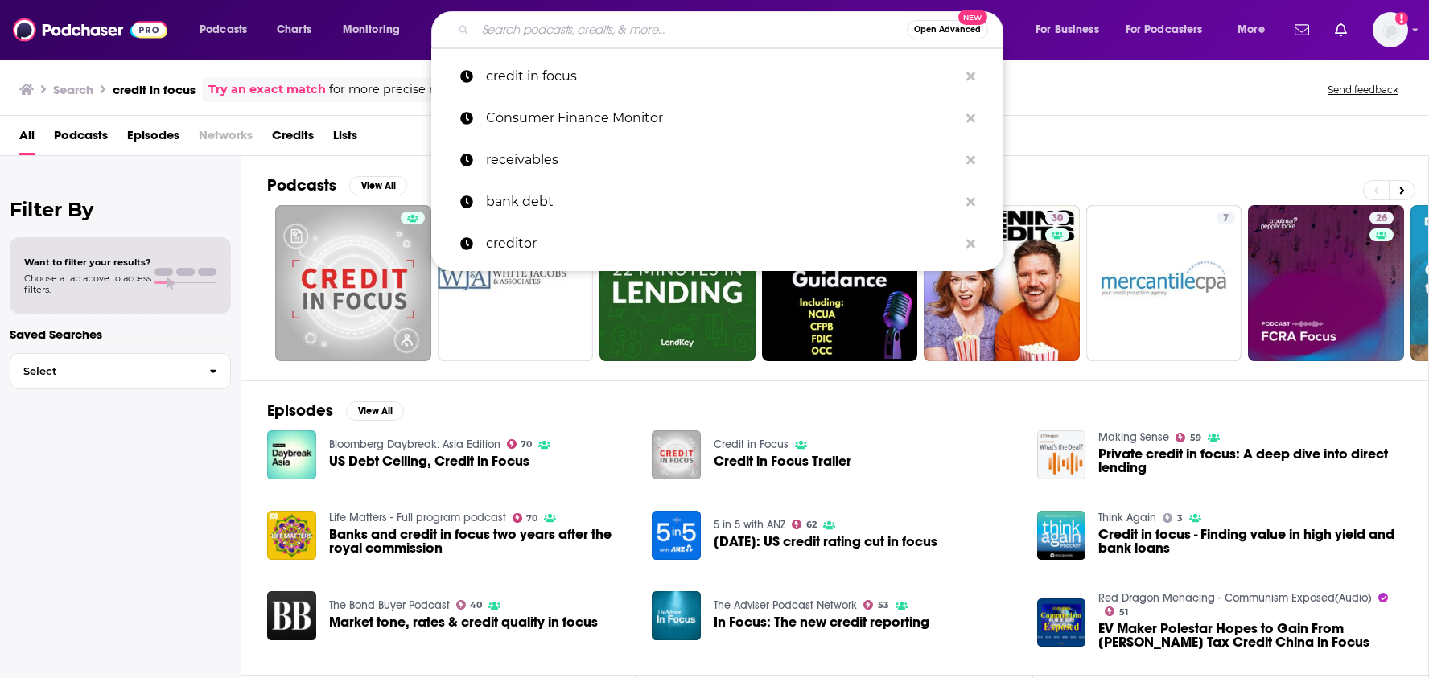
paste input "Extra Credit (TransUnion)"
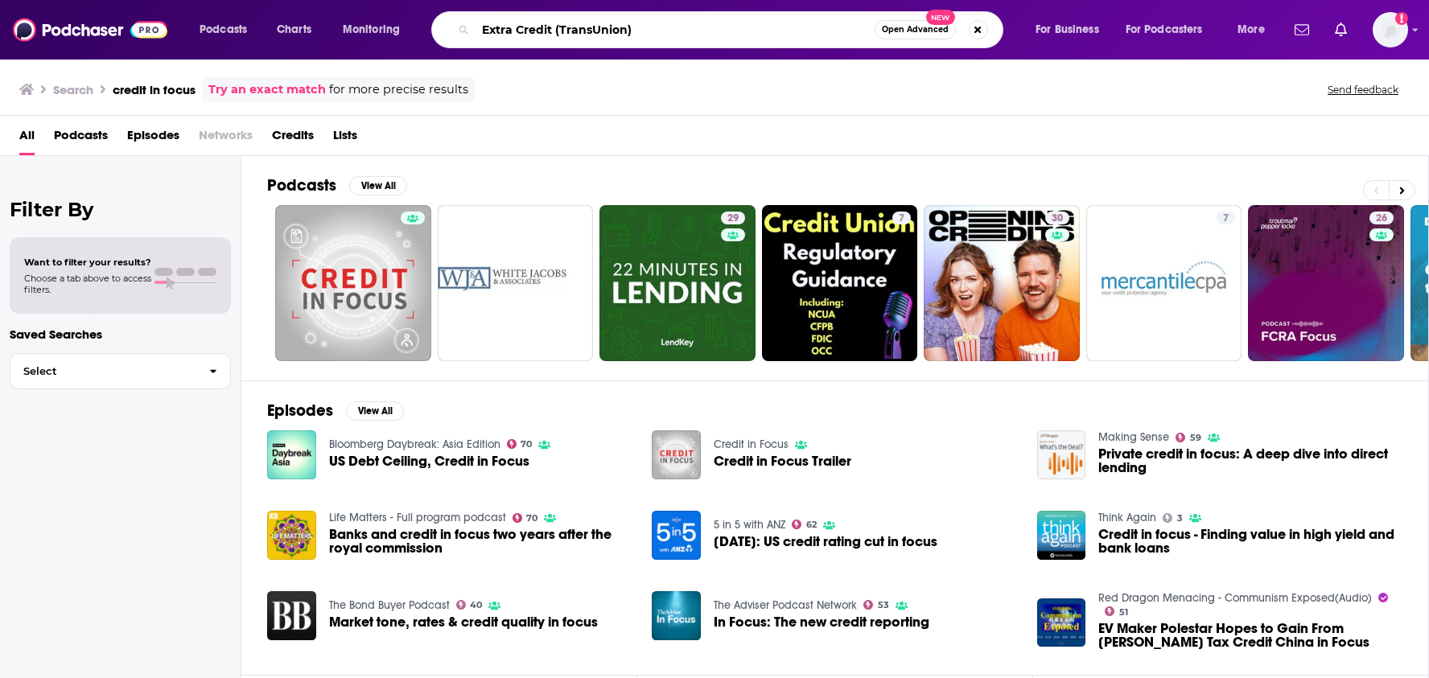
type input "Extra Credit (TransUnion)"
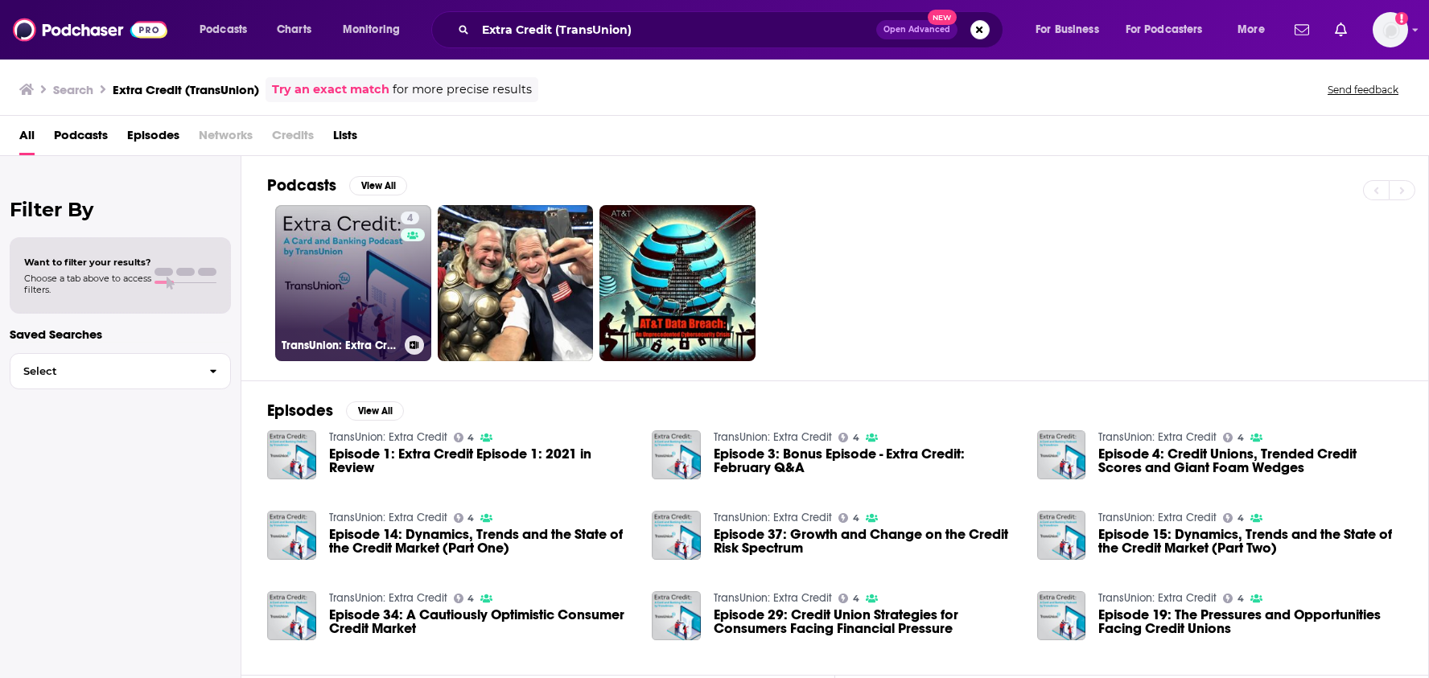
click at [372, 295] on link "4 TransUnion: Extra Credit" at bounding box center [353, 283] width 156 height 156
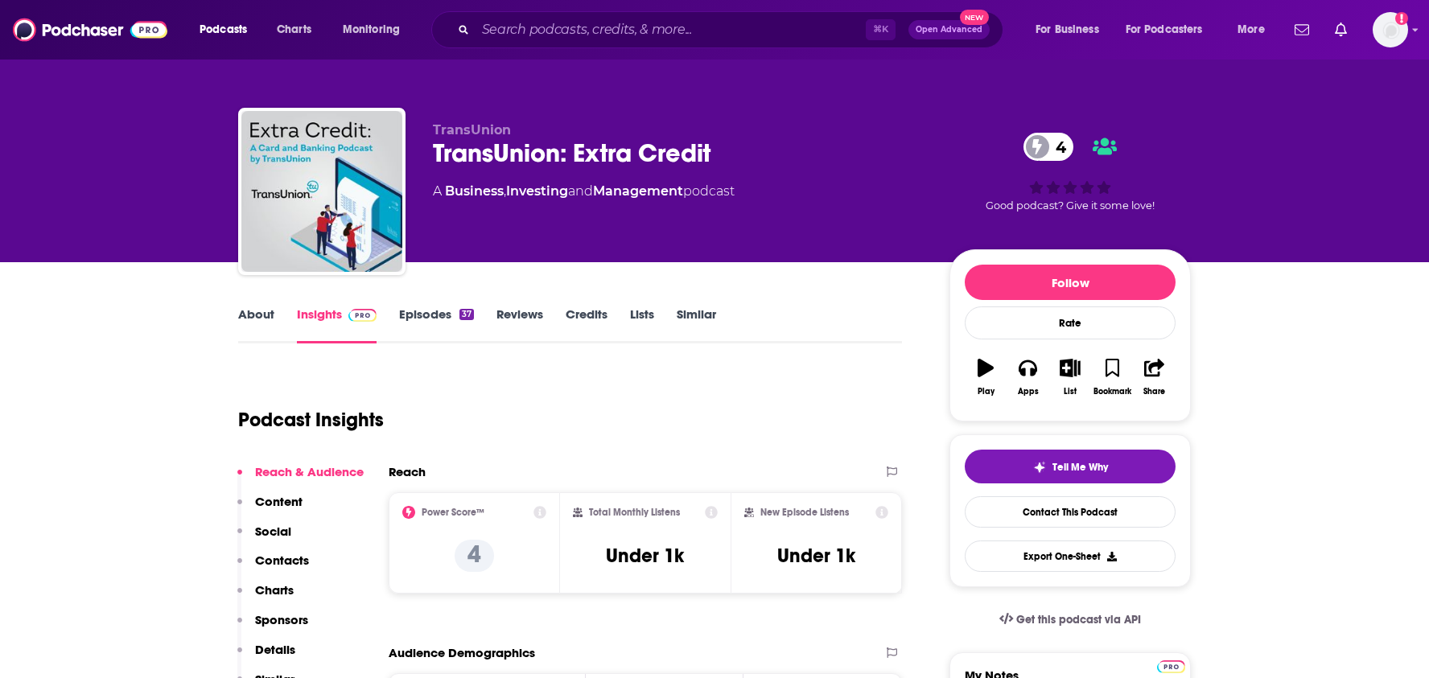
click at [410, 321] on link "Episodes 37" at bounding box center [436, 325] width 75 height 37
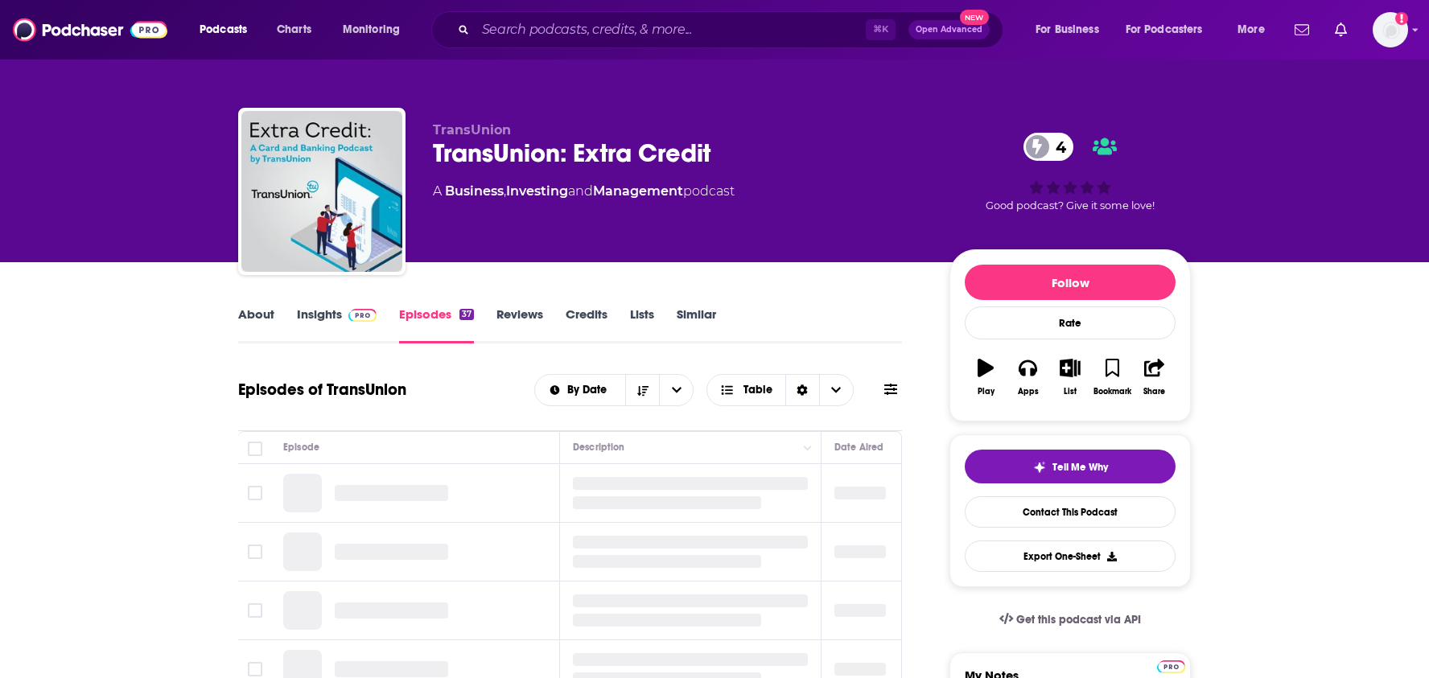
scroll to position [126, 0]
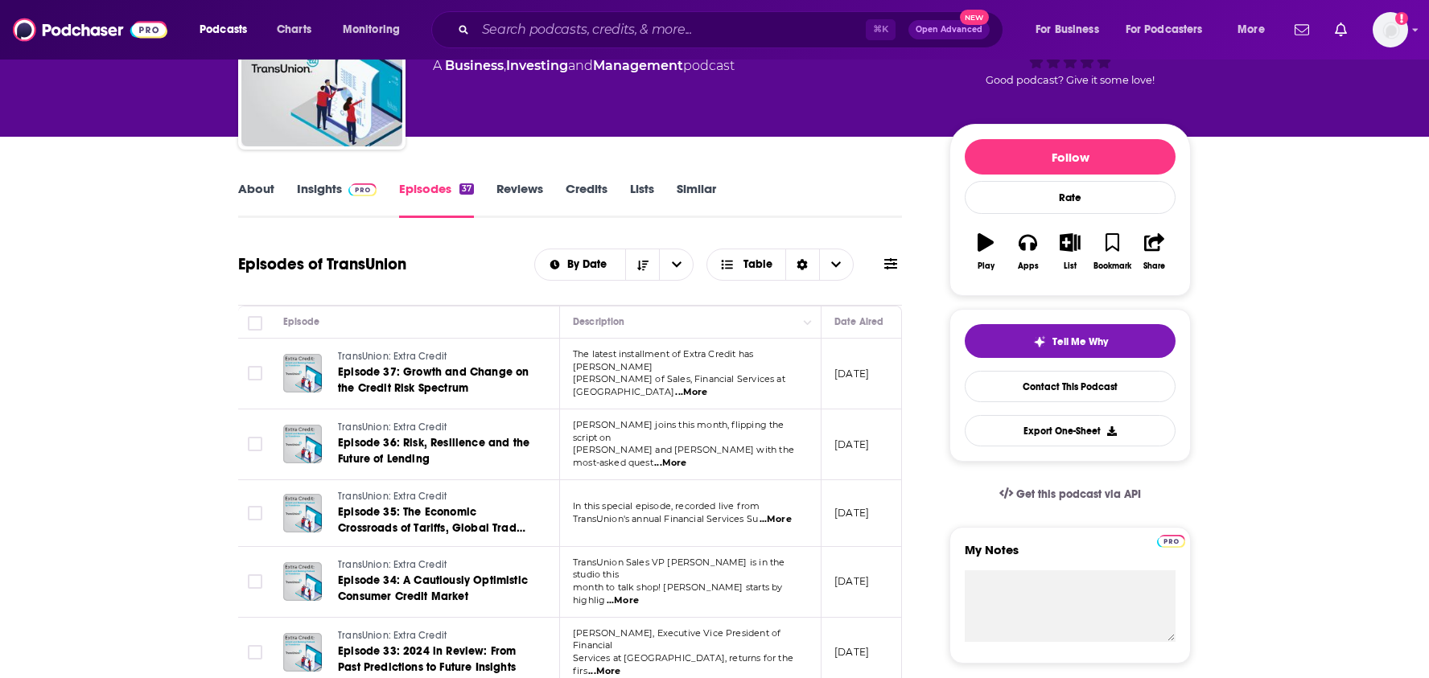
click at [265, 196] on link "About" at bounding box center [256, 199] width 36 height 37
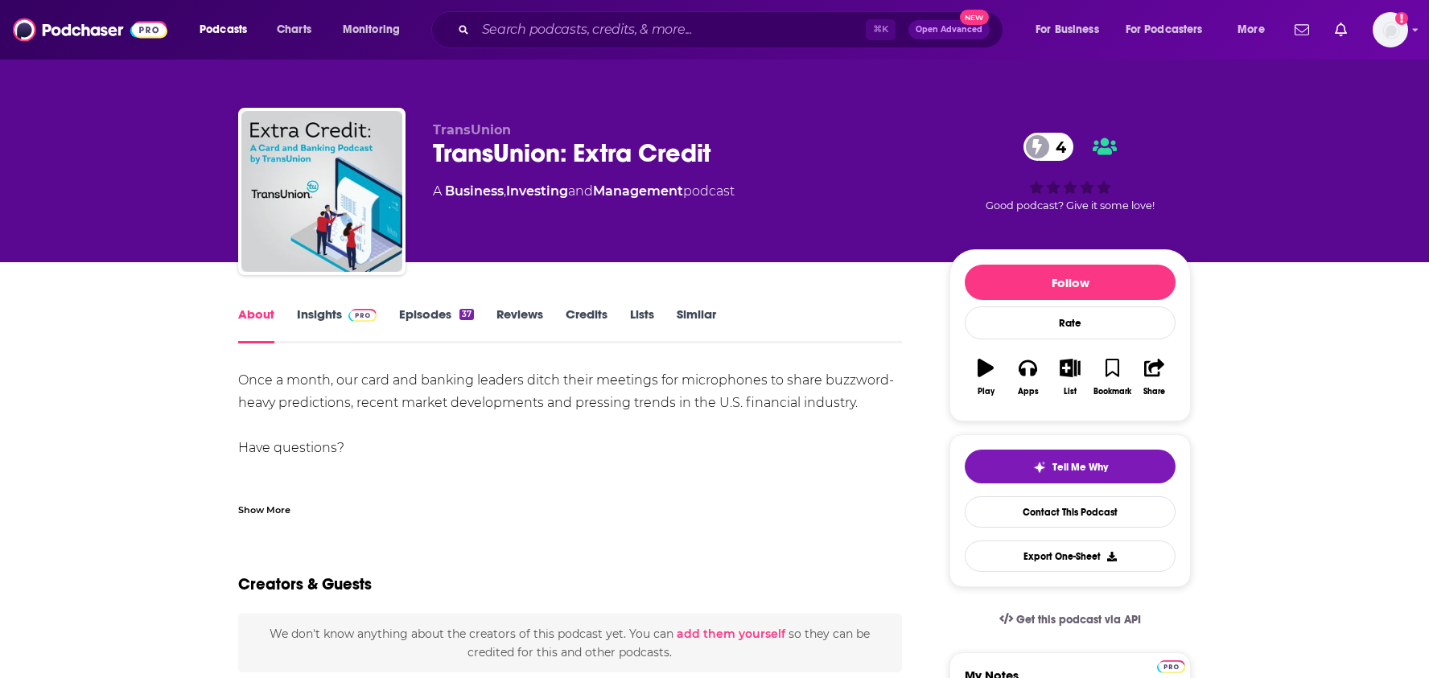
click at [414, 319] on link "Episodes 37" at bounding box center [436, 325] width 75 height 37
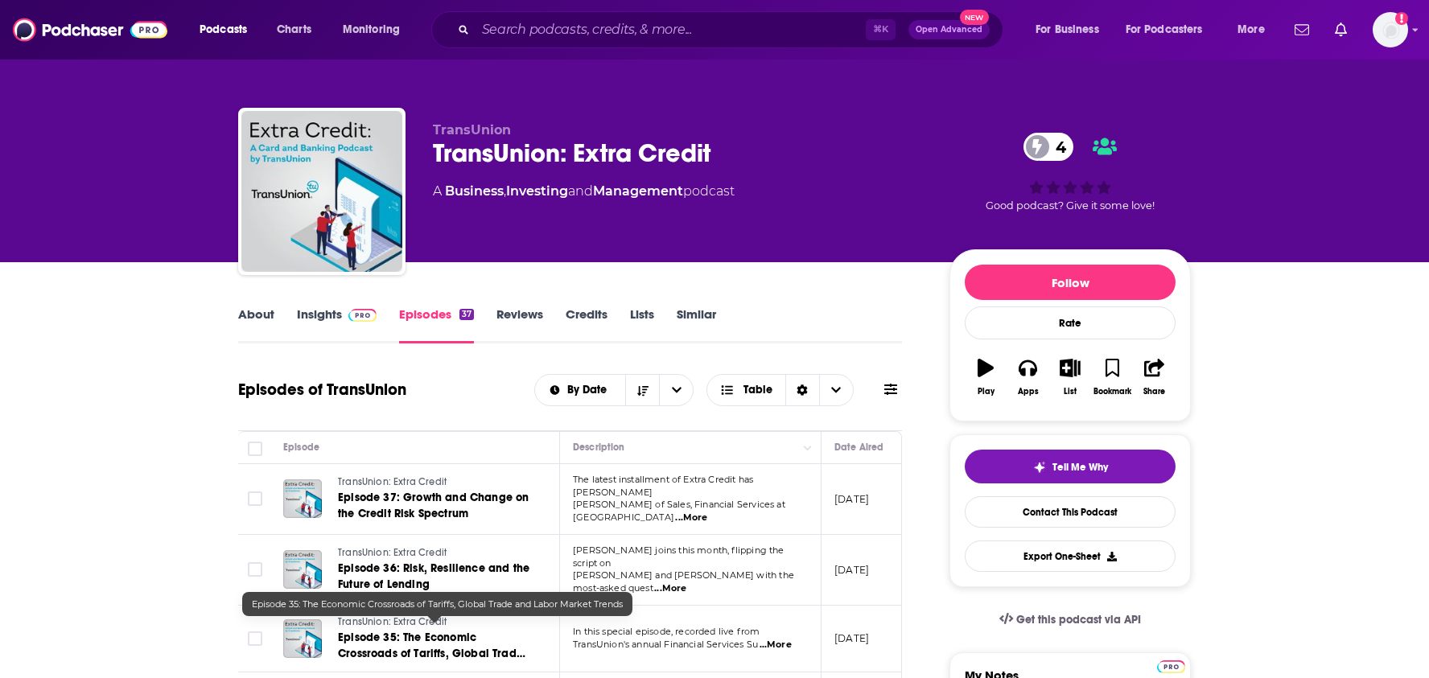
scroll to position [105, 0]
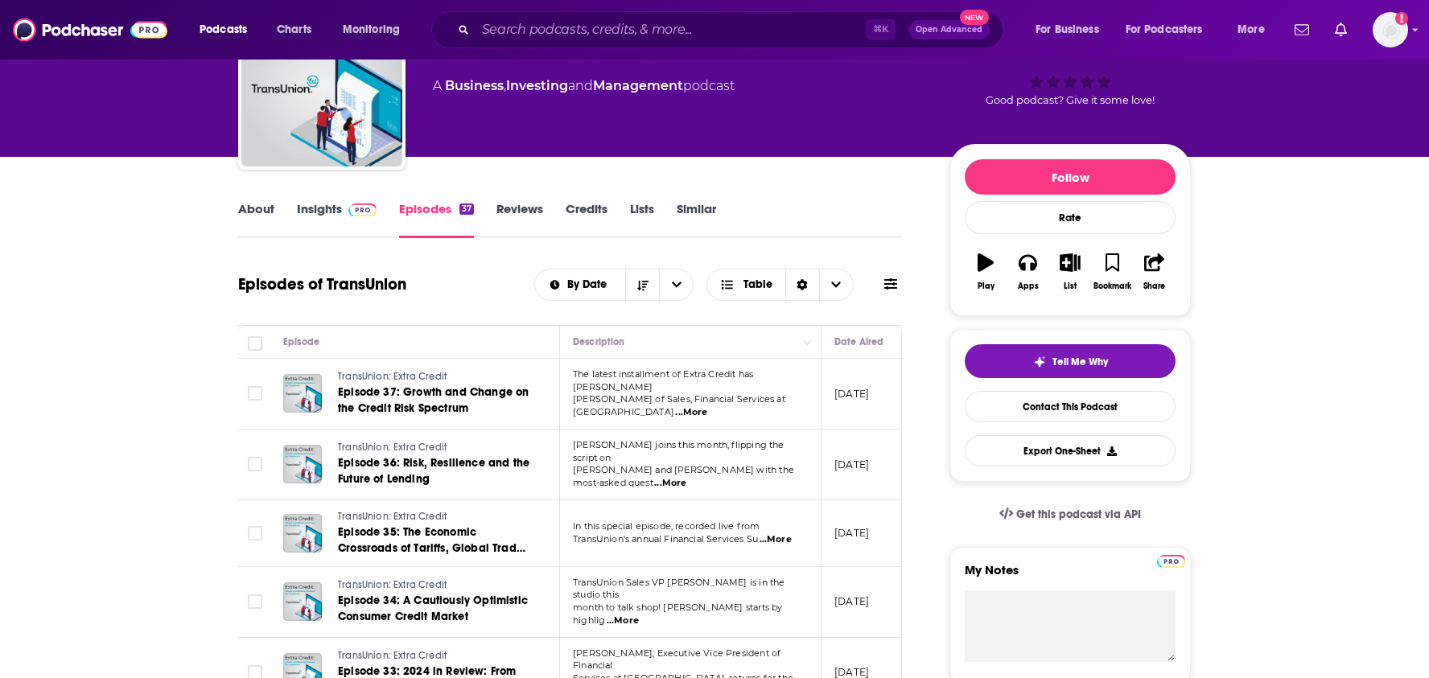
click at [707, 406] on span "...More" at bounding box center [691, 412] width 32 height 13
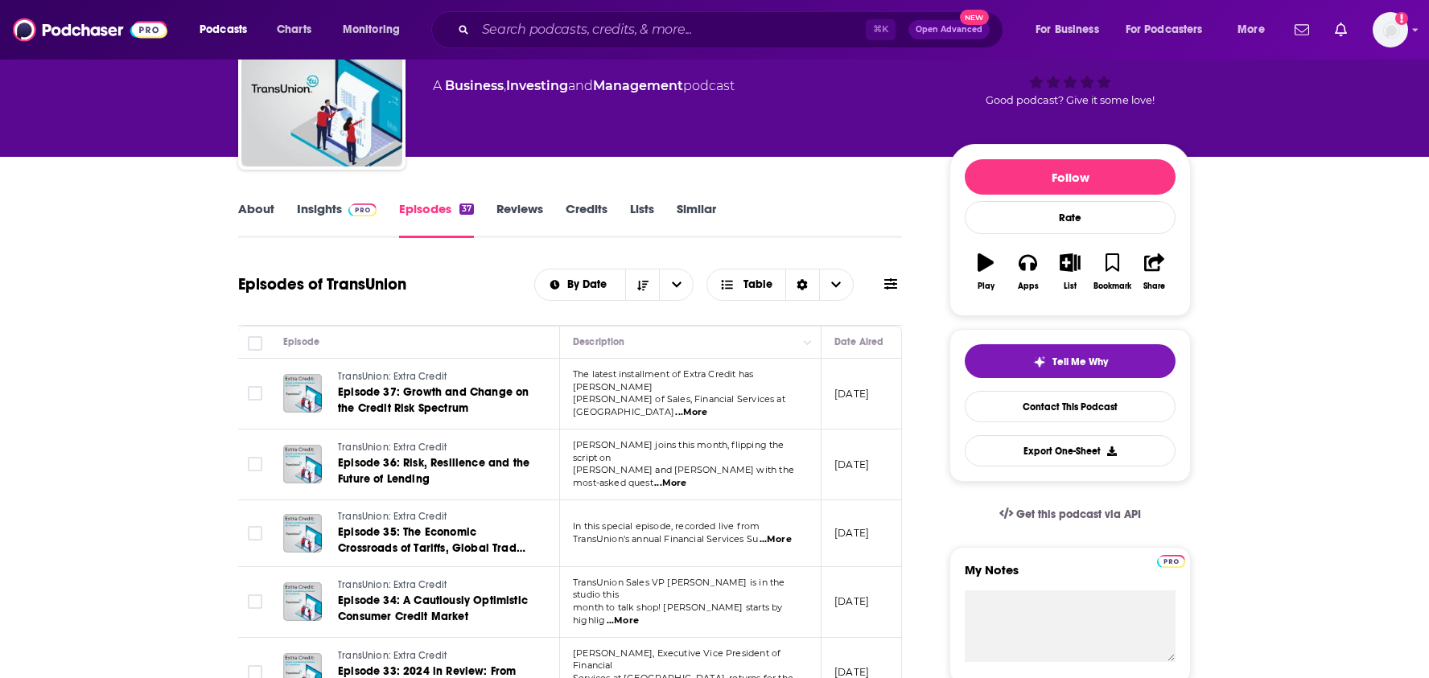
click at [686, 477] on span "...More" at bounding box center [670, 483] width 32 height 13
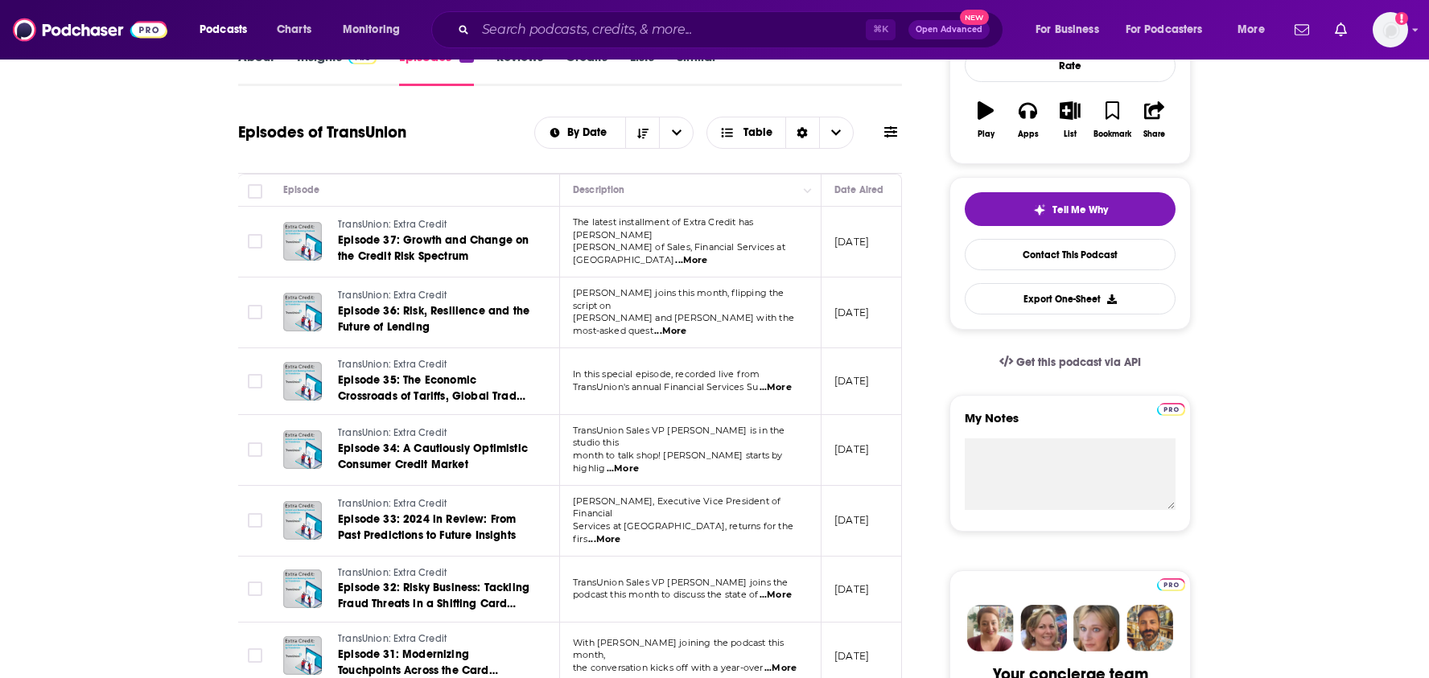
scroll to position [394, 0]
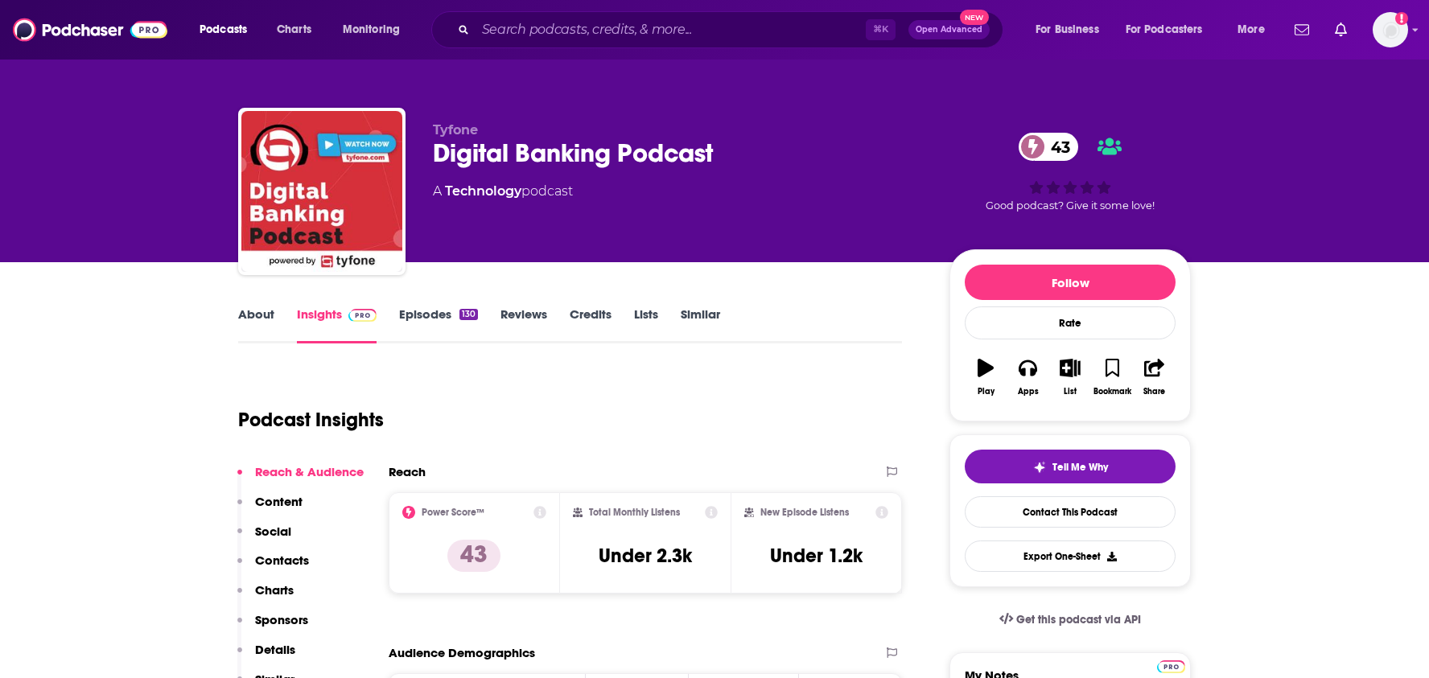
scroll to position [14, 0]
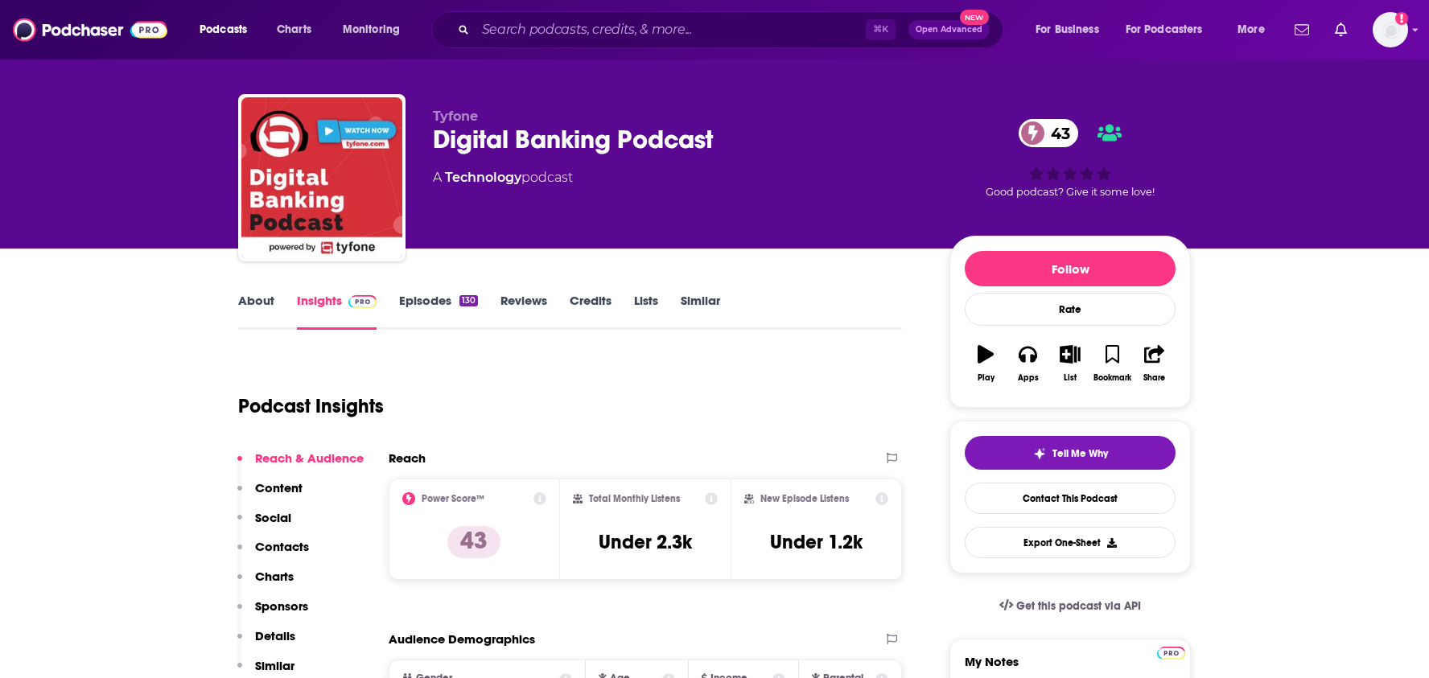
click at [257, 293] on link "About" at bounding box center [256, 311] width 36 height 37
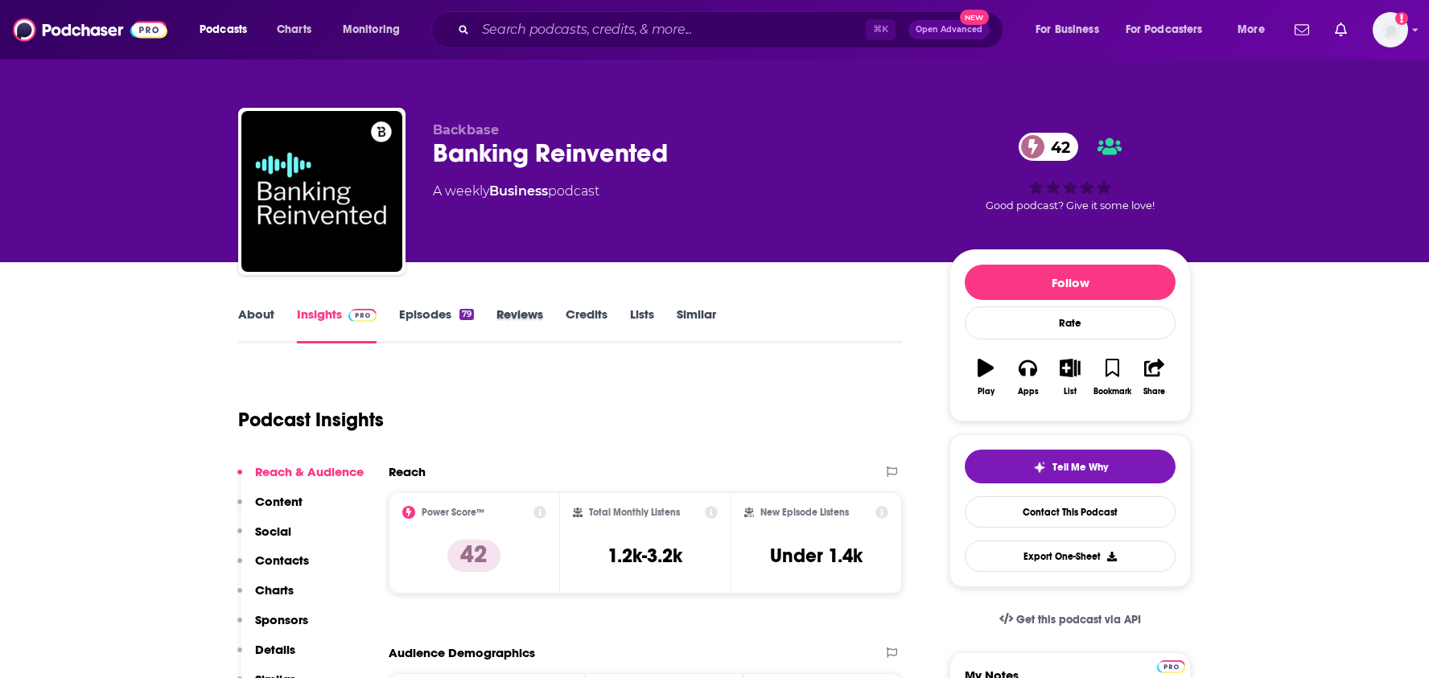
click at [555, 325] on div "Reviews" at bounding box center [531, 325] width 69 height 37
click at [1020, 513] on link "Contact This Podcast" at bounding box center [1070, 512] width 211 height 31
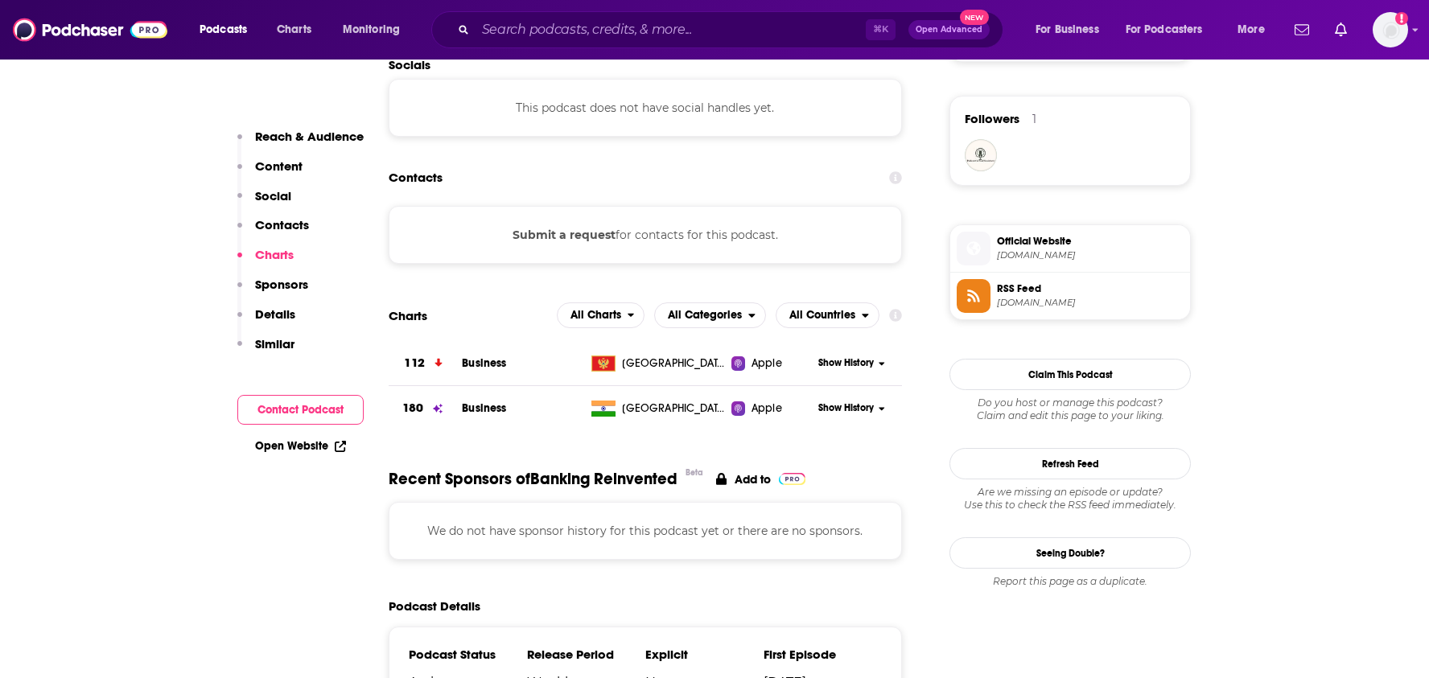
scroll to position [1140, 0]
click at [600, 231] on button "Submit a request" at bounding box center [564, 236] width 103 height 18
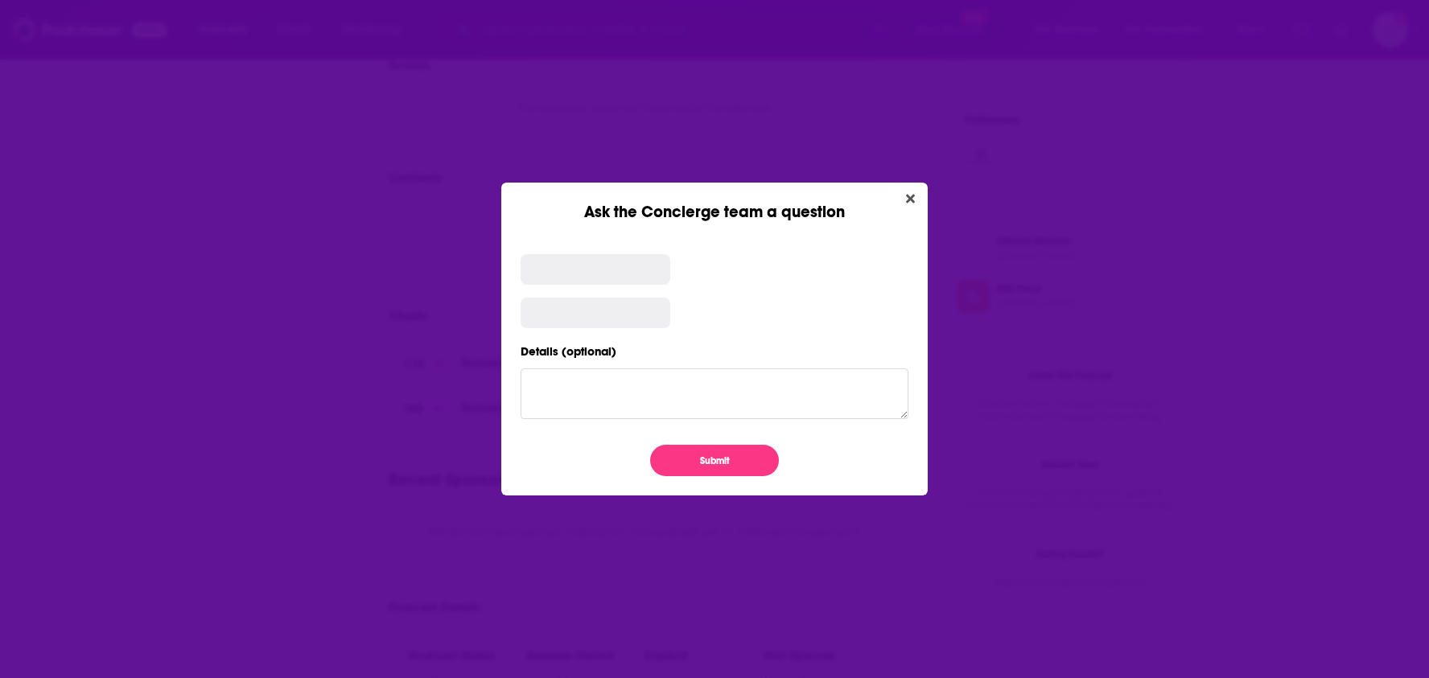
scroll to position [0, 0]
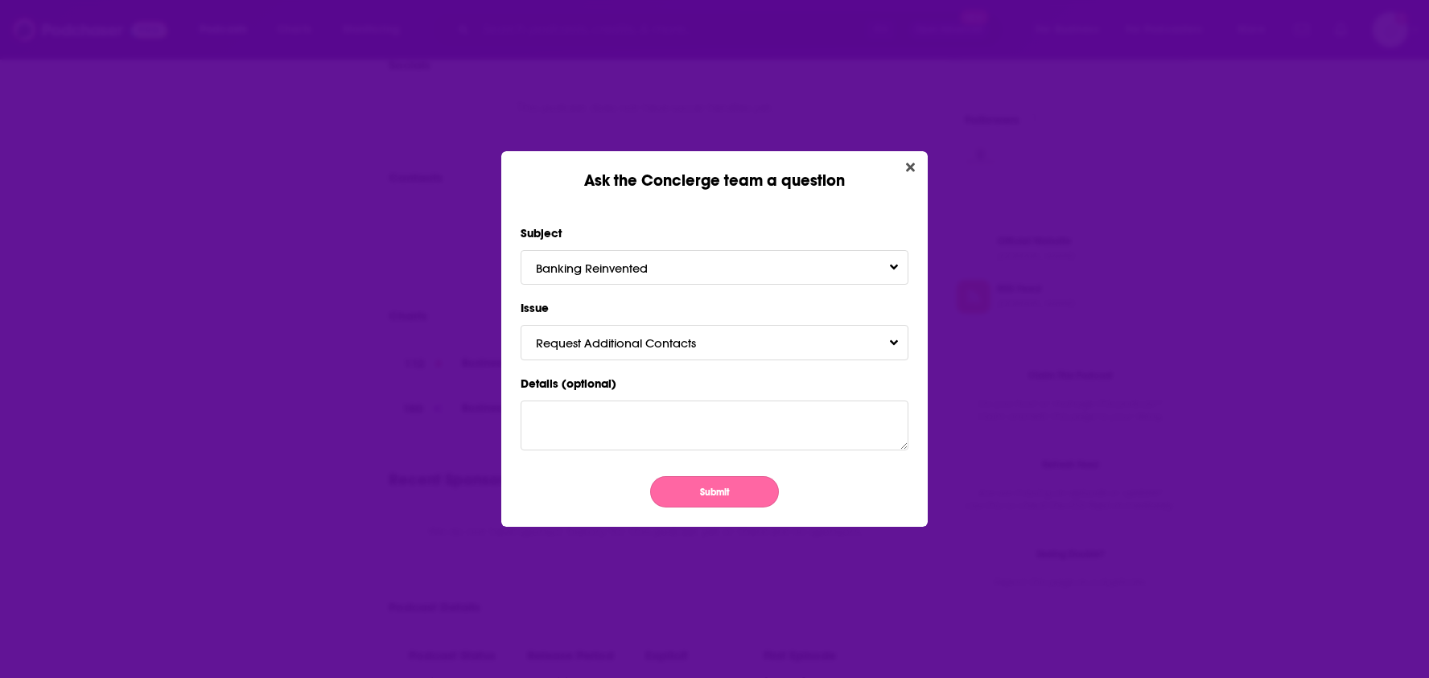
click at [682, 506] on button "Submit" at bounding box center [714, 491] width 129 height 31
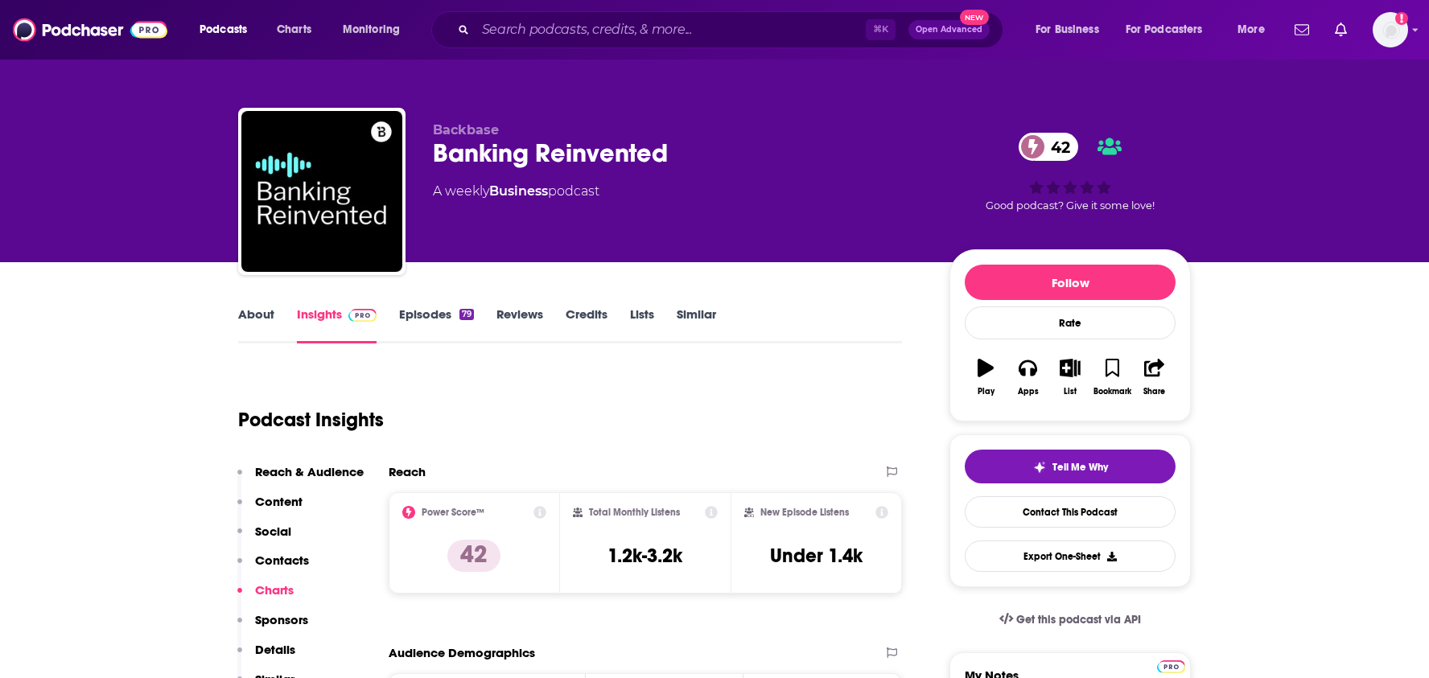
scroll to position [1140, 0]
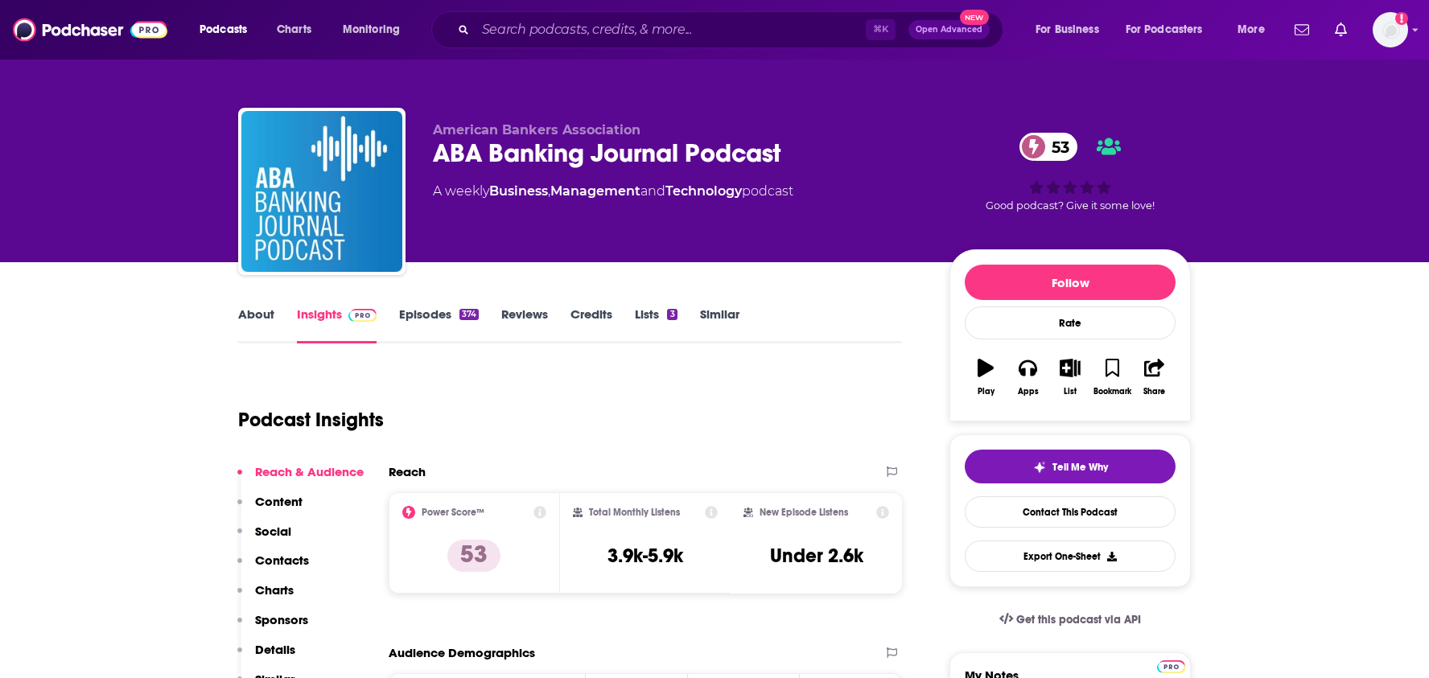
click at [261, 313] on link "About" at bounding box center [256, 325] width 36 height 37
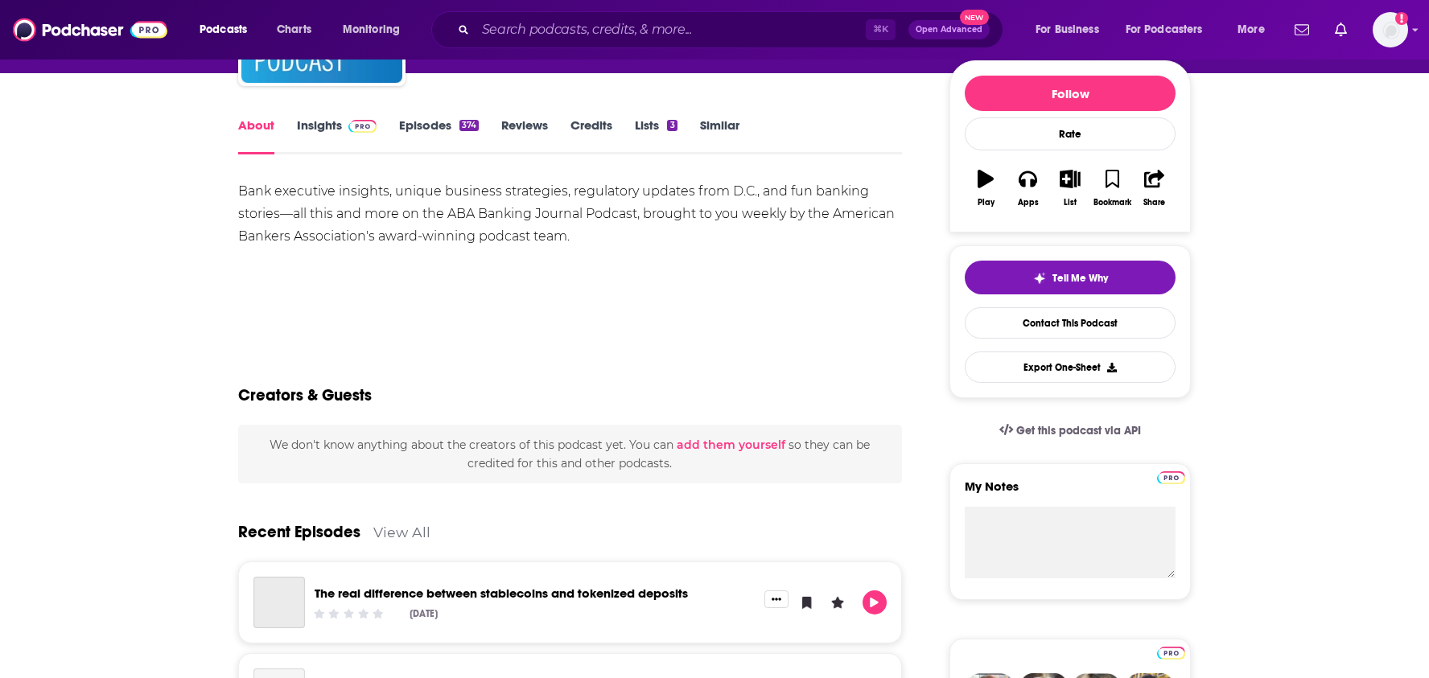
scroll to position [191, 0]
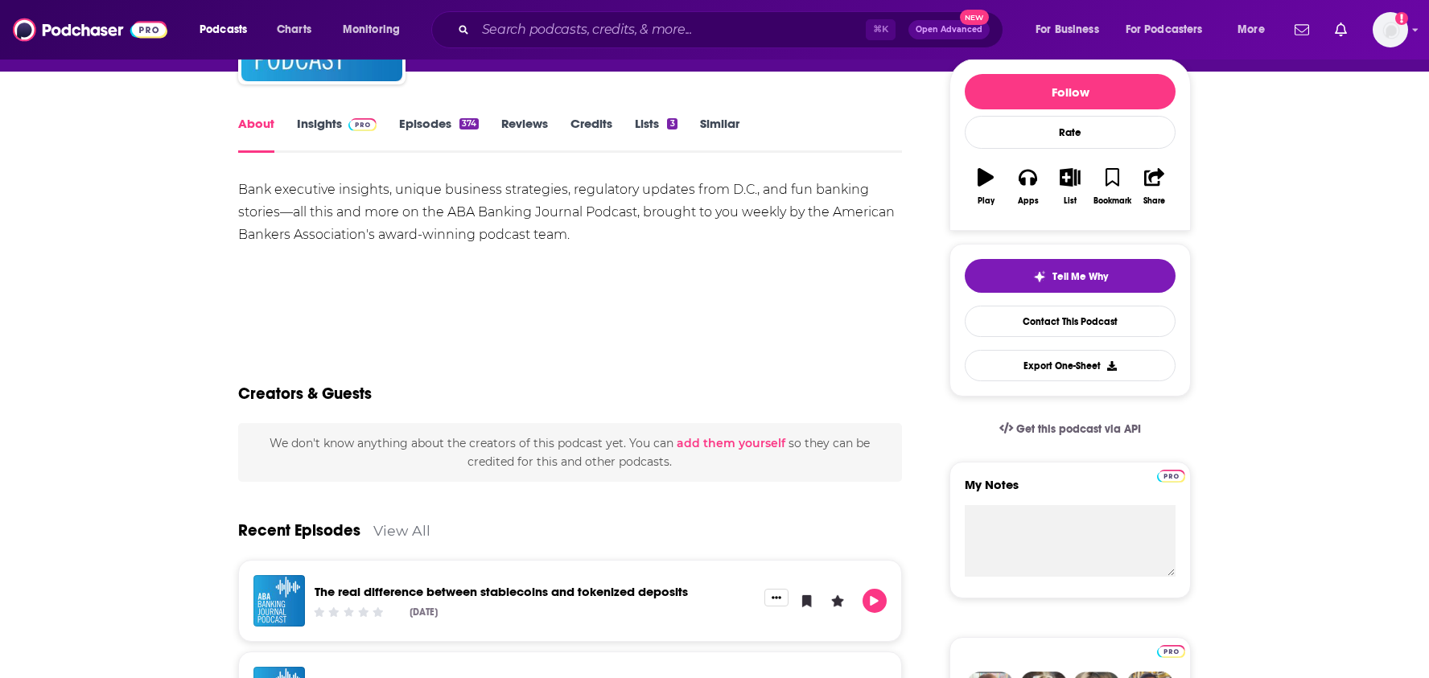
click at [323, 122] on link "Insights" at bounding box center [337, 134] width 80 height 37
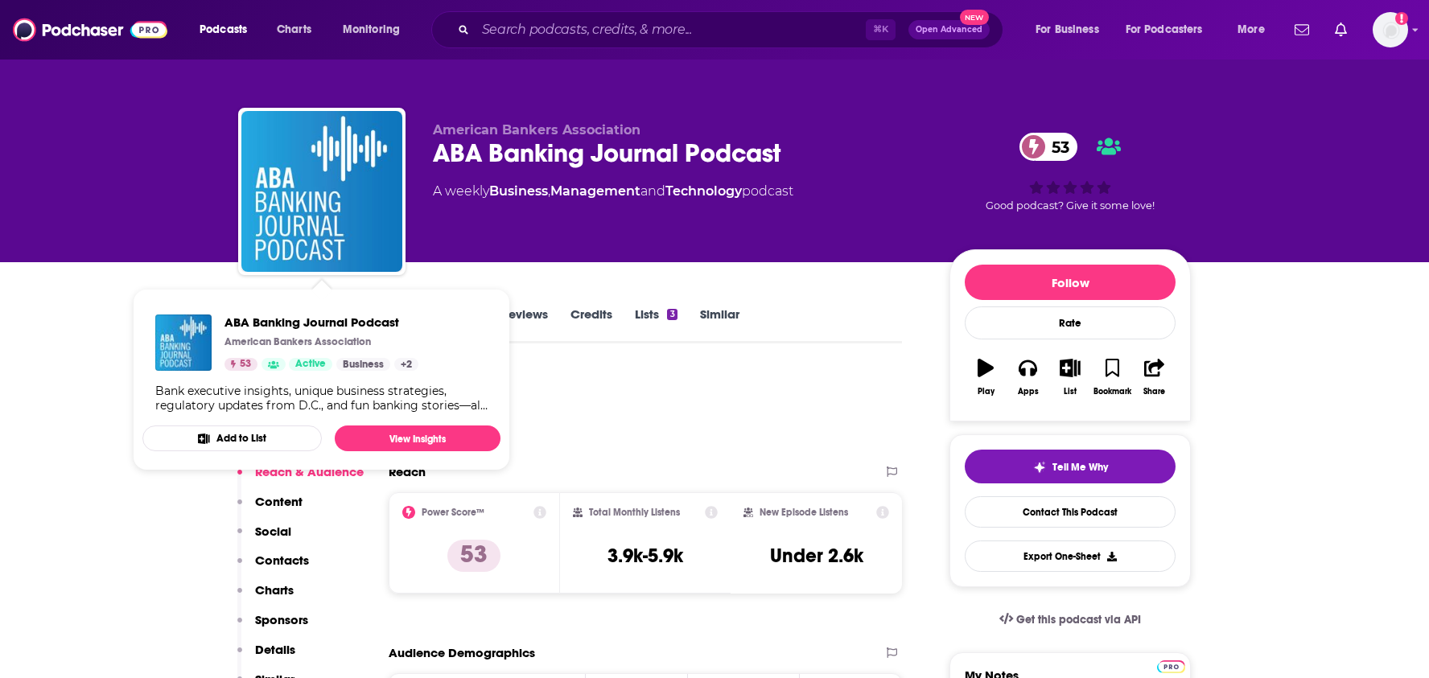
click at [562, 396] on div "Podcast Insights" at bounding box center [563, 410] width 651 height 82
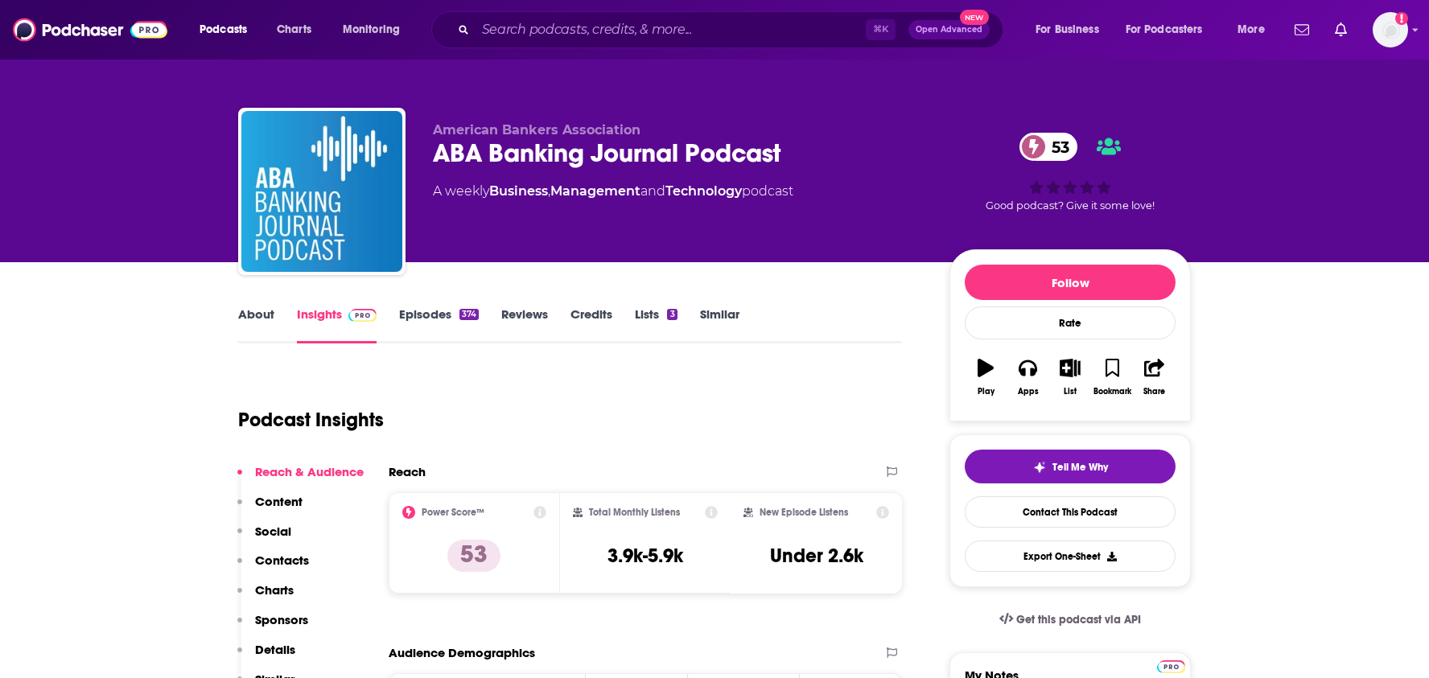
click at [415, 308] on link "Episodes 374" at bounding box center [439, 325] width 80 height 37
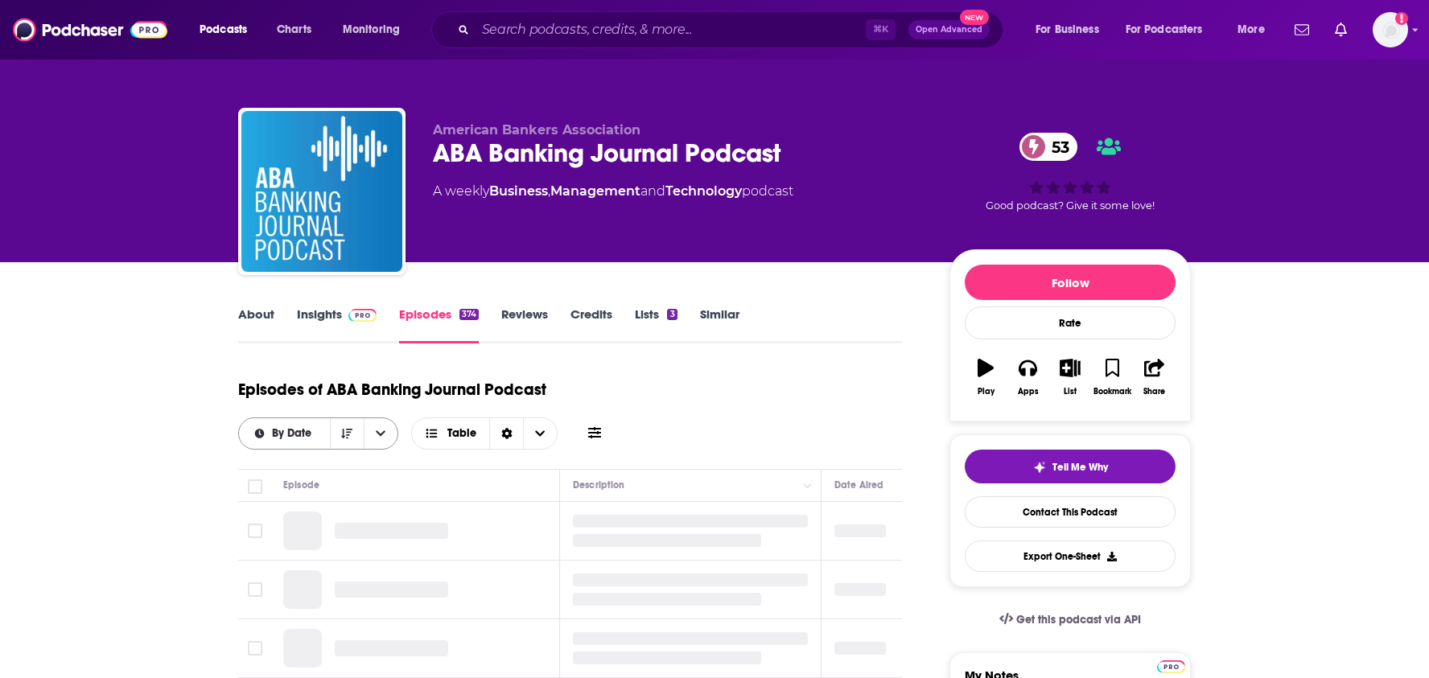
scroll to position [282, 0]
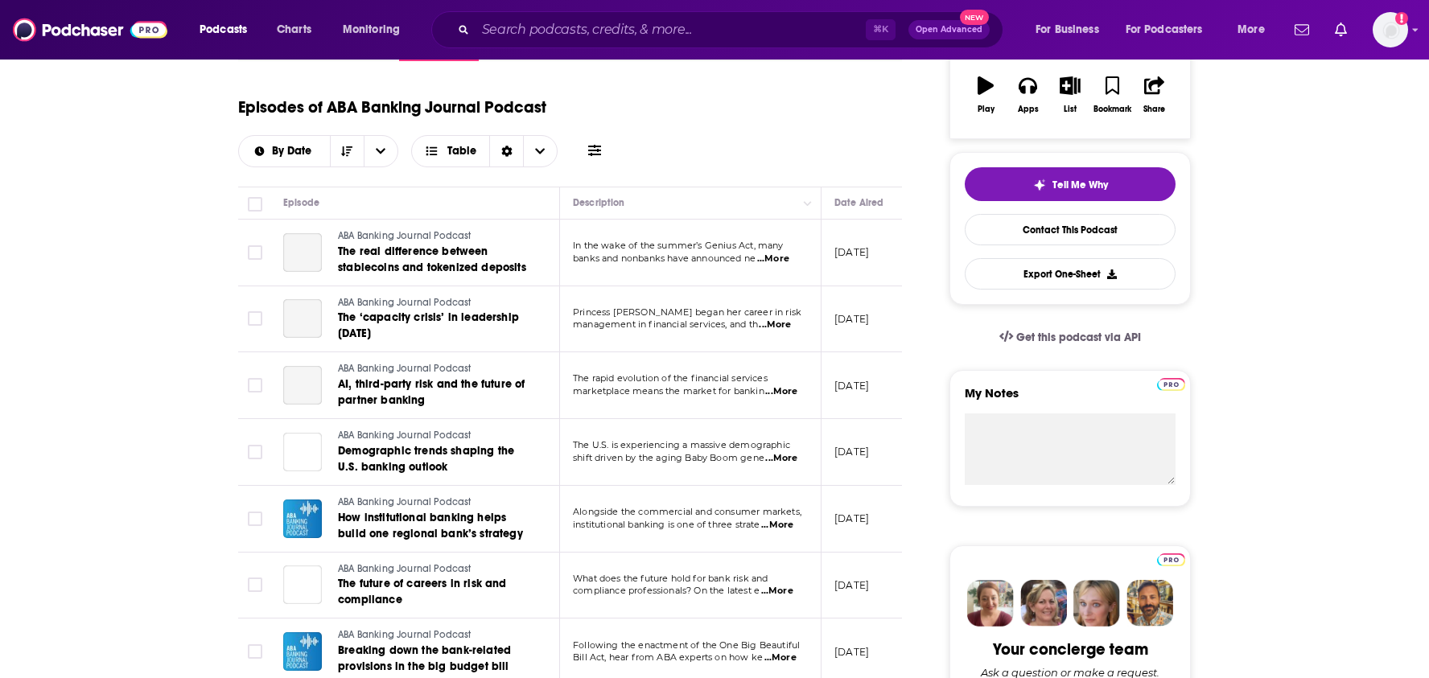
click at [785, 260] on span "...More" at bounding box center [773, 259] width 32 height 13
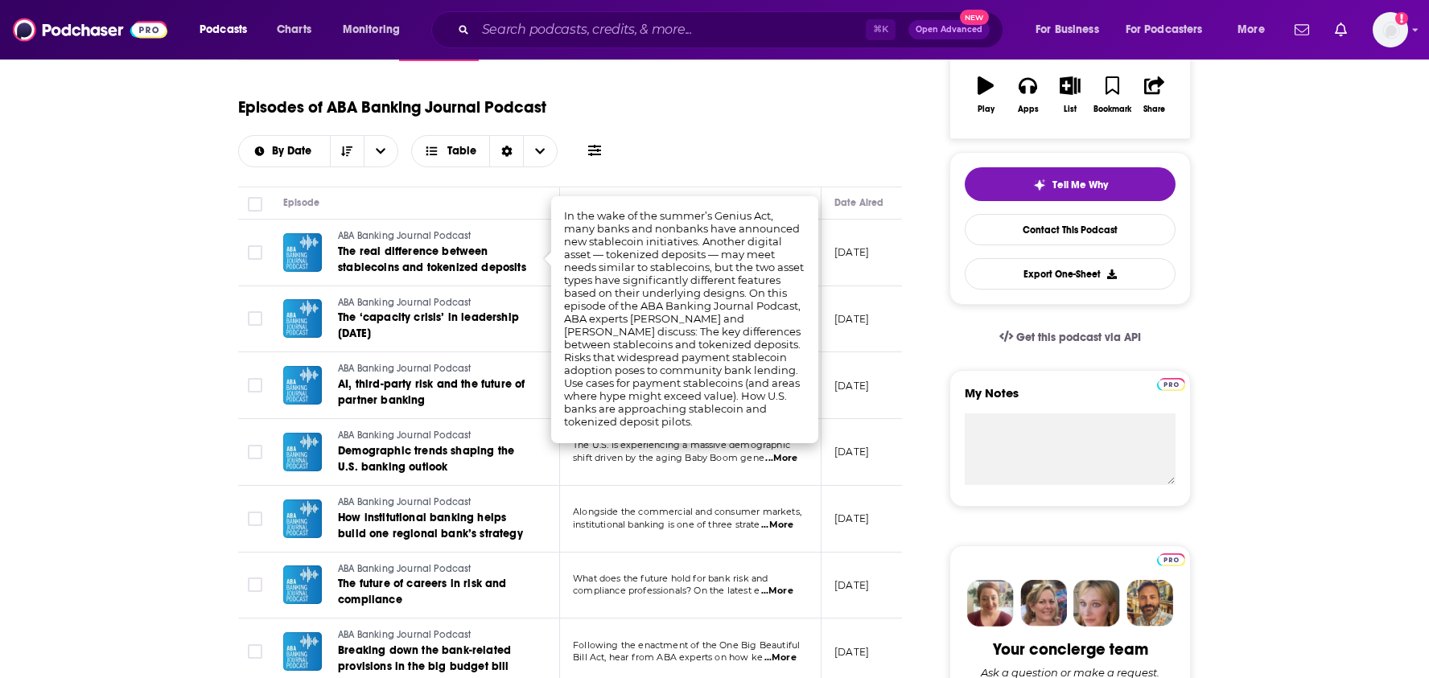
scroll to position [300, 0]
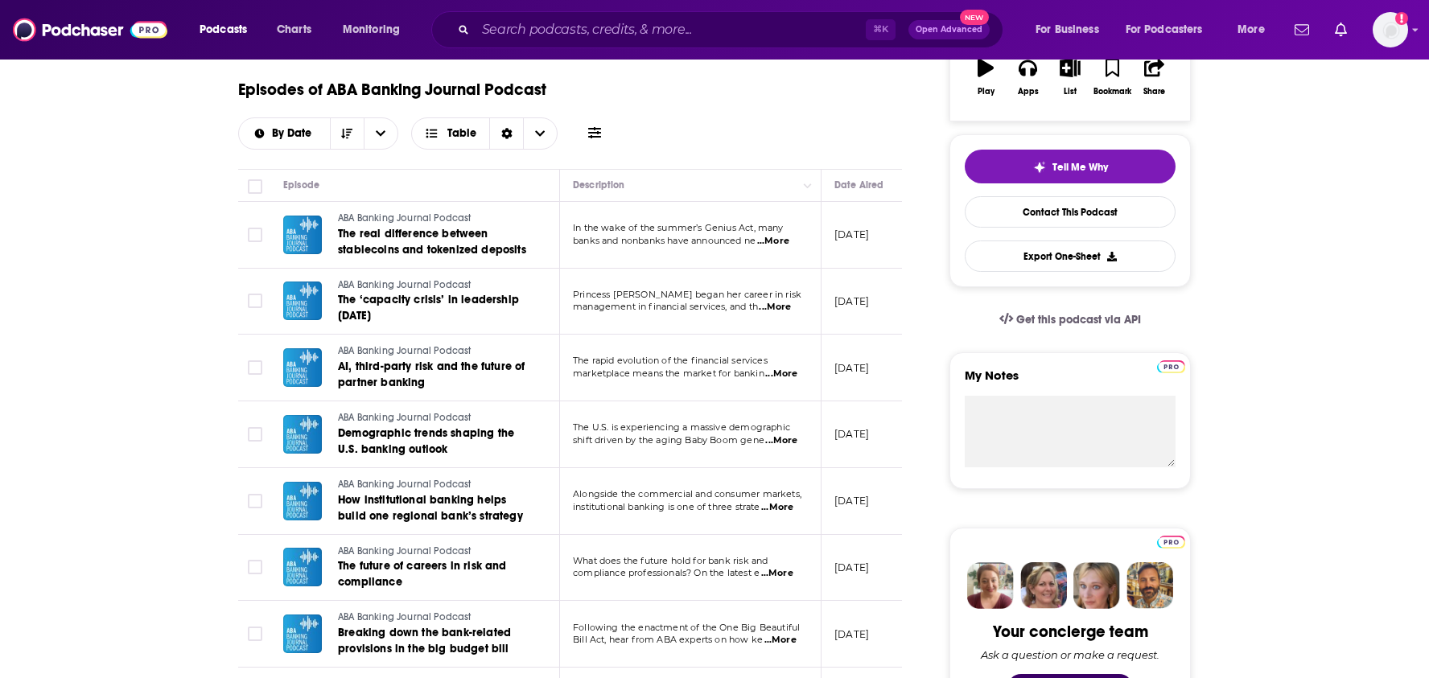
scroll to position [0, 0]
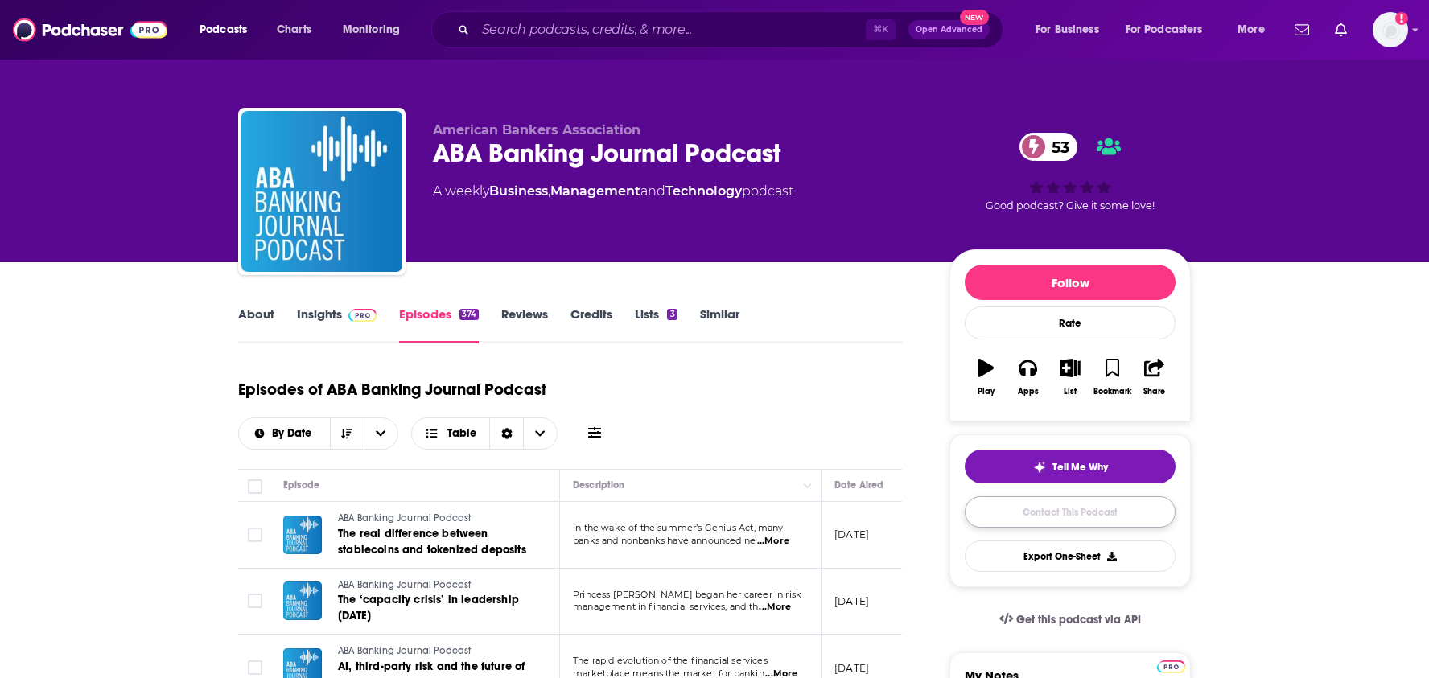
click at [1009, 519] on link "Contact This Podcast" at bounding box center [1070, 512] width 211 height 31
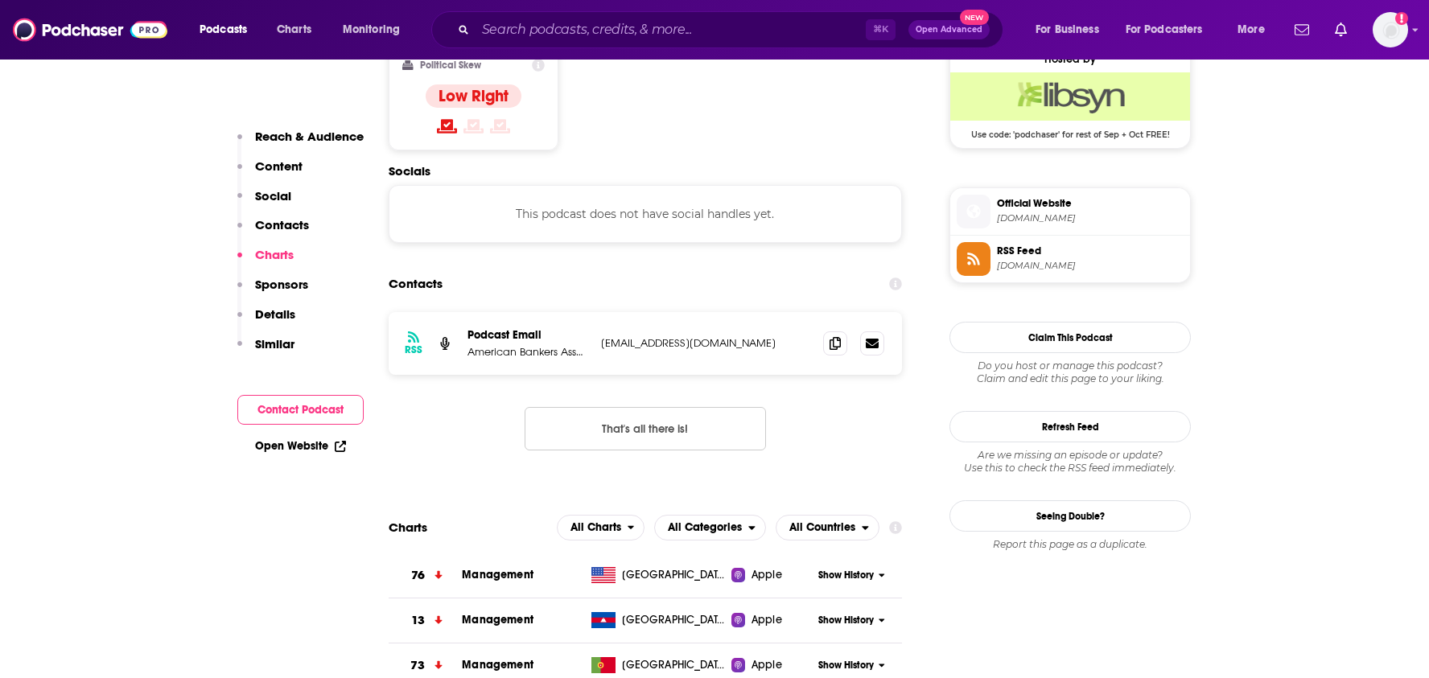
scroll to position [1315, 0]
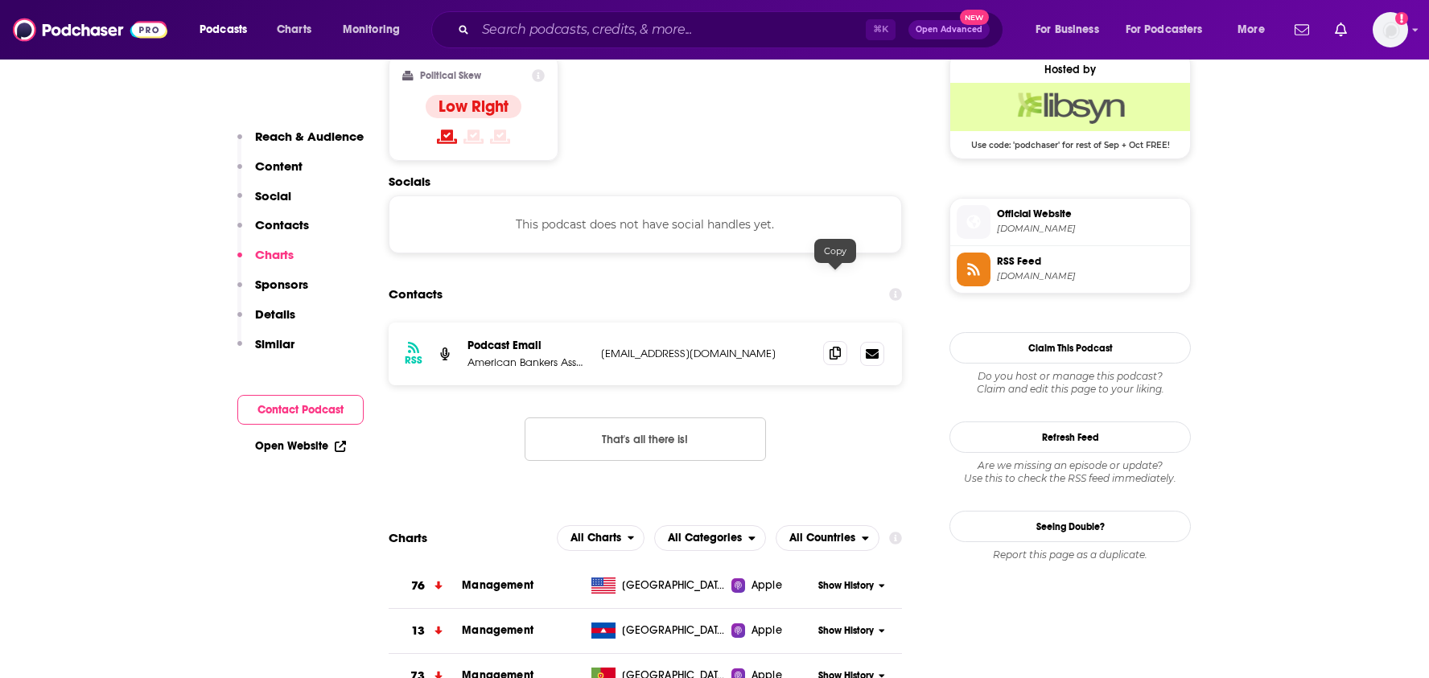
click at [835, 347] on icon at bounding box center [835, 353] width 11 height 13
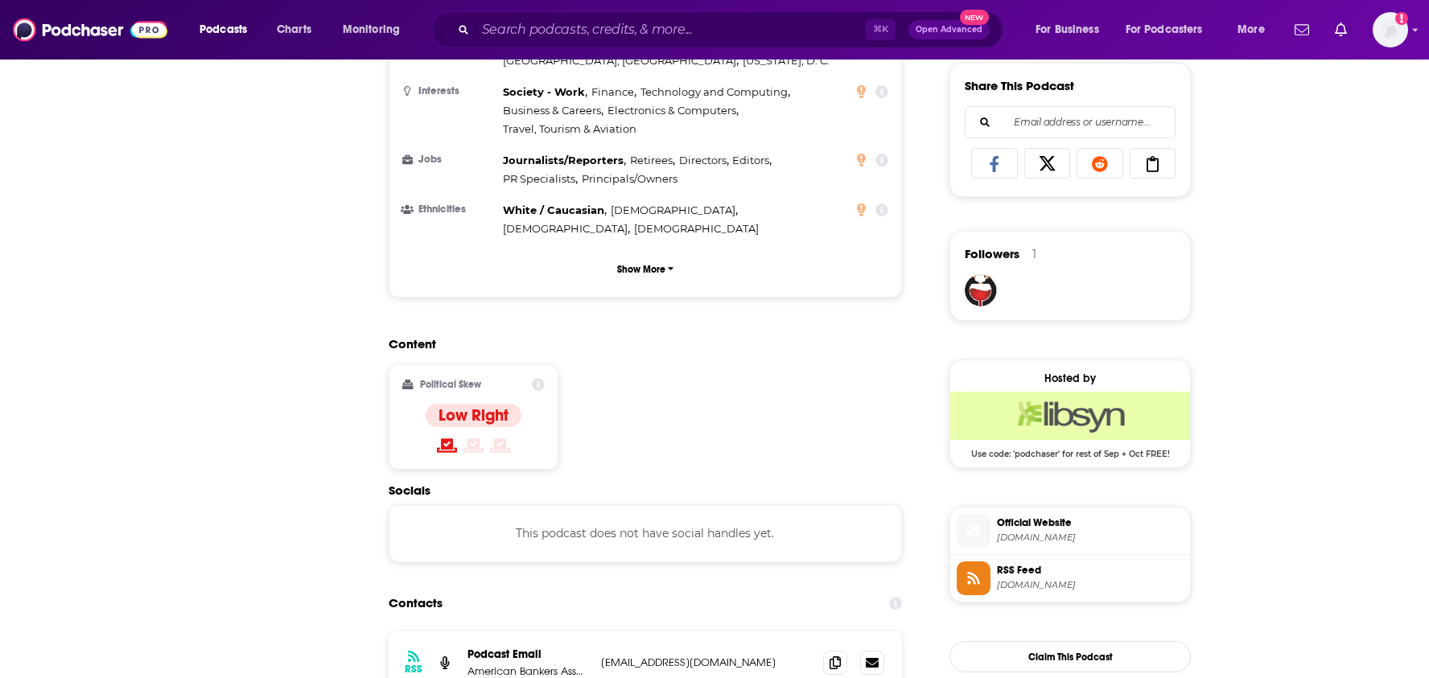
scroll to position [0, 0]
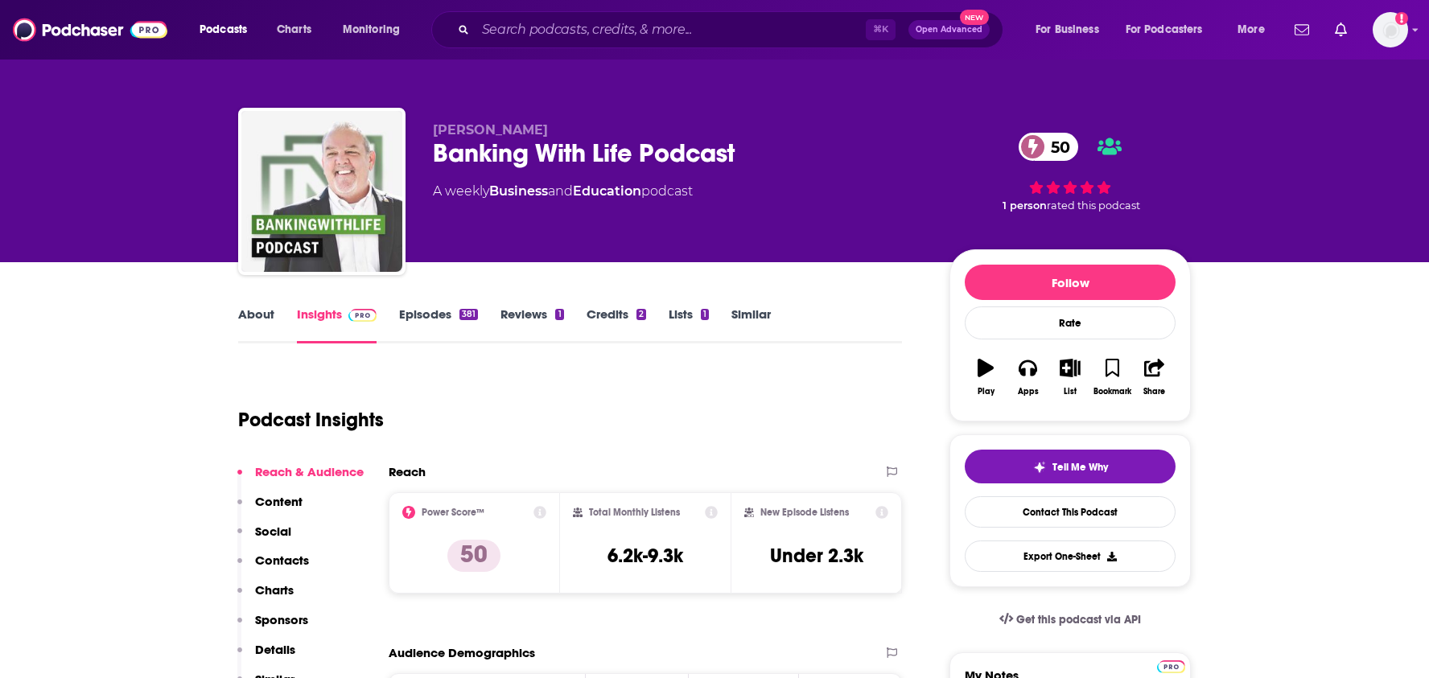
click at [268, 318] on link "About" at bounding box center [256, 325] width 36 height 37
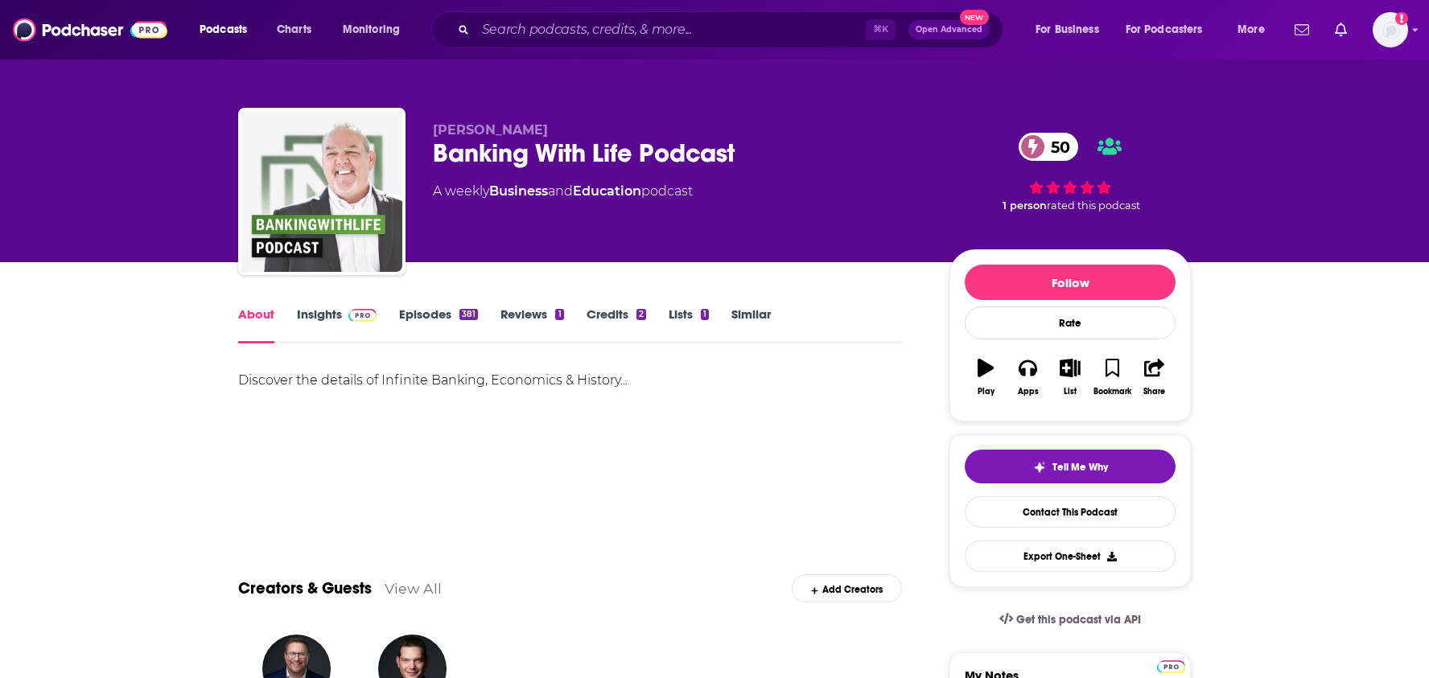
click at [322, 313] on link "Insights" at bounding box center [337, 325] width 80 height 37
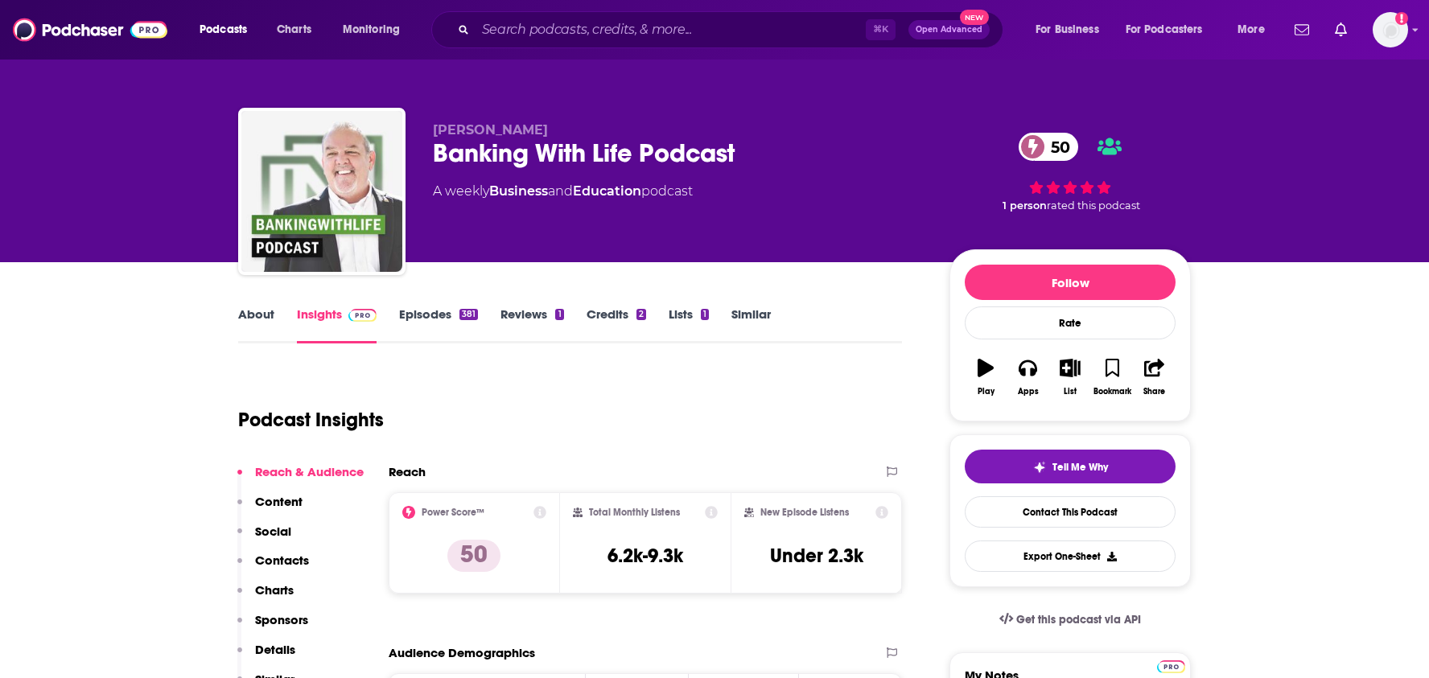
scroll to position [53, 0]
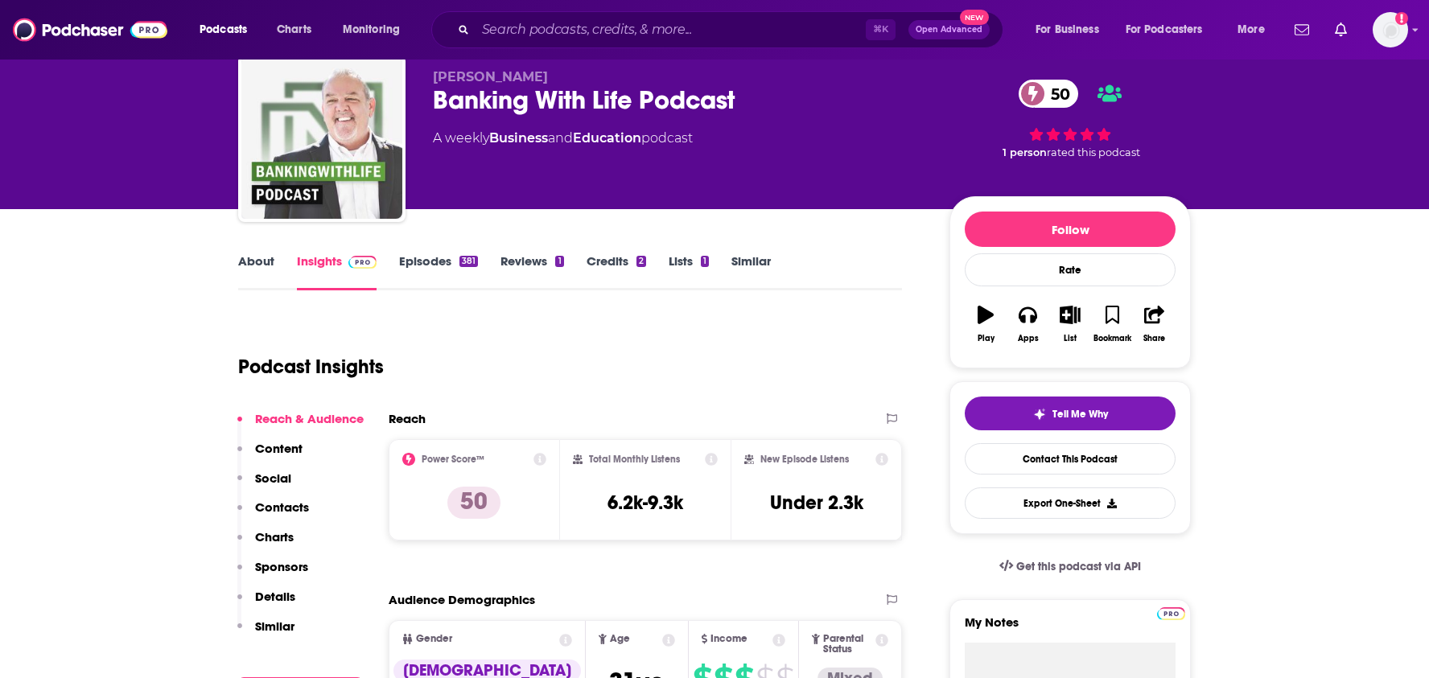
click at [439, 282] on link "Episodes 381" at bounding box center [438, 271] width 79 height 37
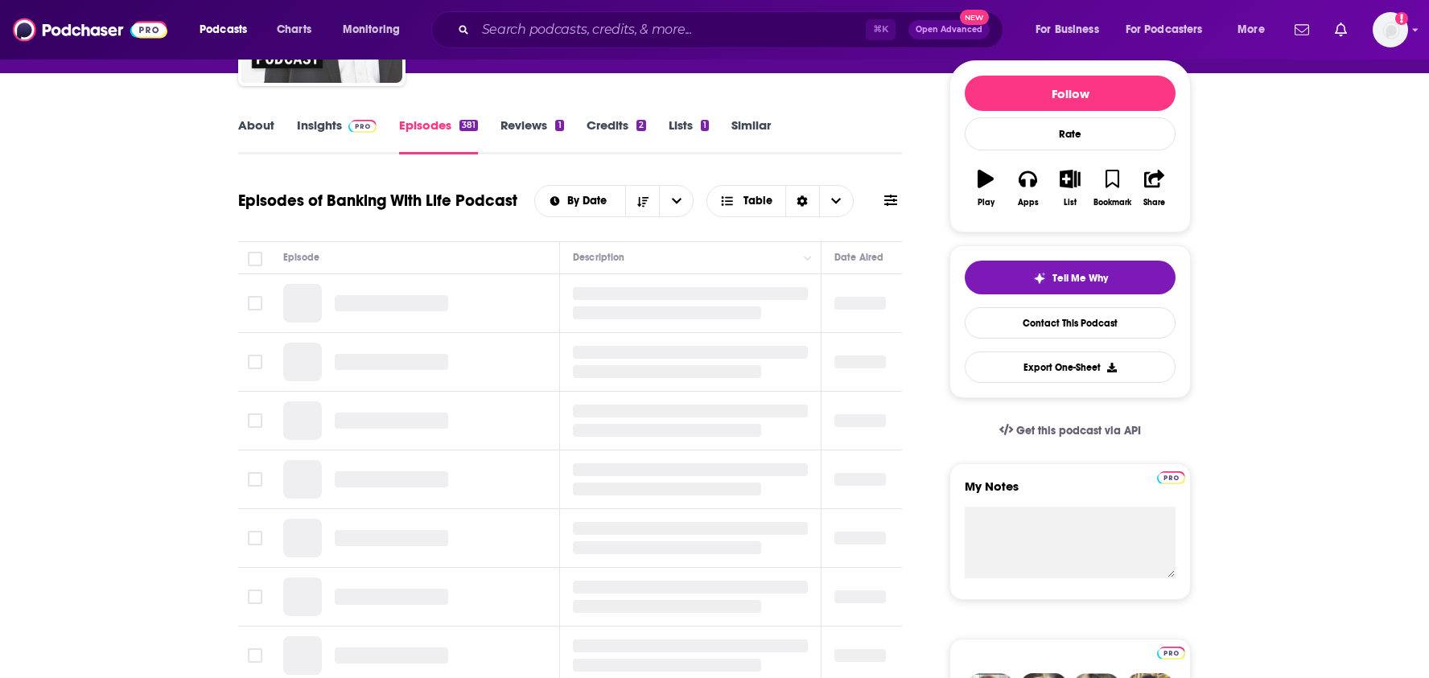
scroll to position [270, 0]
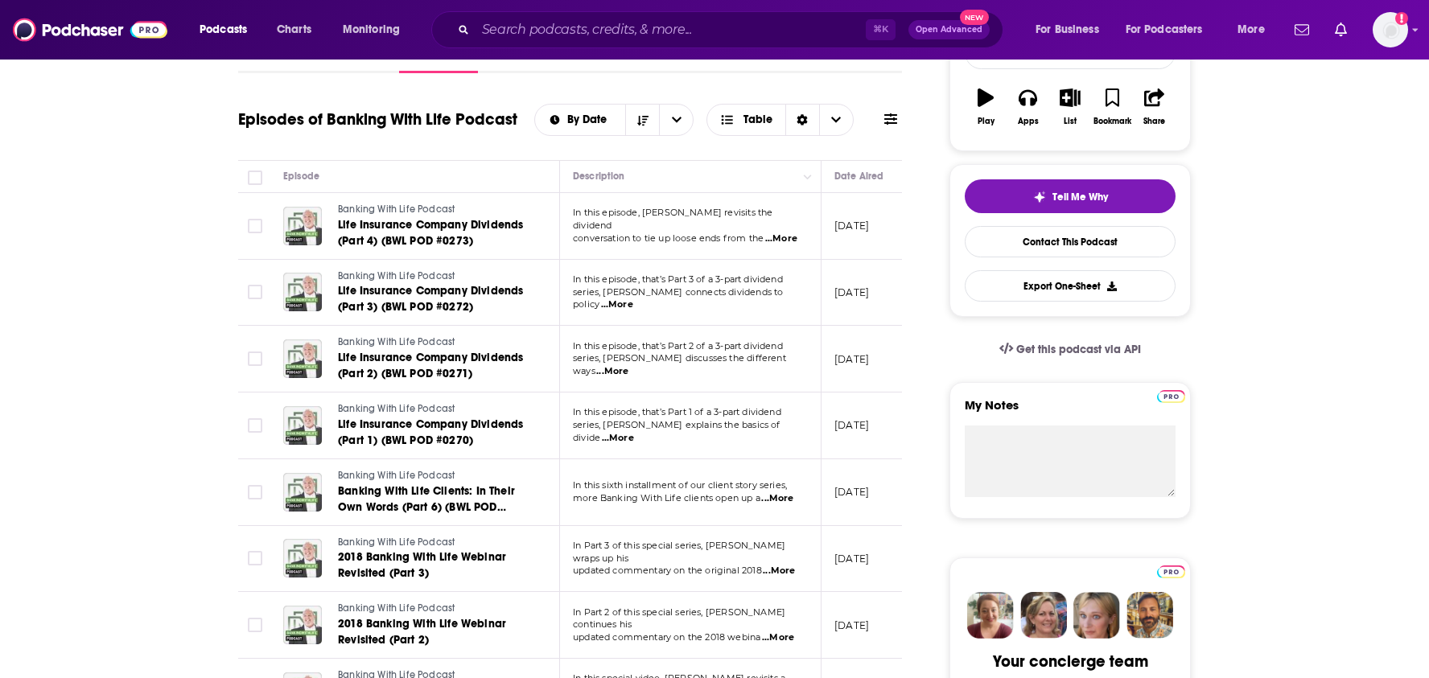
click at [793, 233] on span "...More" at bounding box center [781, 239] width 32 height 13
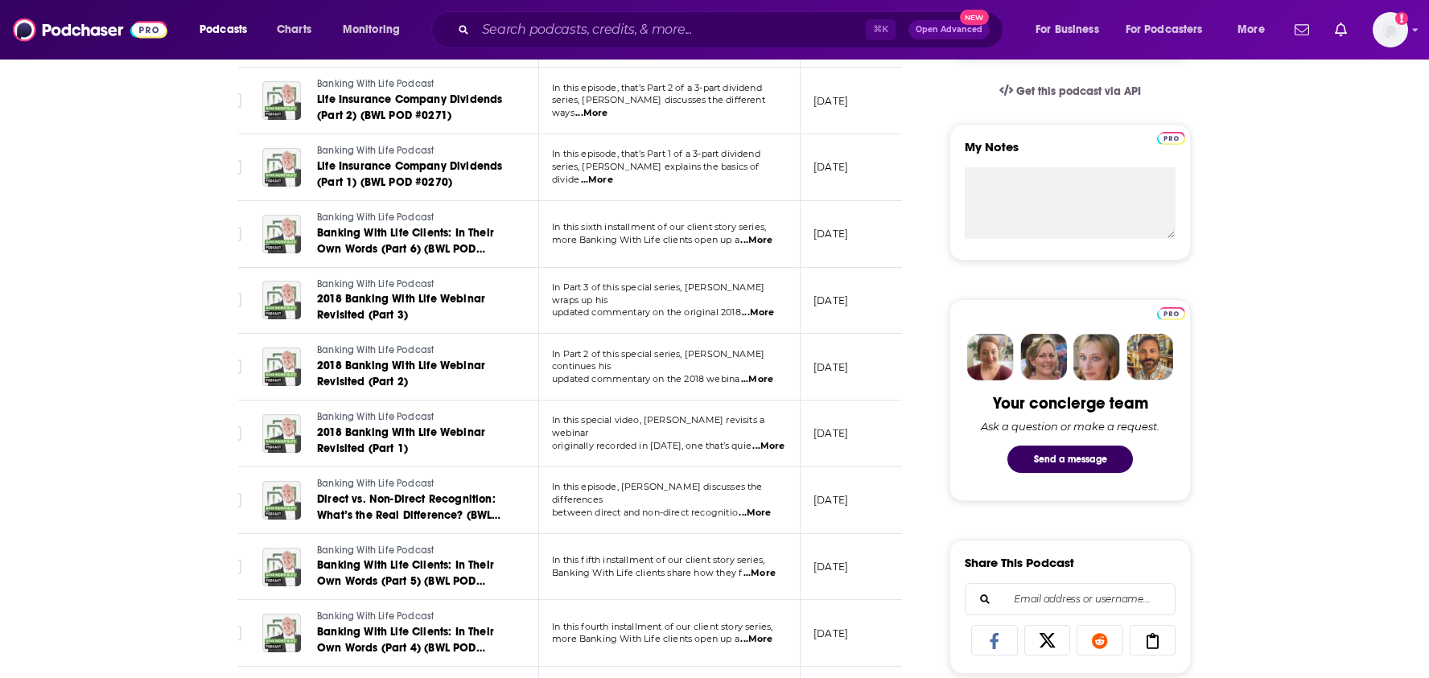
scroll to position [0, 16]
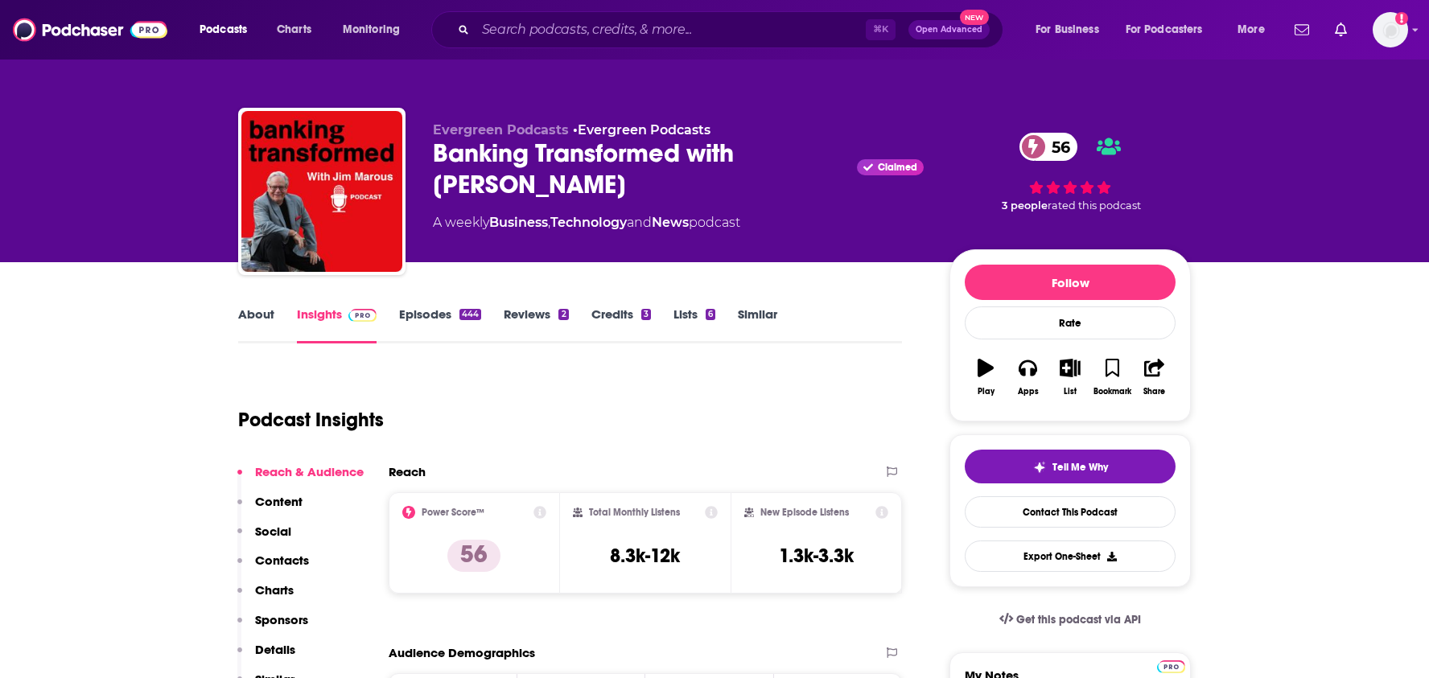
click at [266, 331] on link "About" at bounding box center [256, 325] width 36 height 37
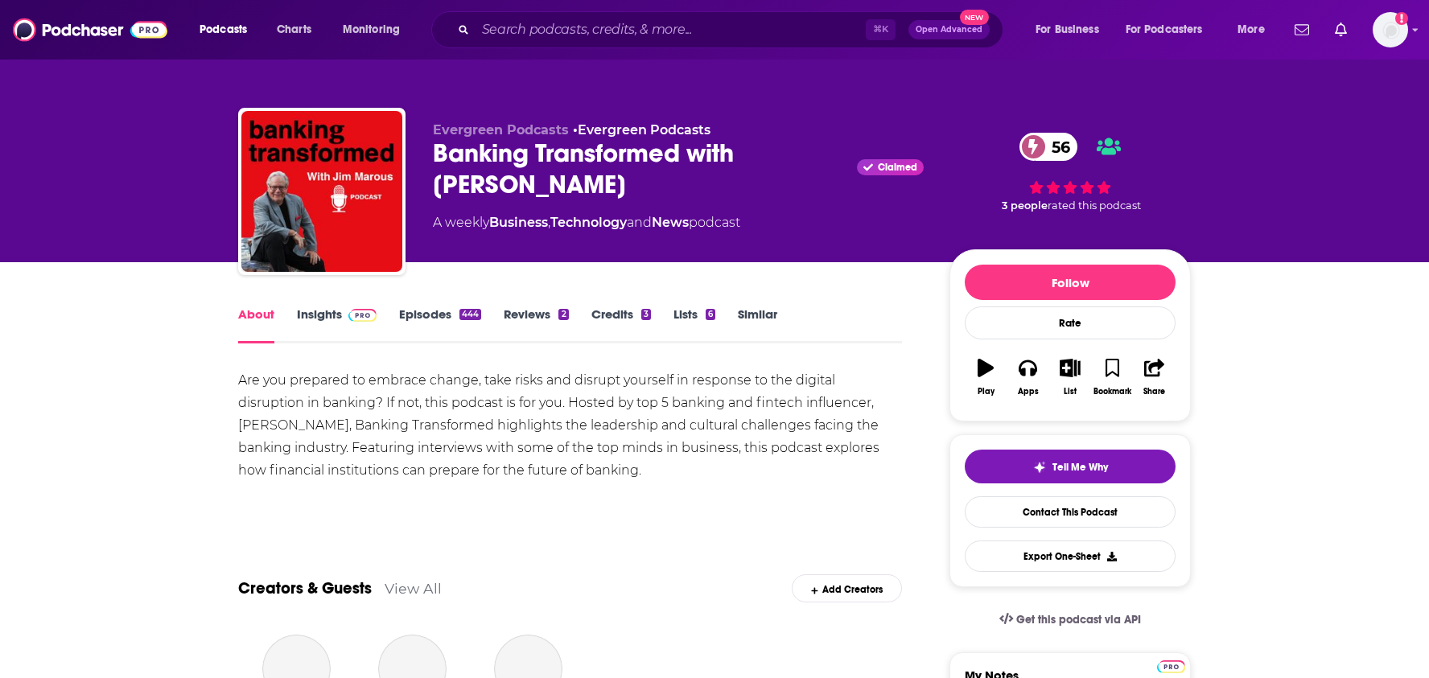
click at [424, 319] on link "Episodes 444" at bounding box center [440, 325] width 82 height 37
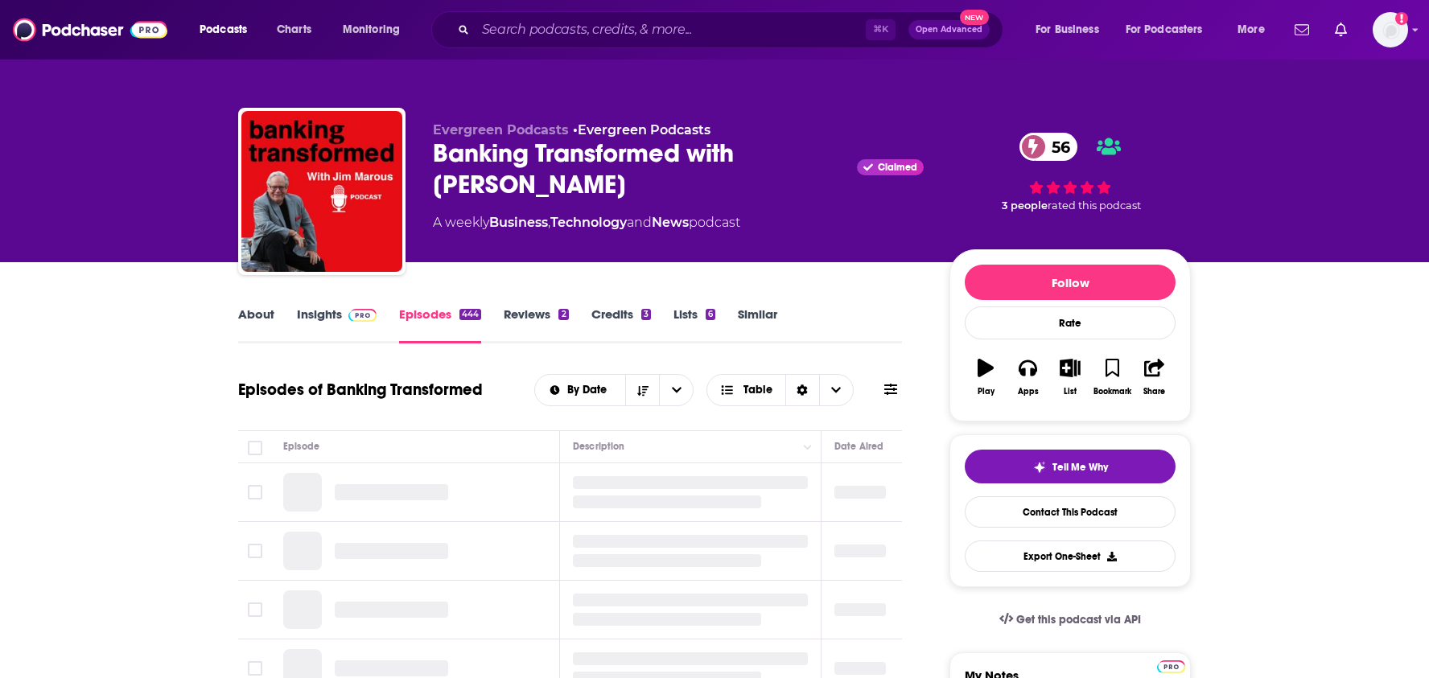
scroll to position [141, 0]
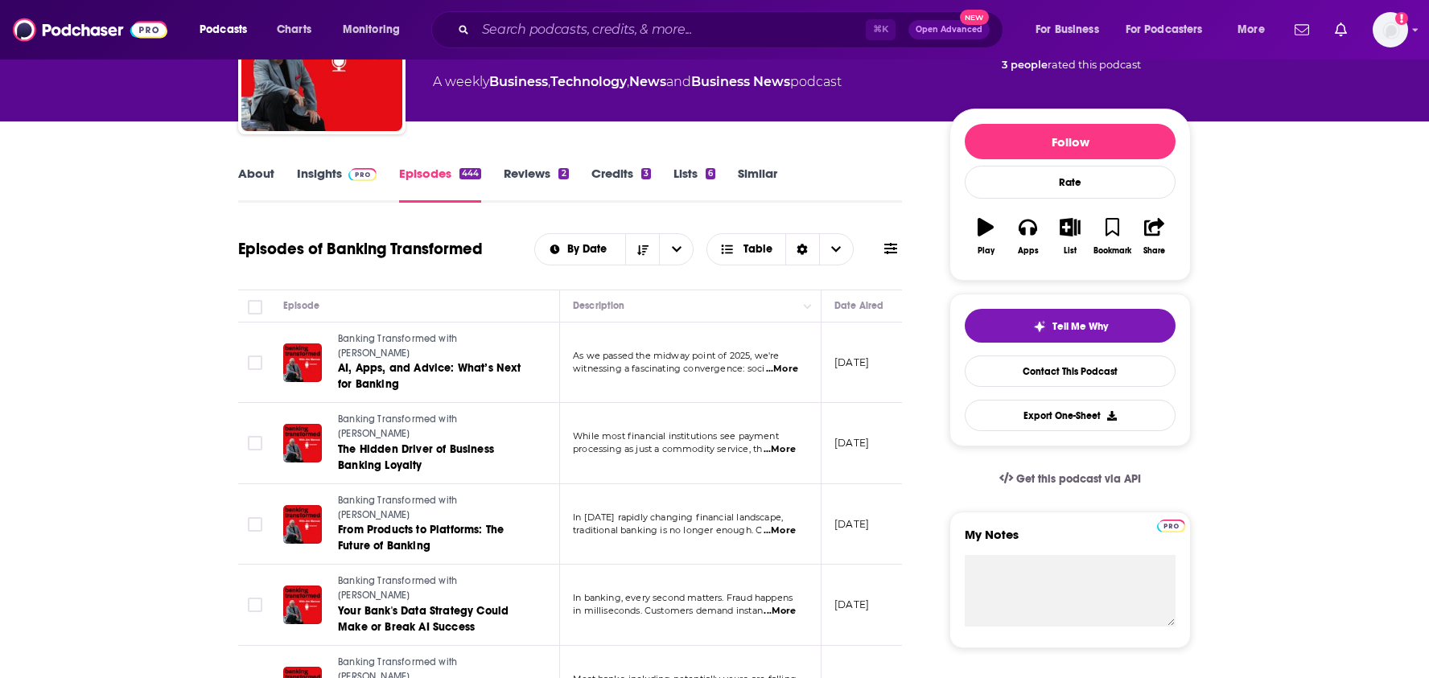
click at [789, 363] on span "...More" at bounding box center [782, 369] width 32 height 13
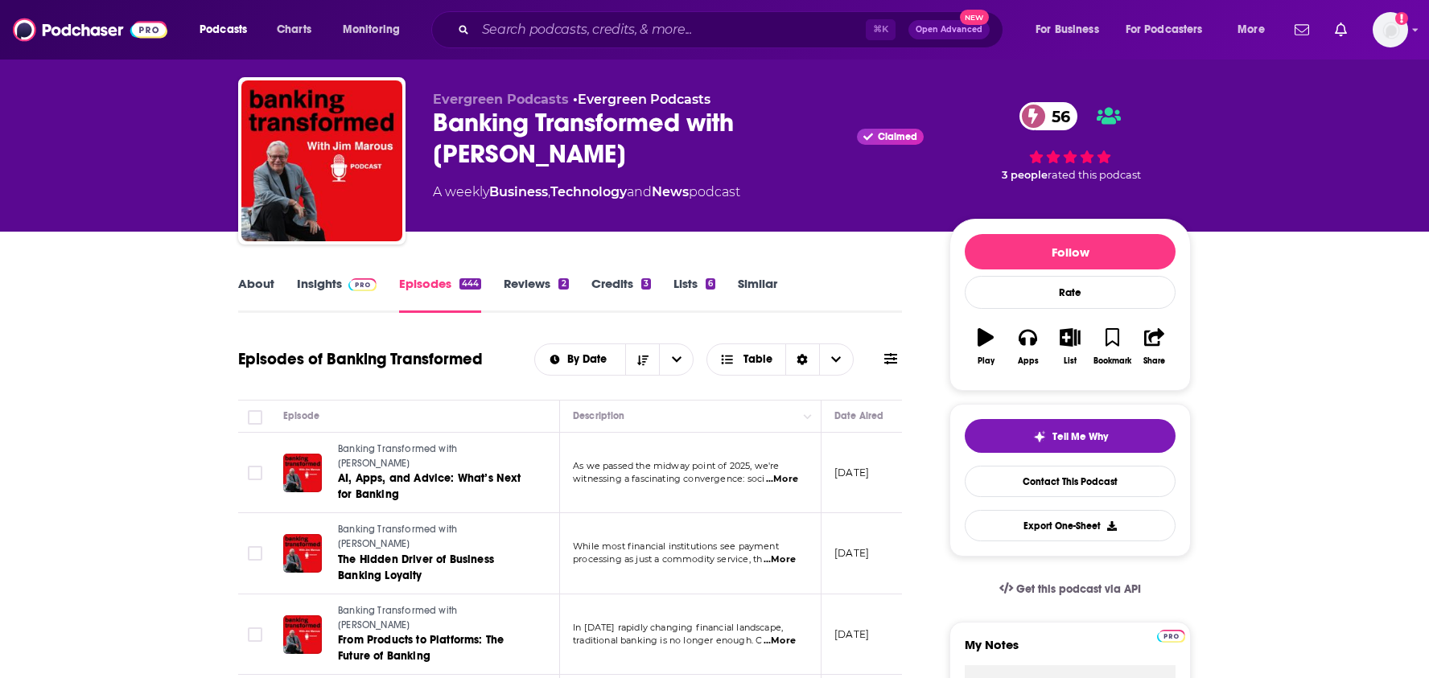
scroll to position [0, 0]
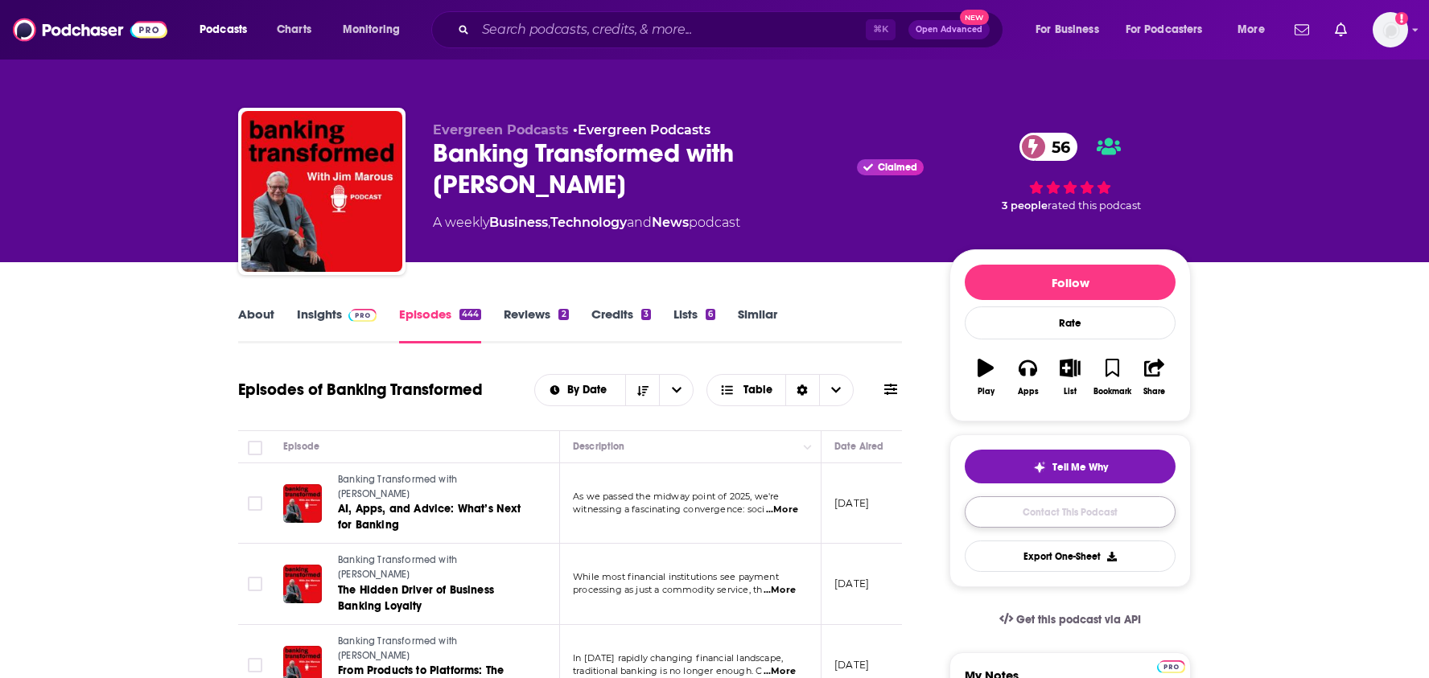
click at [1099, 520] on link "Contact This Podcast" at bounding box center [1070, 512] width 211 height 31
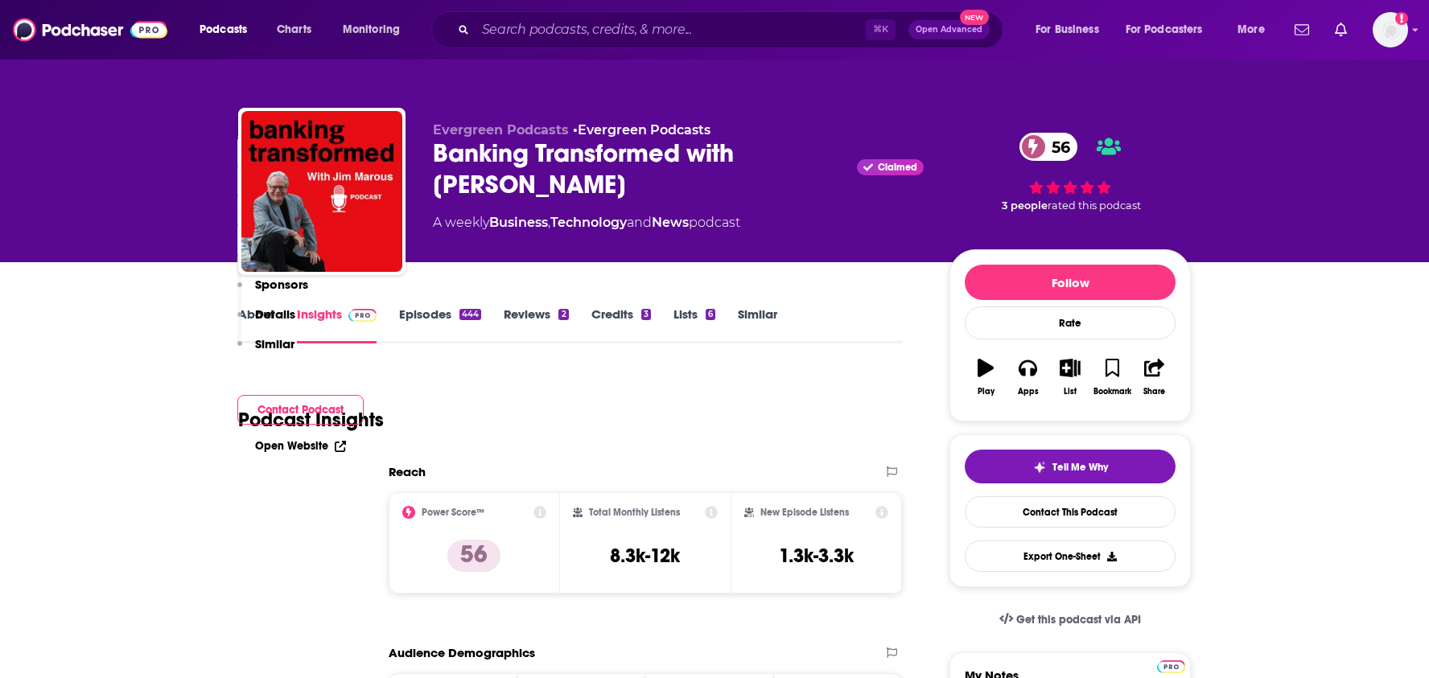
scroll to position [1605, 0]
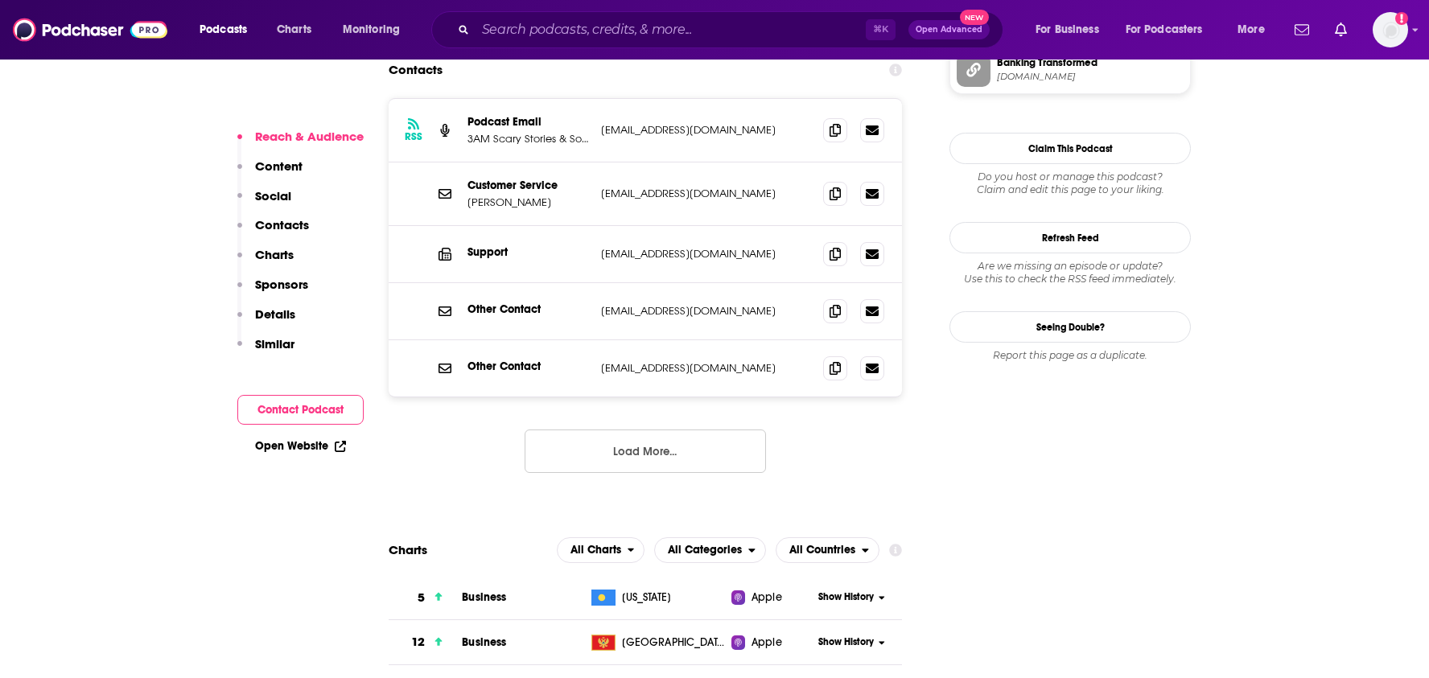
click at [831, 386] on div "RSS Podcast Email 3AM Scary Stories & Sound Talent Media info@evergreenpodcasts…" at bounding box center [645, 298] width 513 height 401
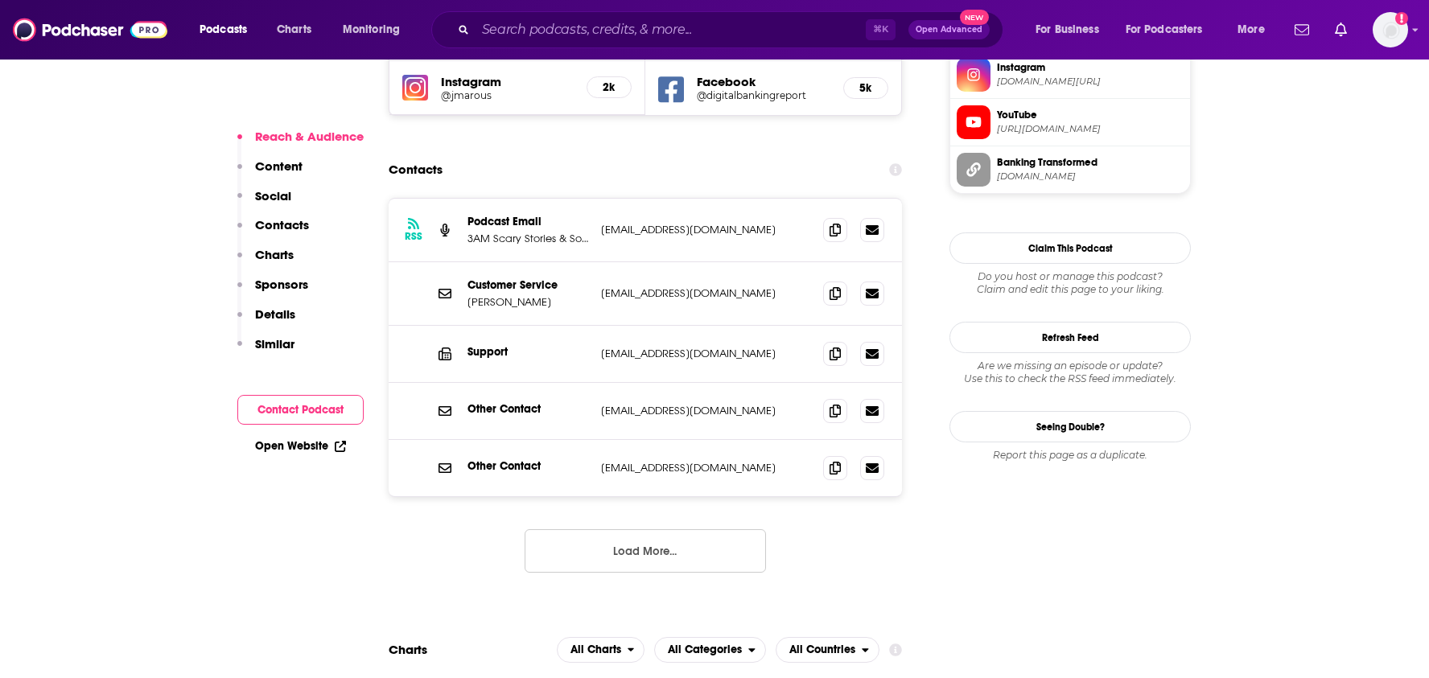
scroll to position [1494, 0]
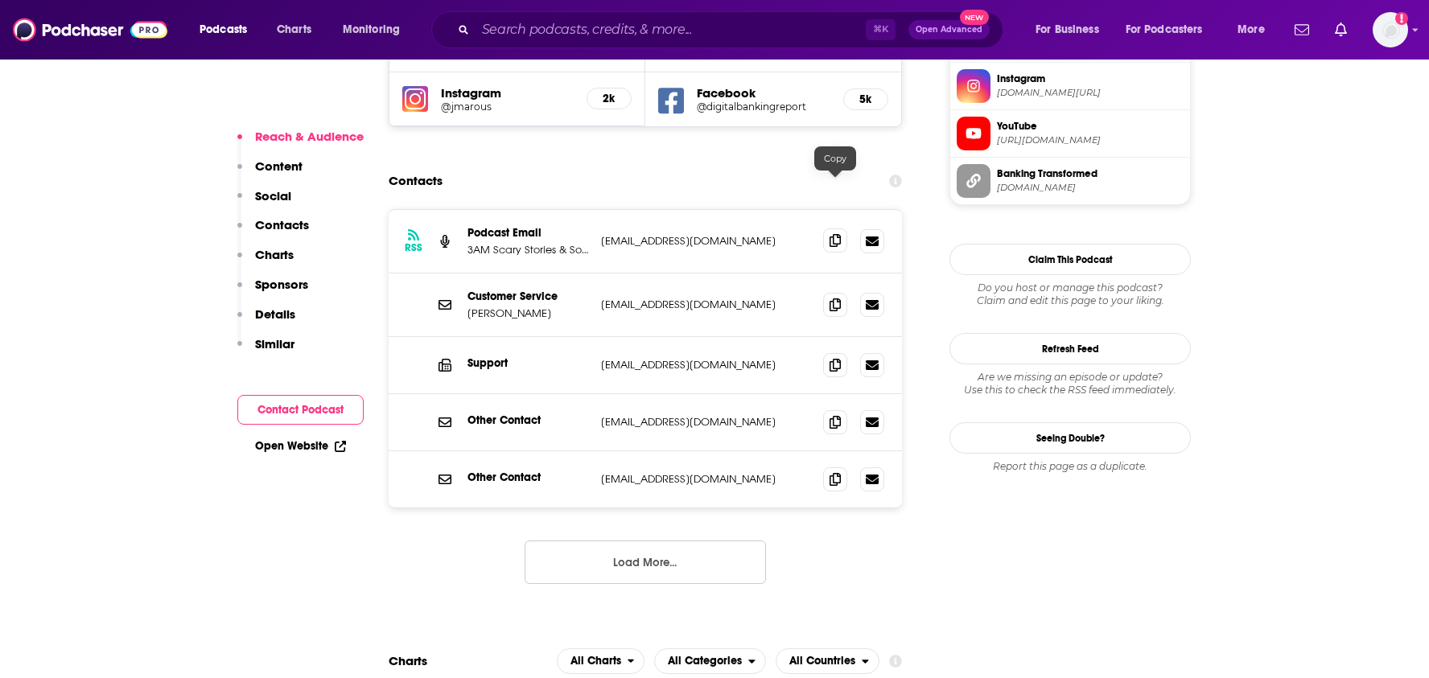
click at [839, 234] on icon at bounding box center [835, 240] width 11 height 13
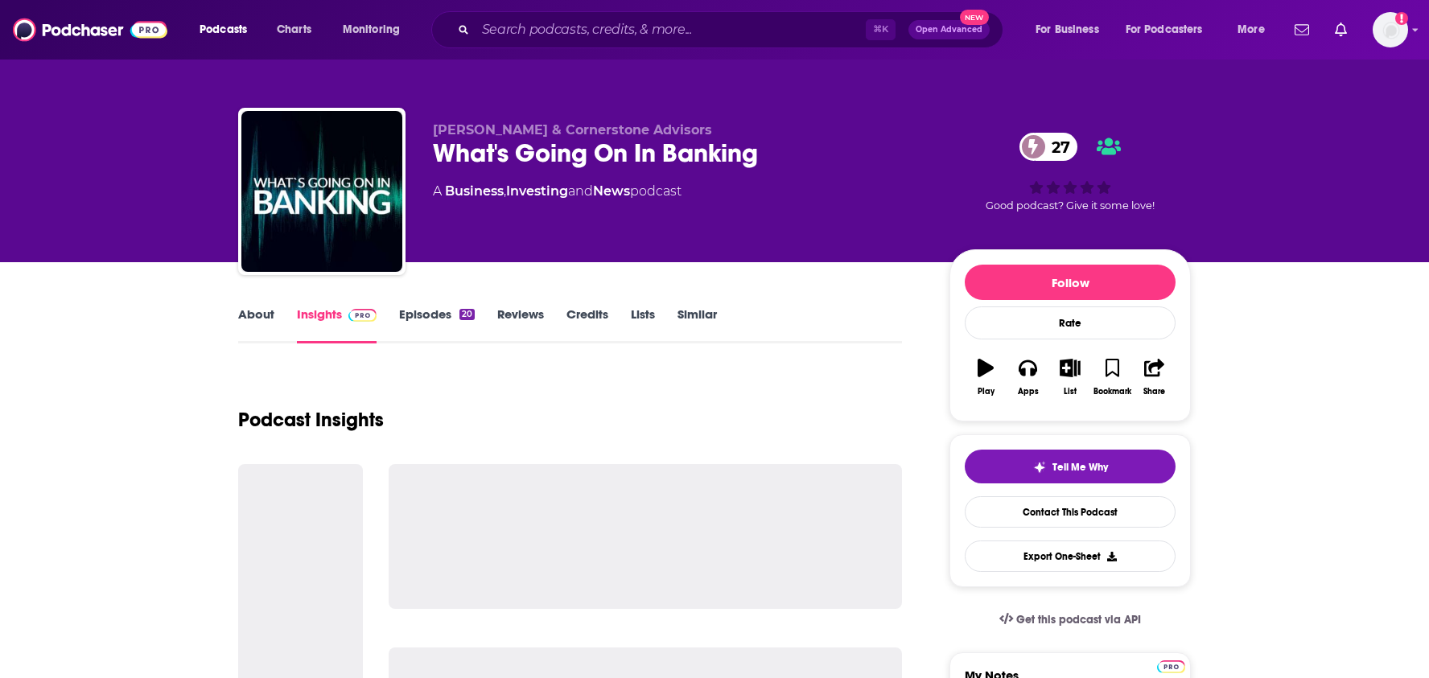
click at [431, 319] on link "Episodes 20" at bounding box center [437, 325] width 76 height 37
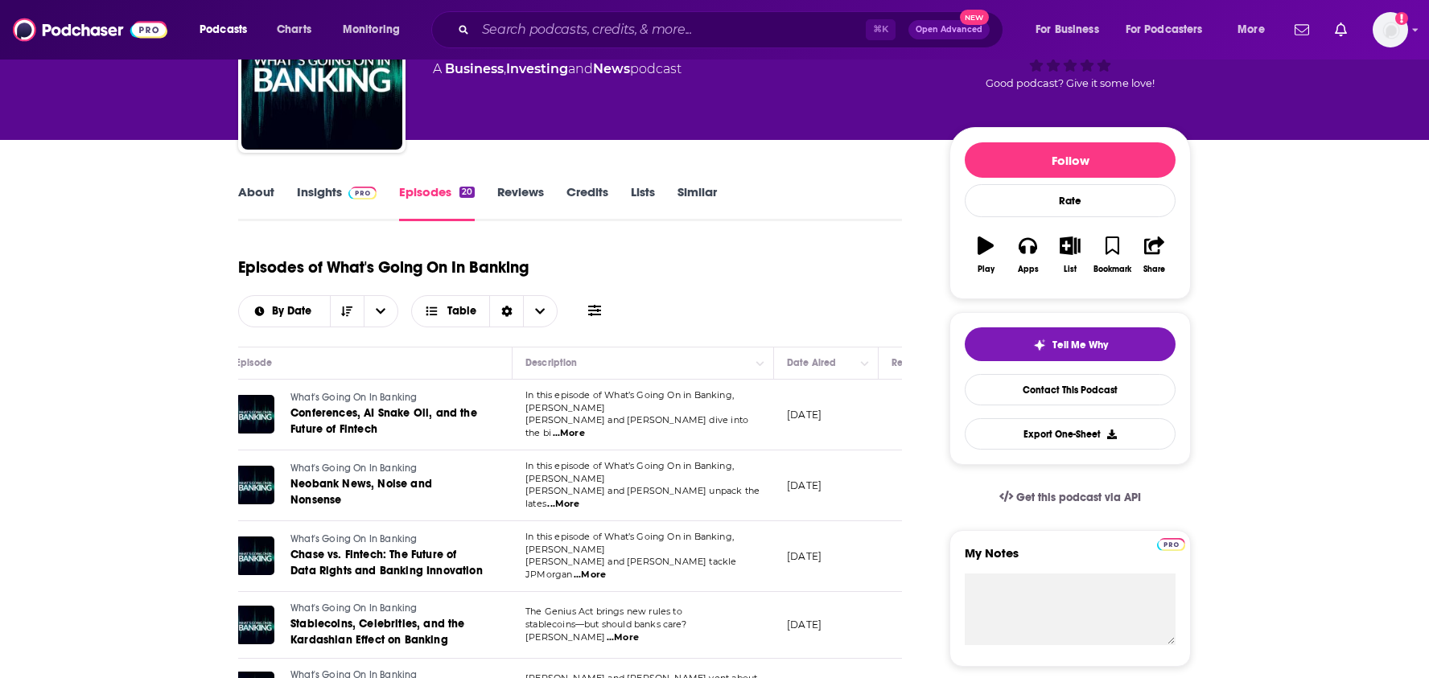
scroll to position [0, 40]
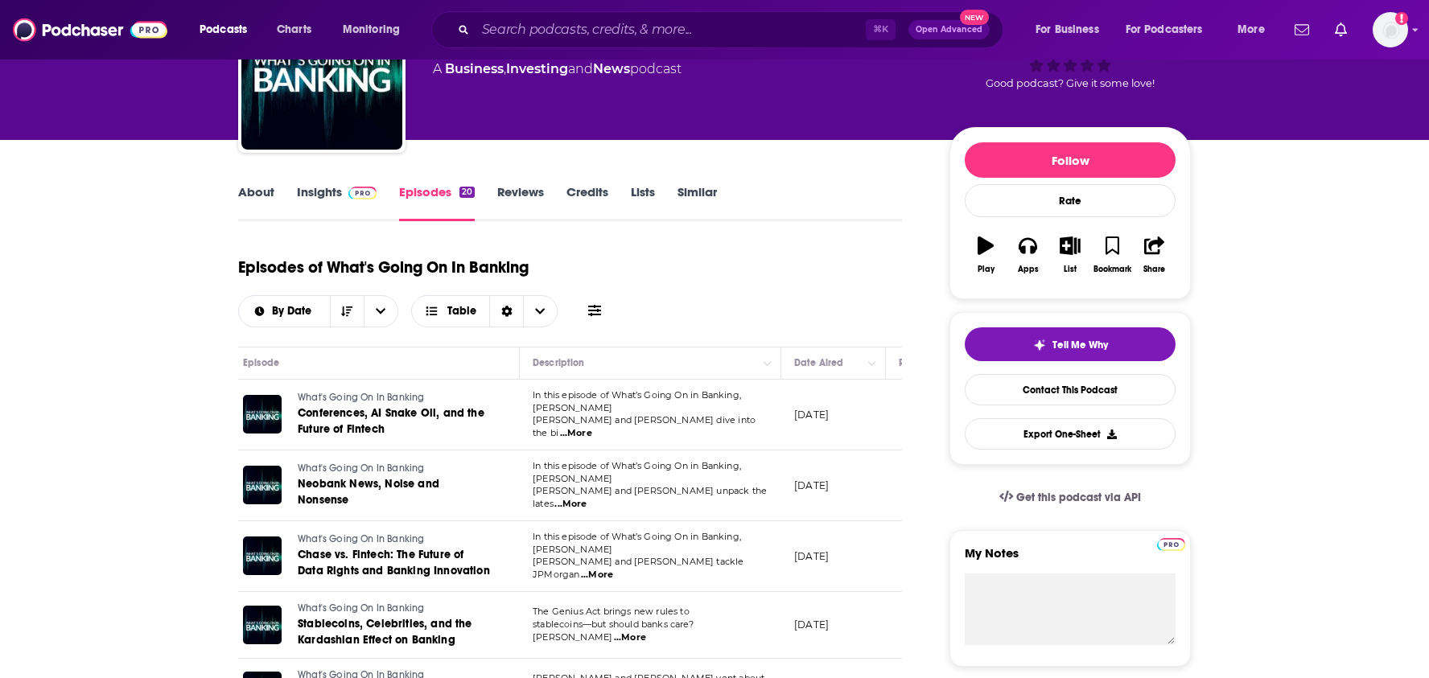
click at [592, 427] on span "...More" at bounding box center [576, 433] width 32 height 13
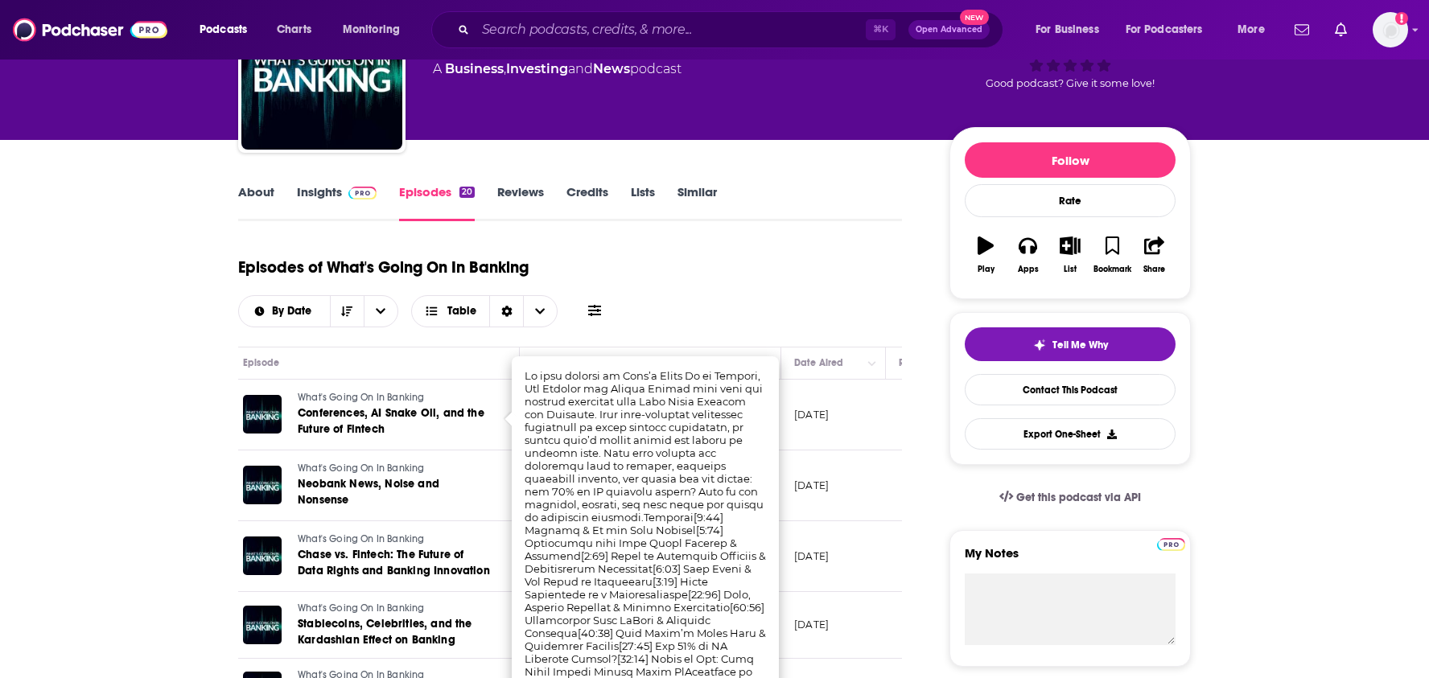
click at [777, 290] on div "Episodes of What's Going On In Banking By Date Table" at bounding box center [570, 287] width 664 height 80
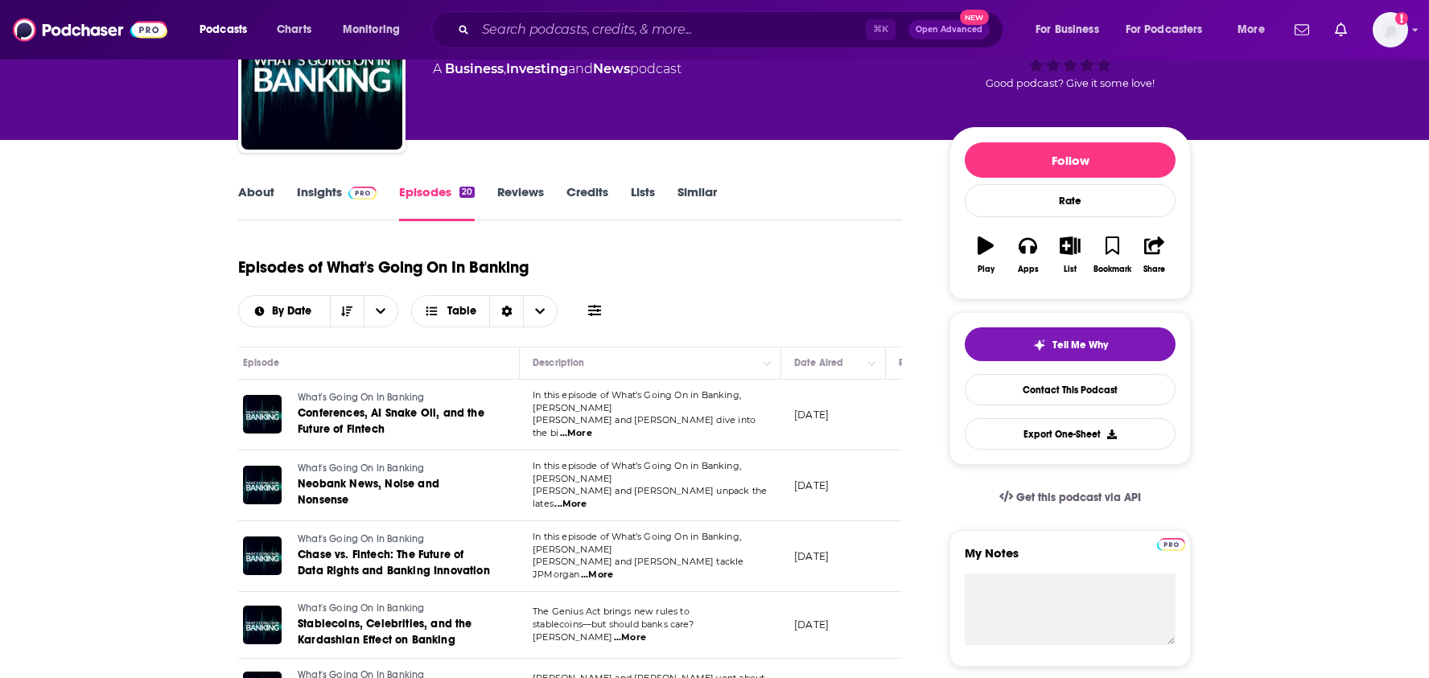
click at [587, 498] on span "...More" at bounding box center [570, 504] width 32 height 13
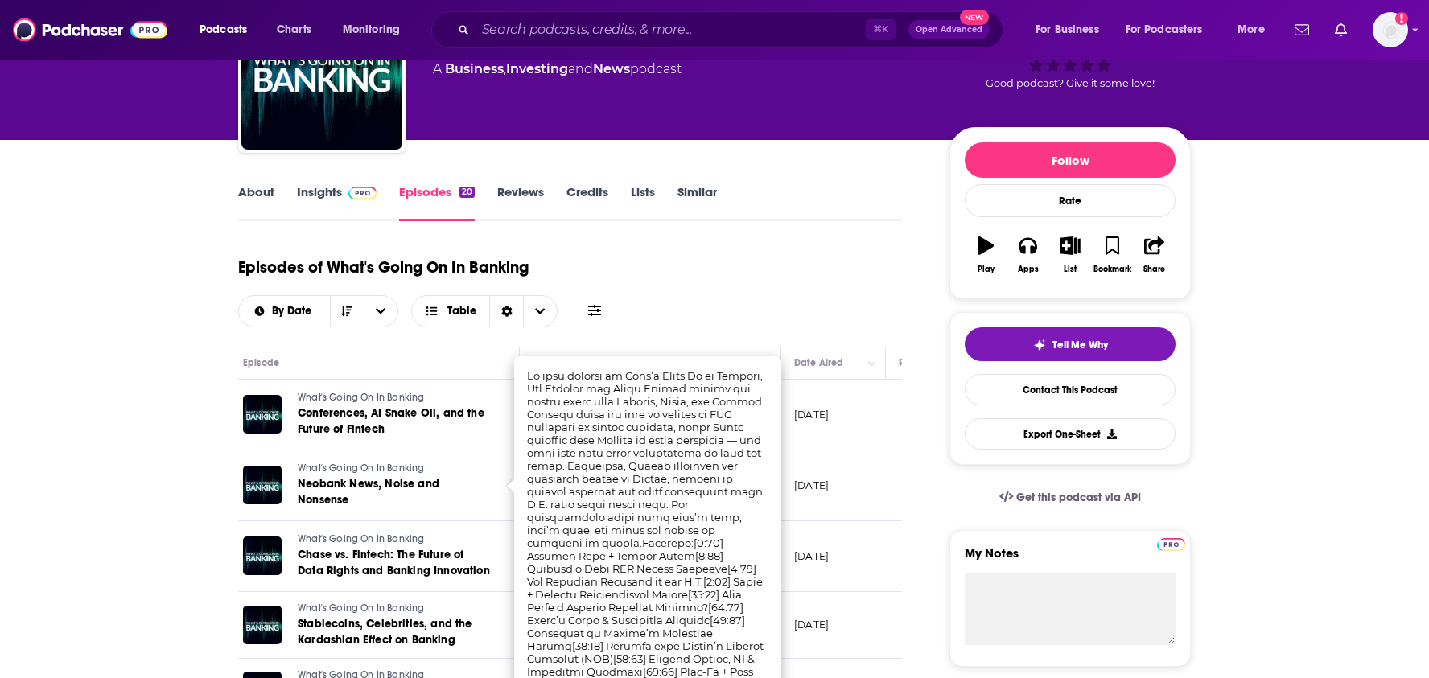
click at [777, 290] on div "Episodes of What's Going On In Banking By Date Table" at bounding box center [570, 287] width 664 height 80
